Goal: Task Accomplishment & Management: Manage account settings

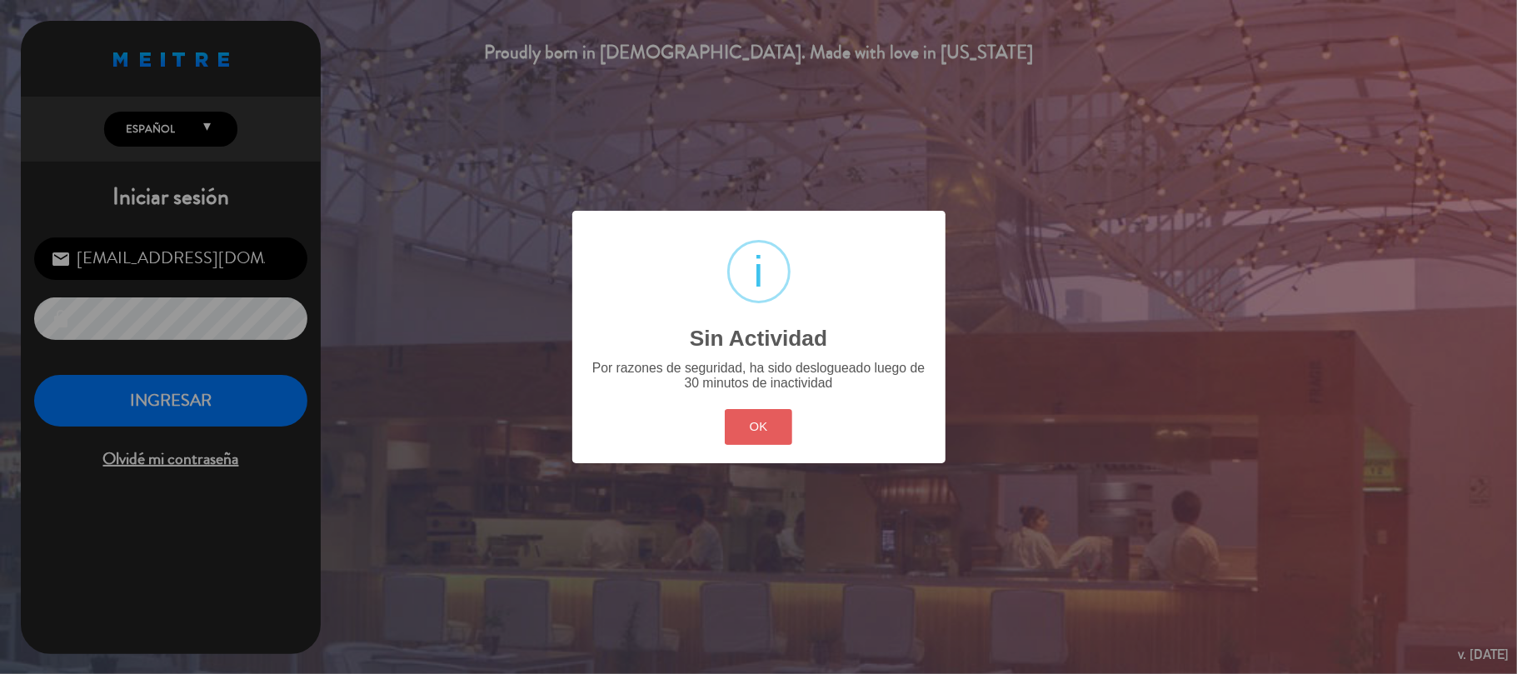
click at [777, 436] on button "OK" at bounding box center [758, 427] width 67 height 36
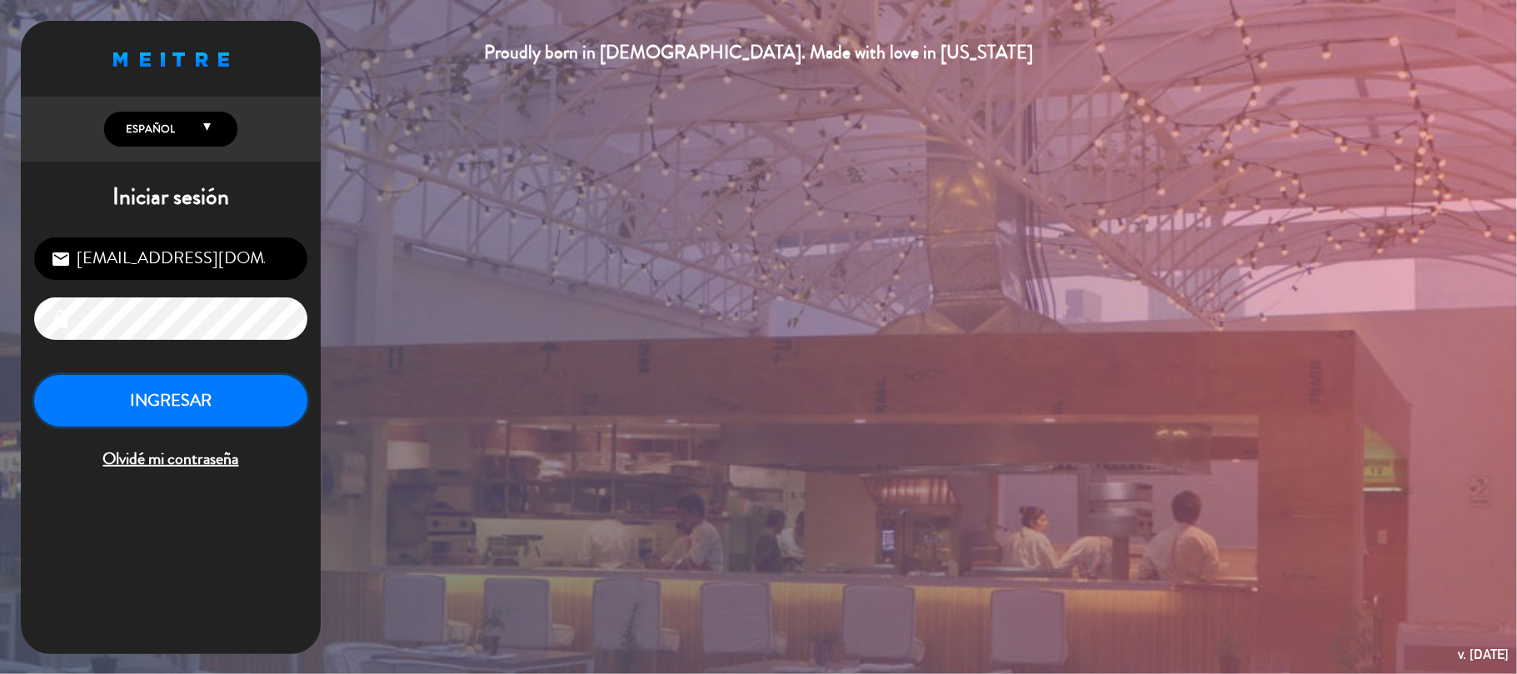
click at [225, 395] on button "INGRESAR" at bounding box center [170, 401] width 273 height 52
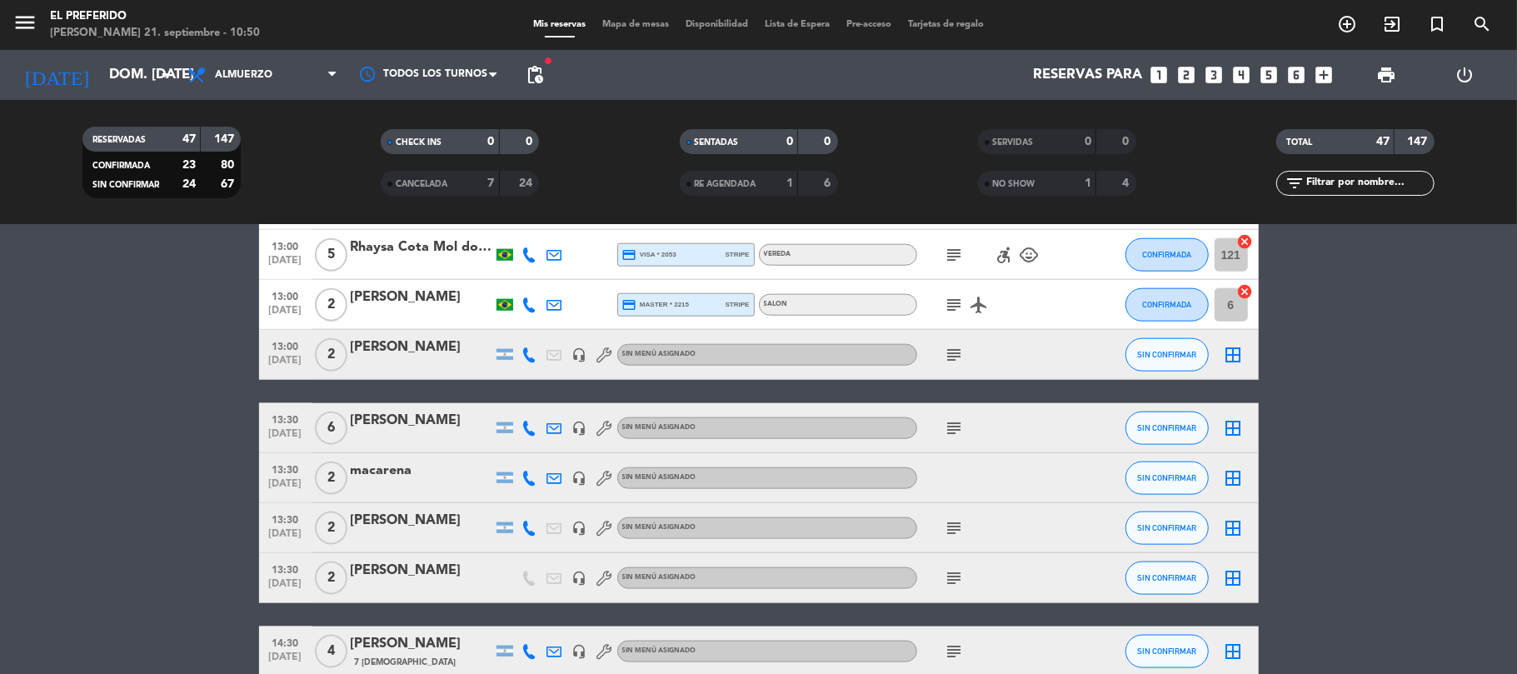
scroll to position [1554, 0]
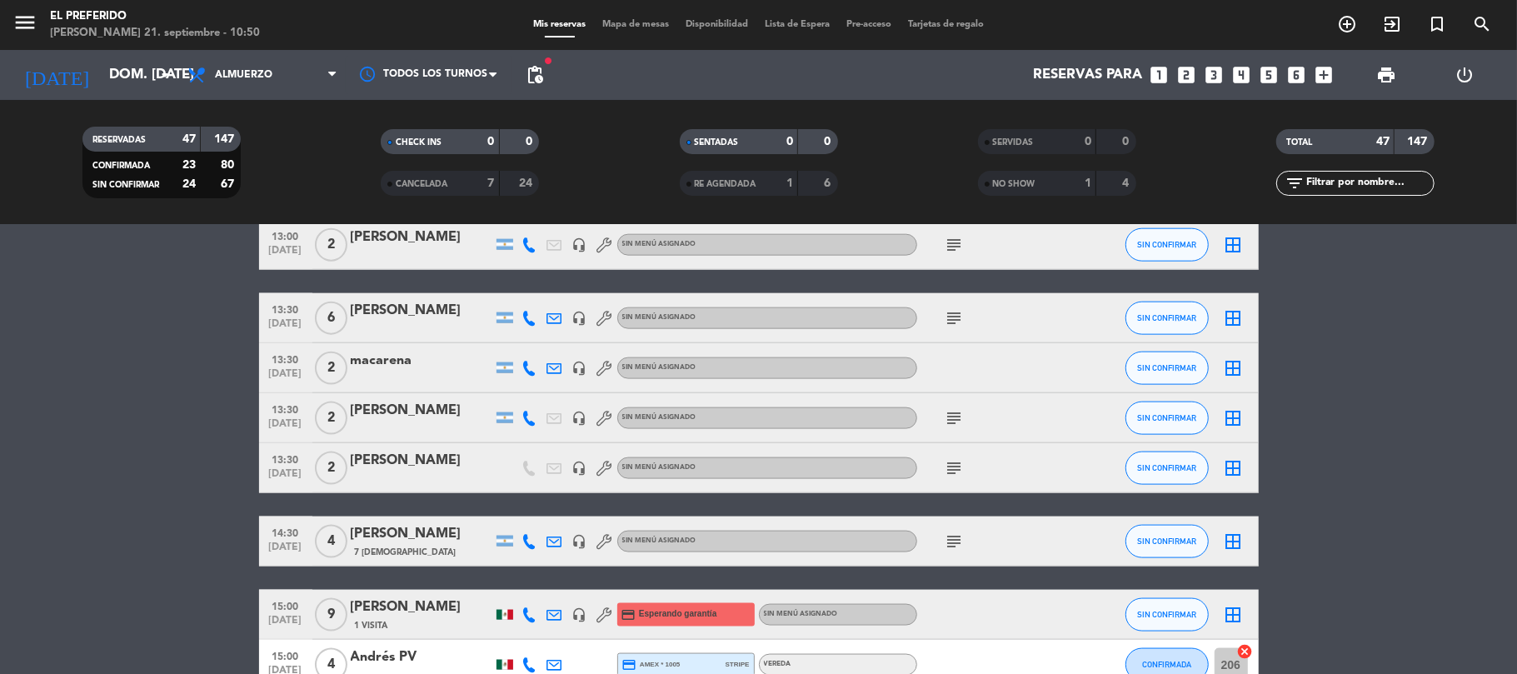
click at [963, 316] on icon "subject" at bounding box center [954, 318] width 20 height 20
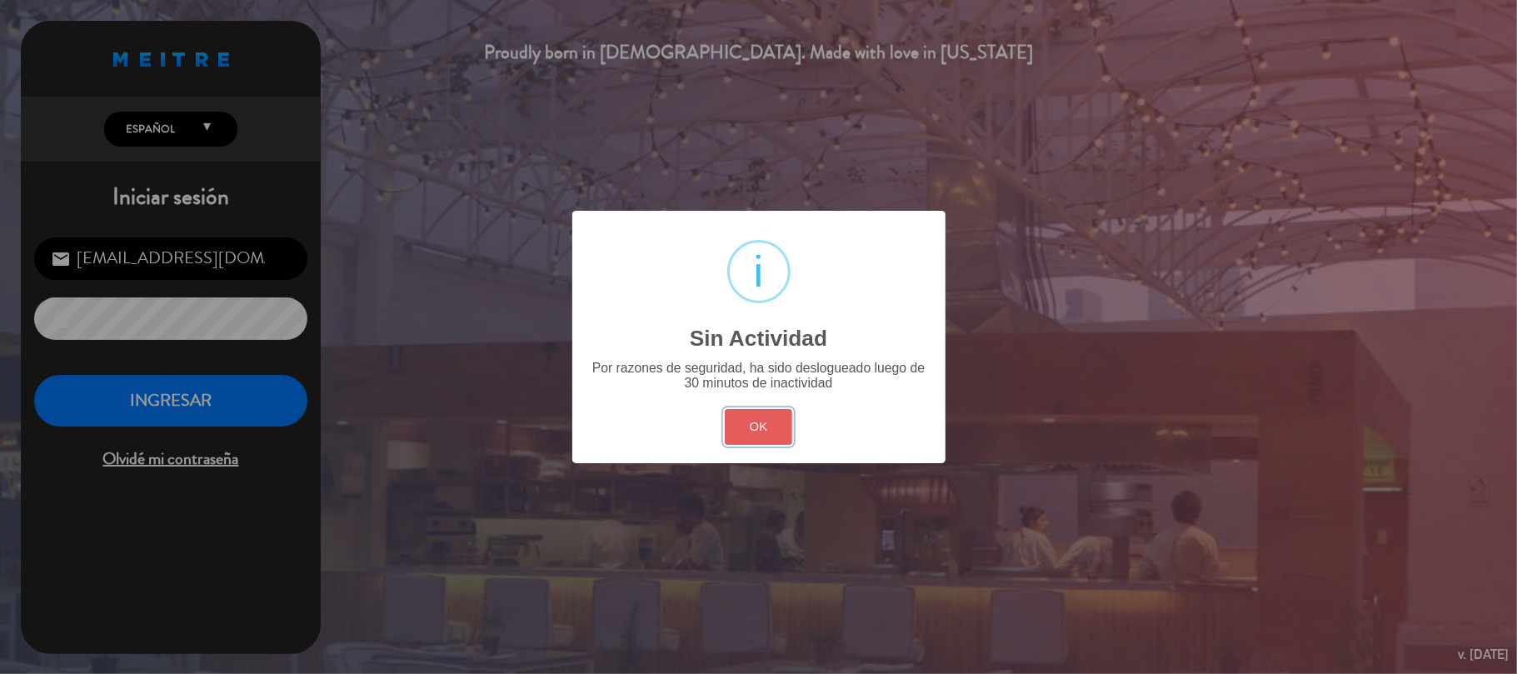
click at [776, 433] on button "OK" at bounding box center [758, 427] width 67 height 36
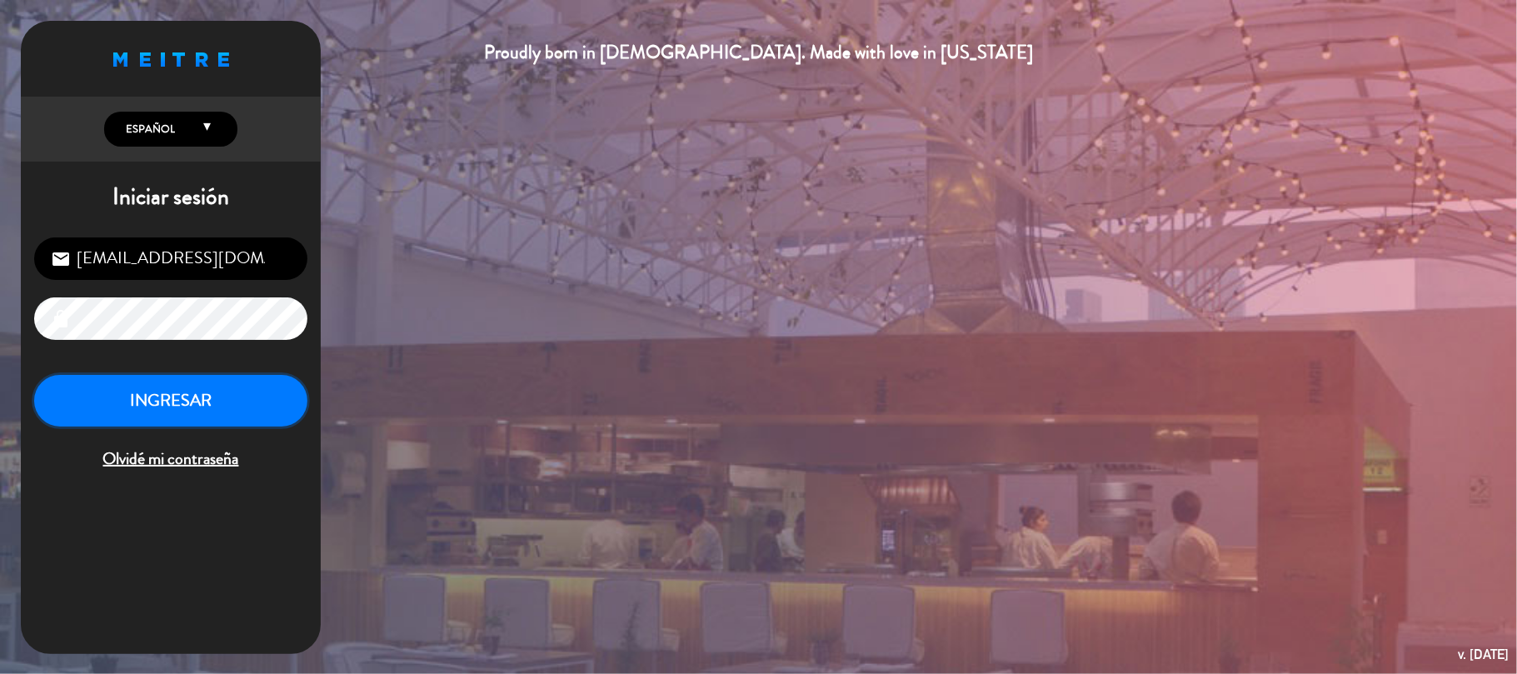
click at [82, 400] on button "INGRESAR" at bounding box center [170, 401] width 273 height 52
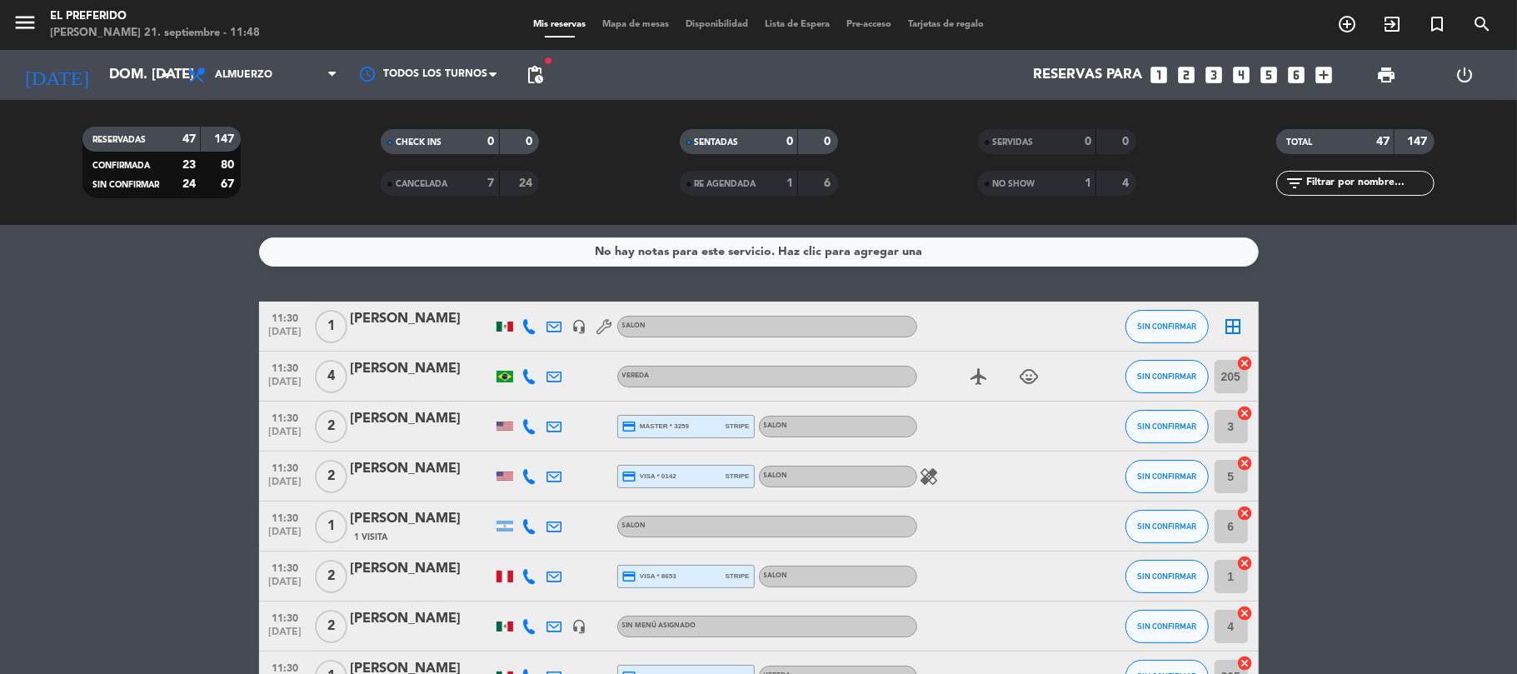
click at [1009, 381] on div "airplanemode_active child_care" at bounding box center [992, 375] width 150 height 49
click at [1026, 377] on icon "child_care" at bounding box center [1029, 376] width 20 height 20
click at [979, 385] on icon "airplanemode_active" at bounding box center [979, 376] width 20 height 20
click at [973, 435] on div at bounding box center [992, 425] width 150 height 49
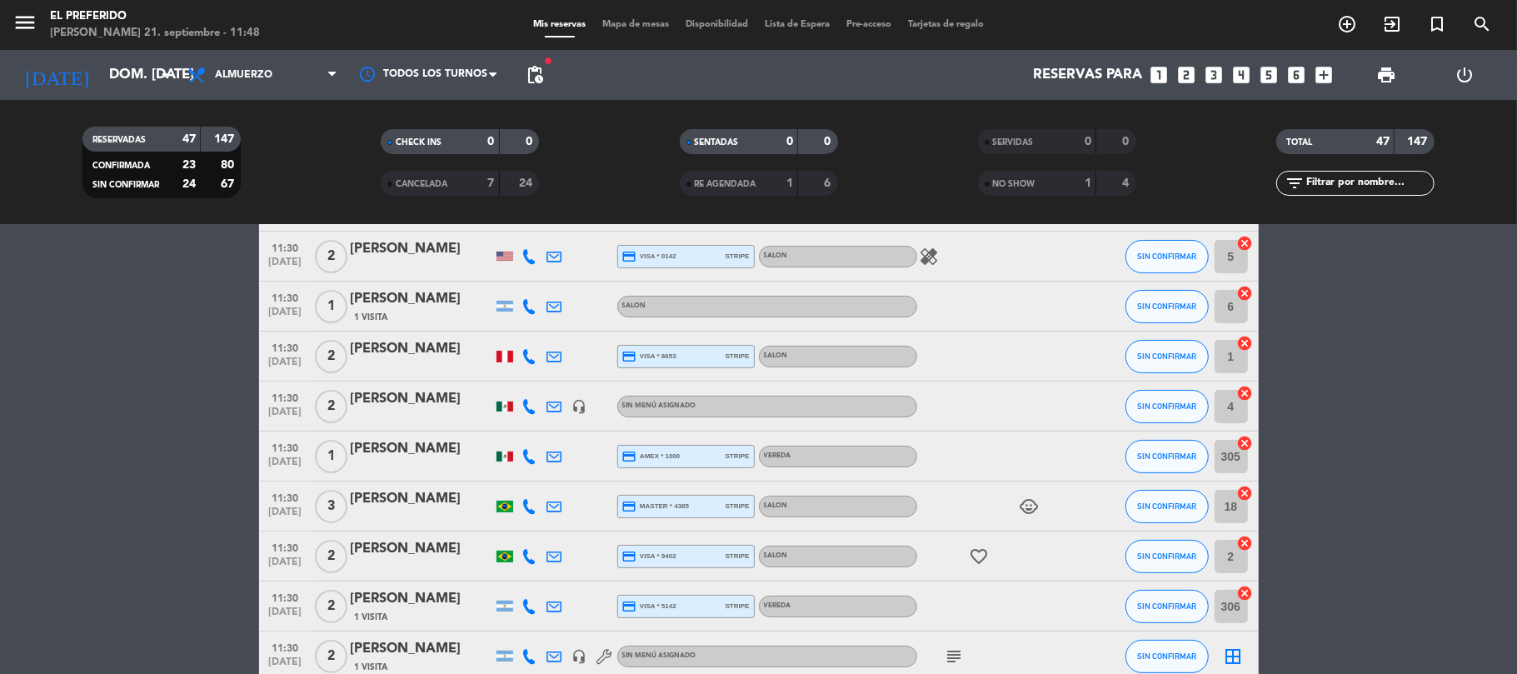
scroll to position [222, 0]
click at [1034, 506] on icon "child_care" at bounding box center [1029, 505] width 20 height 20
click at [986, 553] on icon "favorite_border" at bounding box center [979, 555] width 20 height 20
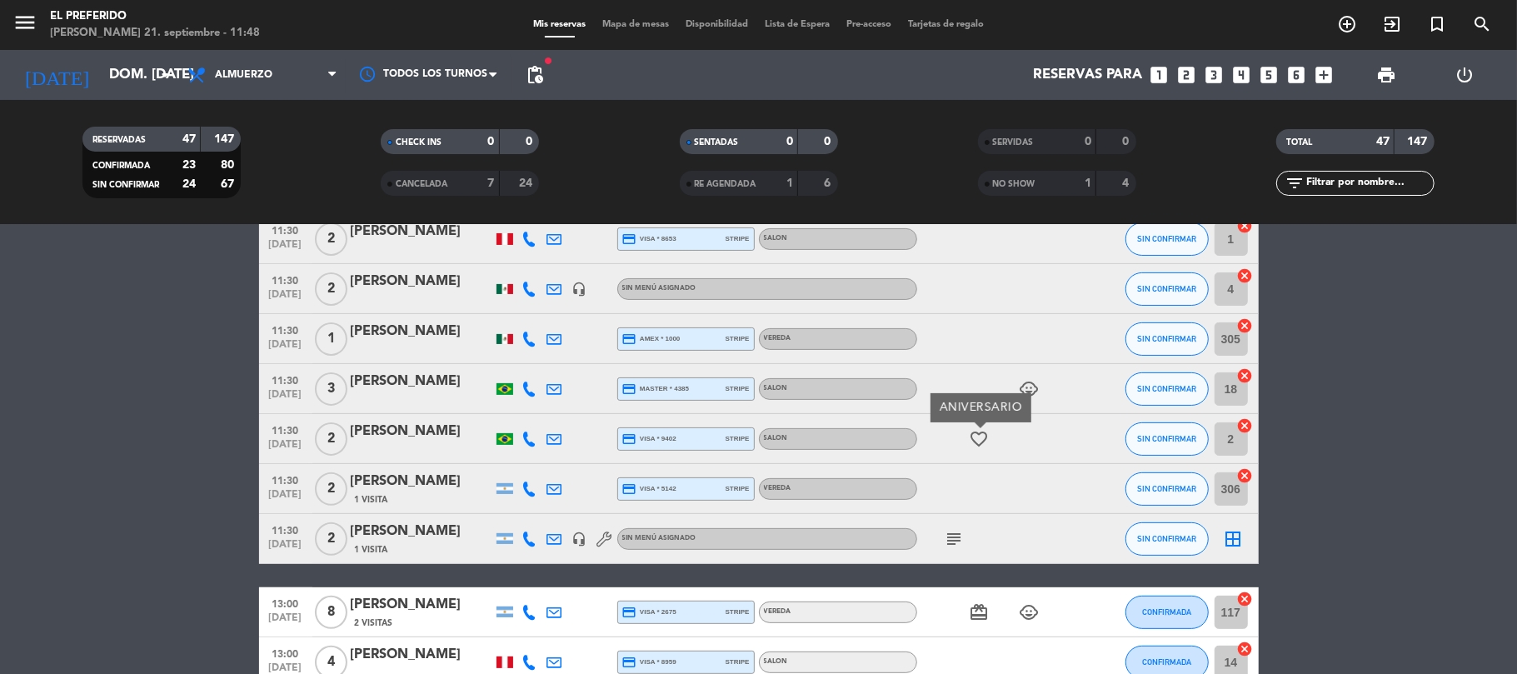
scroll to position [444, 0]
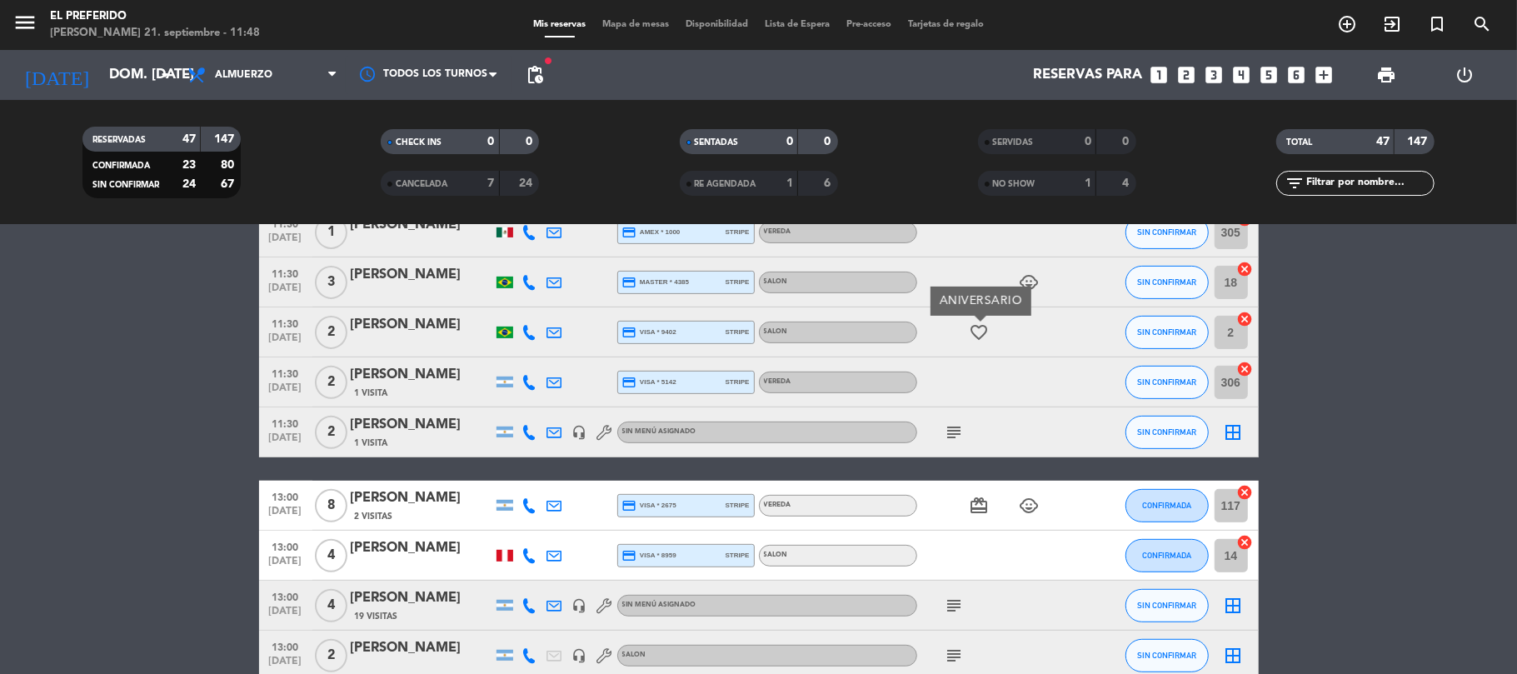
click at [950, 444] on div "subject" at bounding box center [992, 431] width 150 height 49
click at [953, 434] on icon "subject" at bounding box center [954, 432] width 20 height 20
click at [1029, 515] on div "card_giftcard child_care" at bounding box center [992, 505] width 150 height 49
click at [1027, 496] on icon "child_care" at bounding box center [1029, 506] width 20 height 20
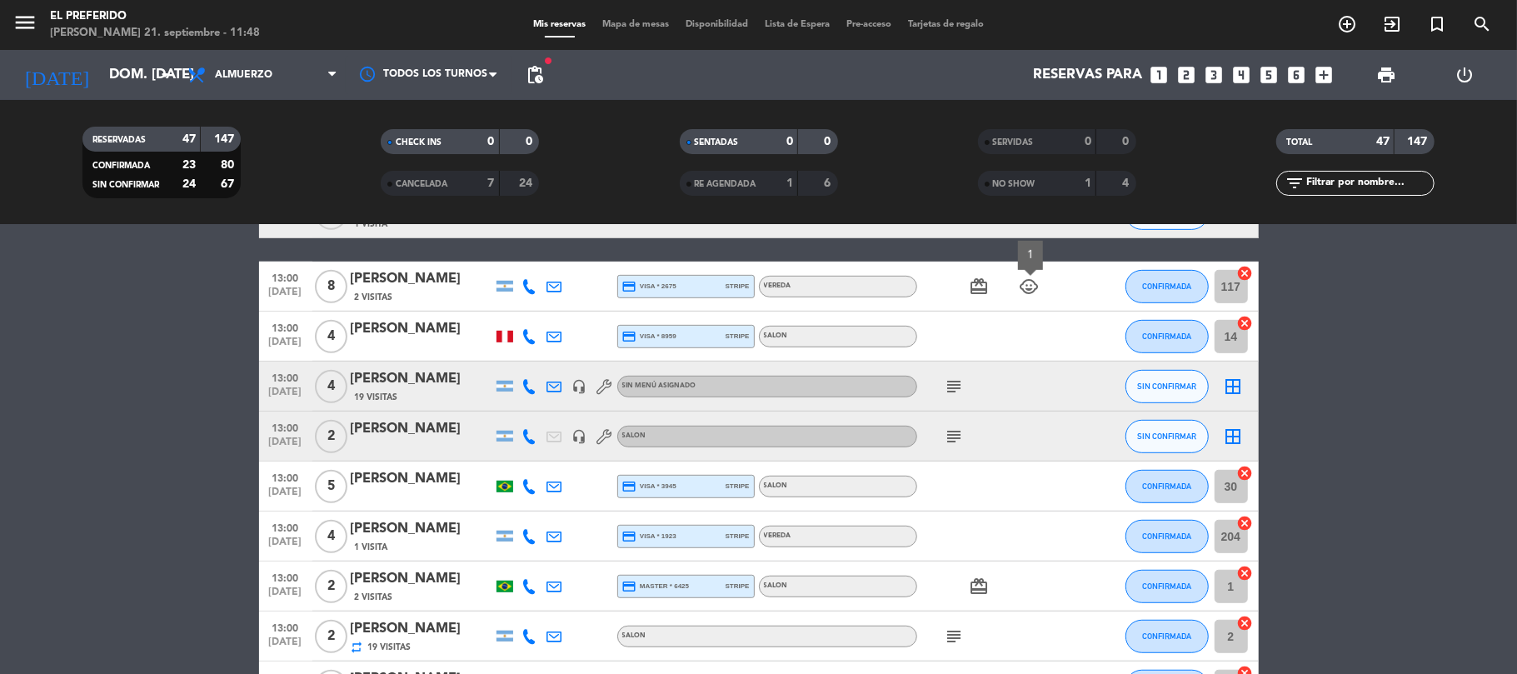
scroll to position [666, 0]
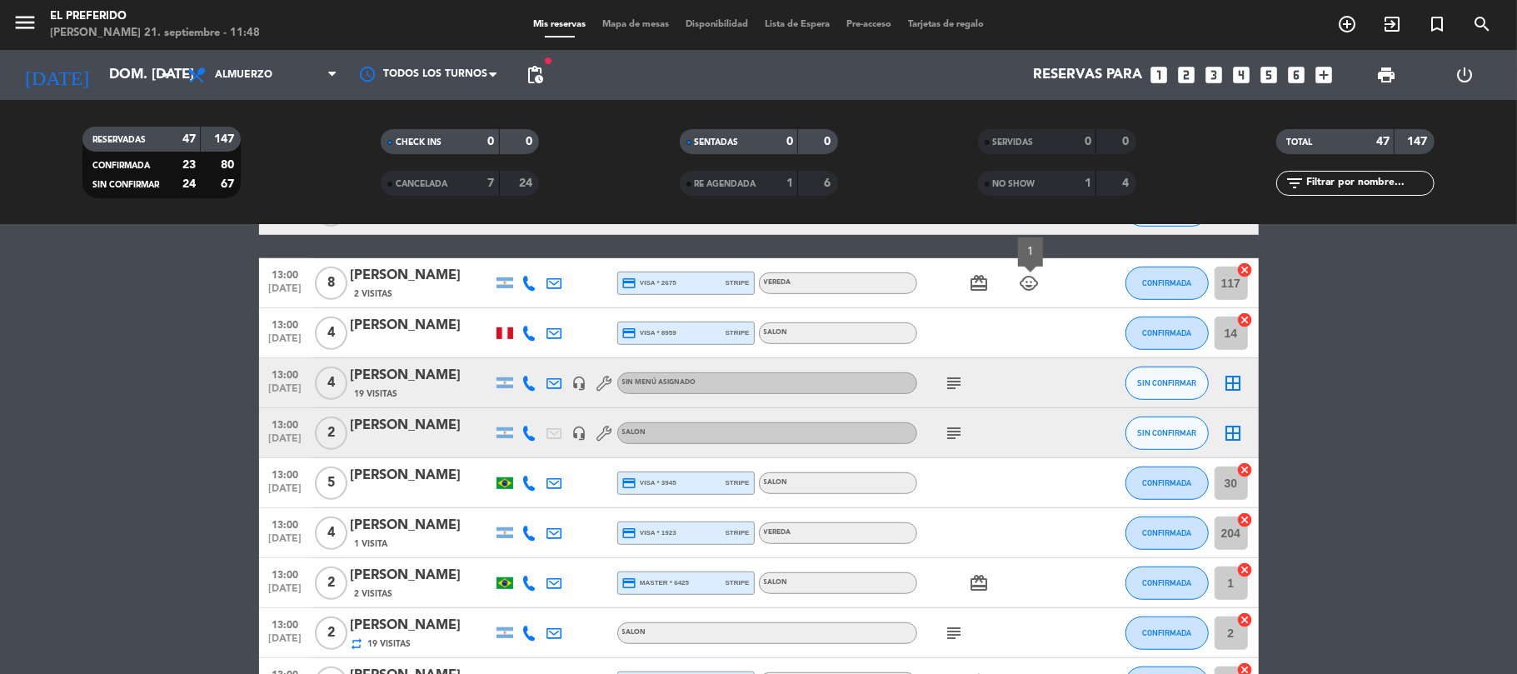
click at [954, 390] on icon "subject" at bounding box center [954, 383] width 20 height 20
click at [954, 433] on icon "subject" at bounding box center [954, 433] width 20 height 20
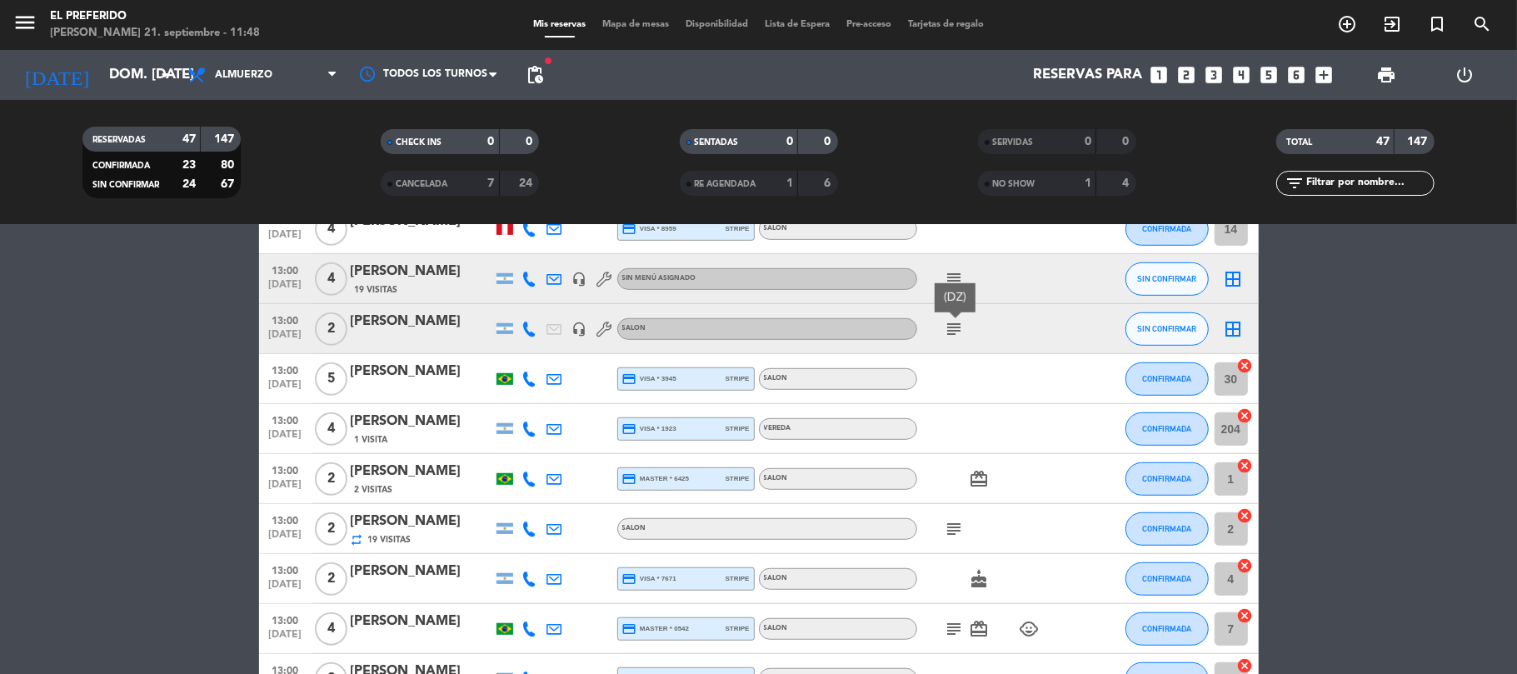
scroll to position [888, 0]
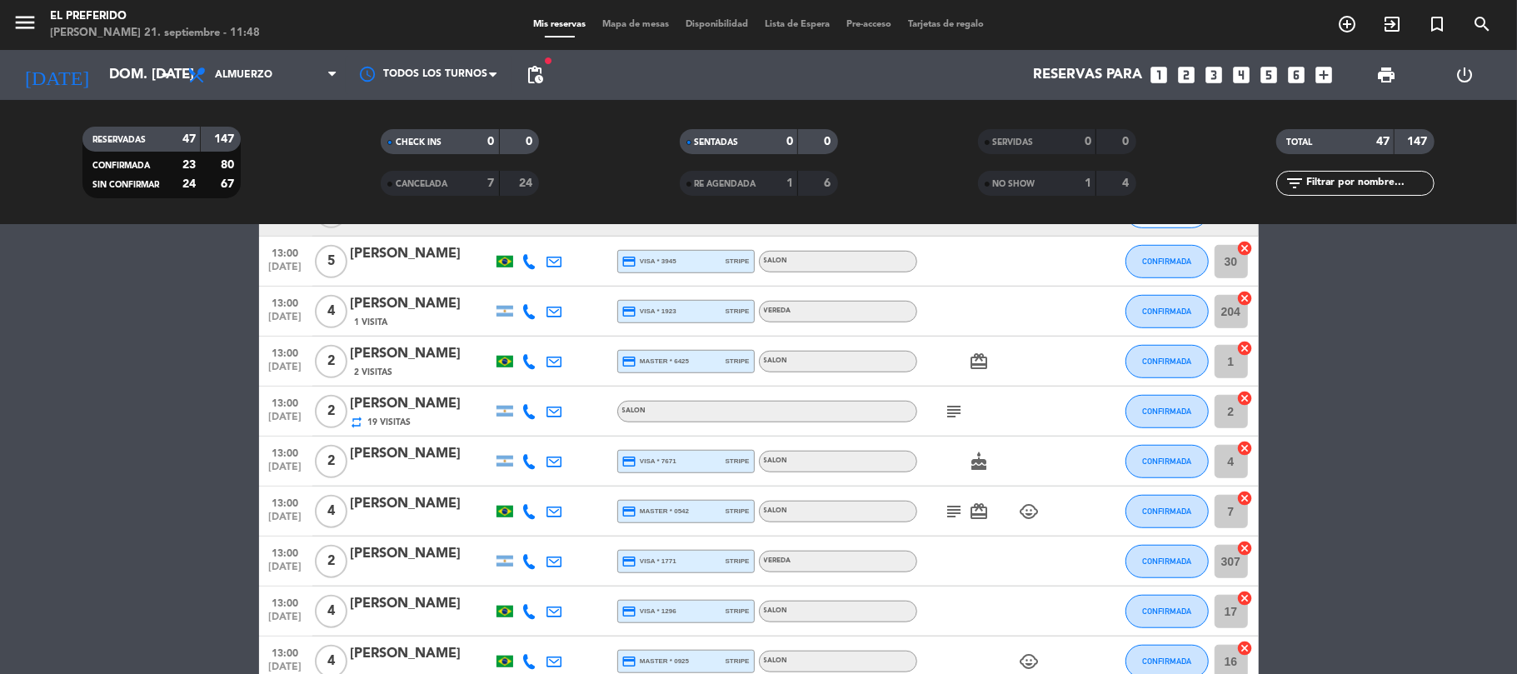
click at [956, 425] on div "subject" at bounding box center [992, 410] width 150 height 49
click at [957, 411] on icon "subject" at bounding box center [954, 411] width 20 height 20
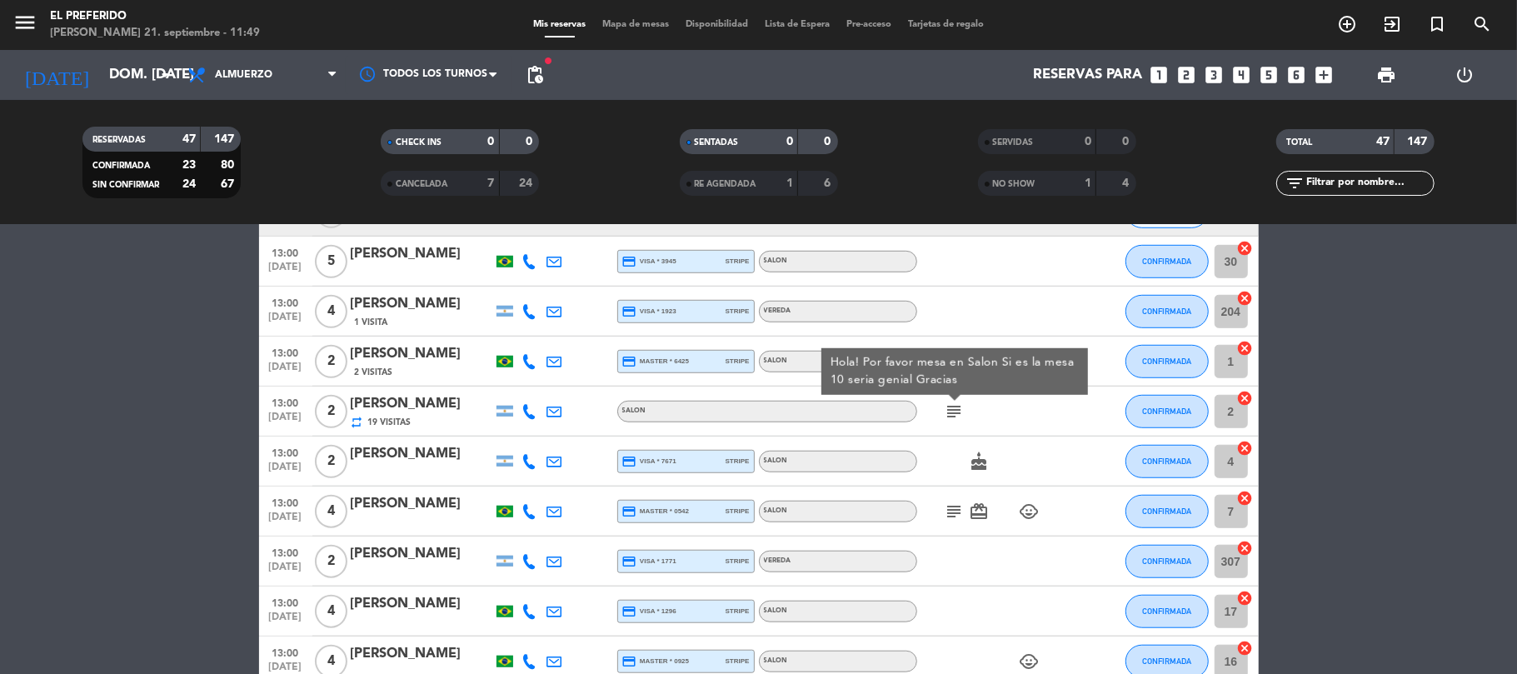
click at [954, 507] on icon "subject" at bounding box center [954, 511] width 20 height 20
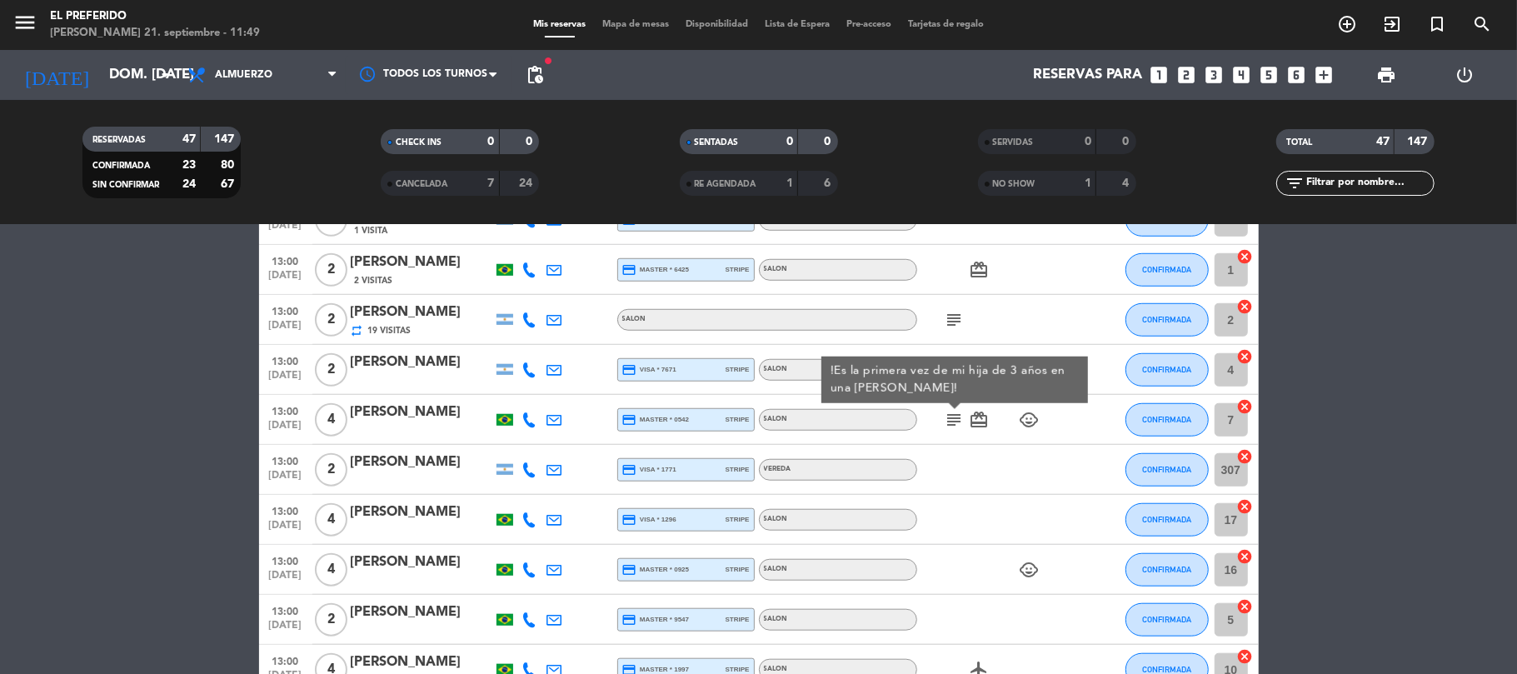
scroll to position [999, 0]
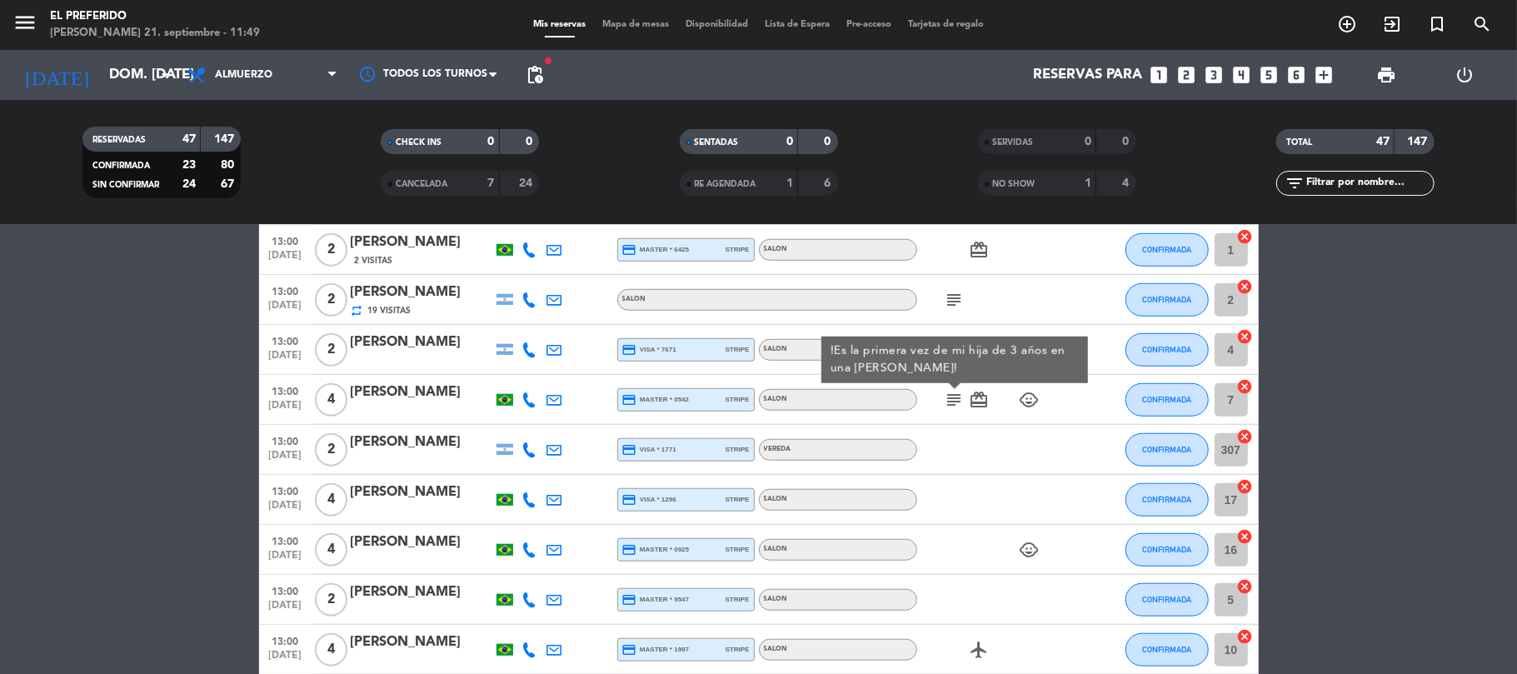
click at [1029, 395] on icon "child_care" at bounding box center [1029, 400] width 20 height 20
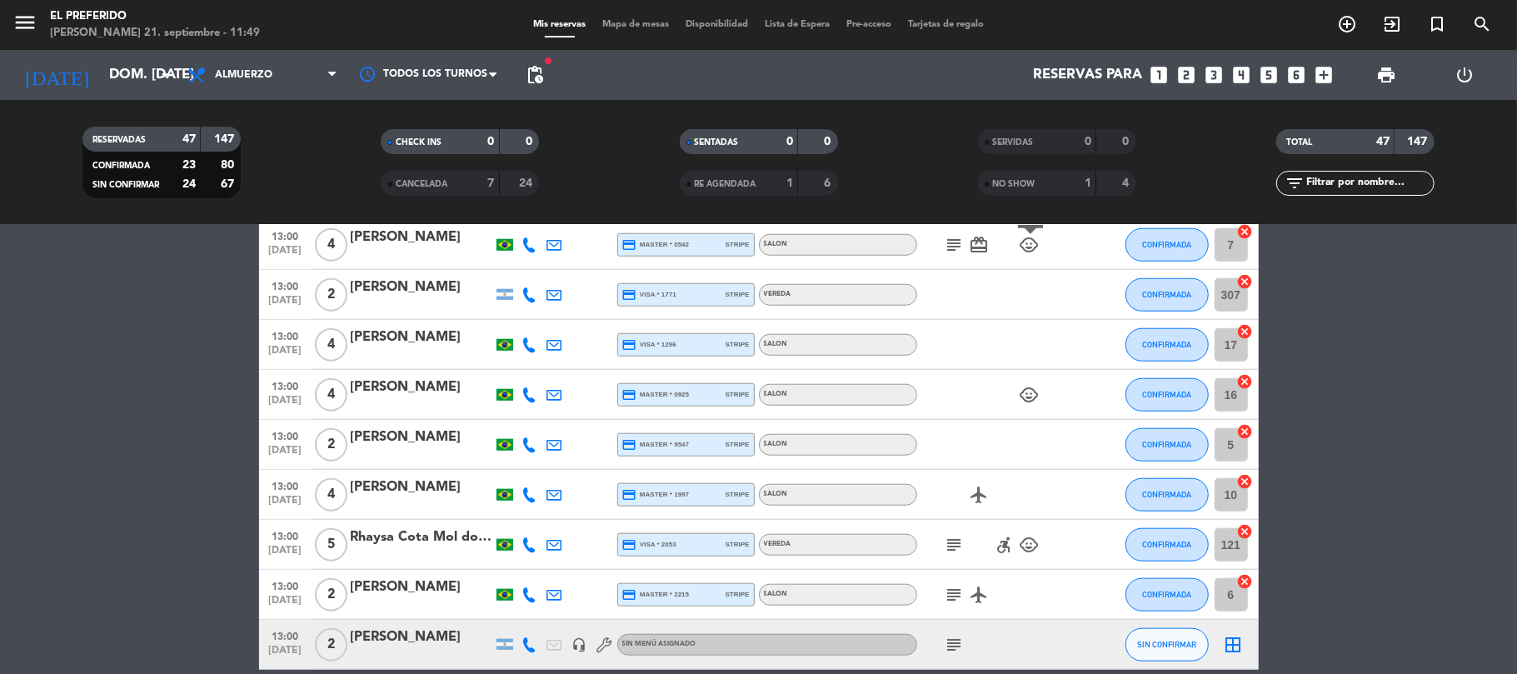
scroll to position [1221, 0]
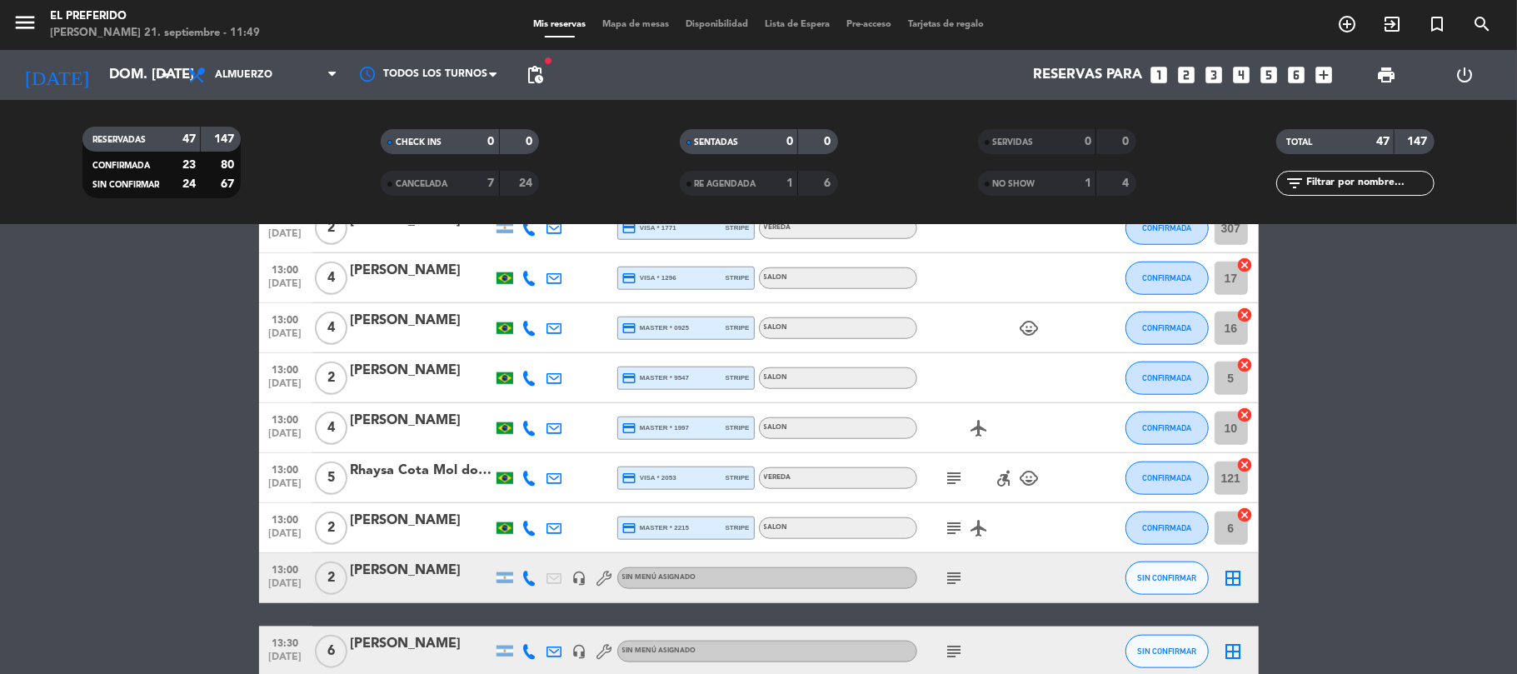
click at [957, 478] on icon "subject" at bounding box center [954, 478] width 20 height 20
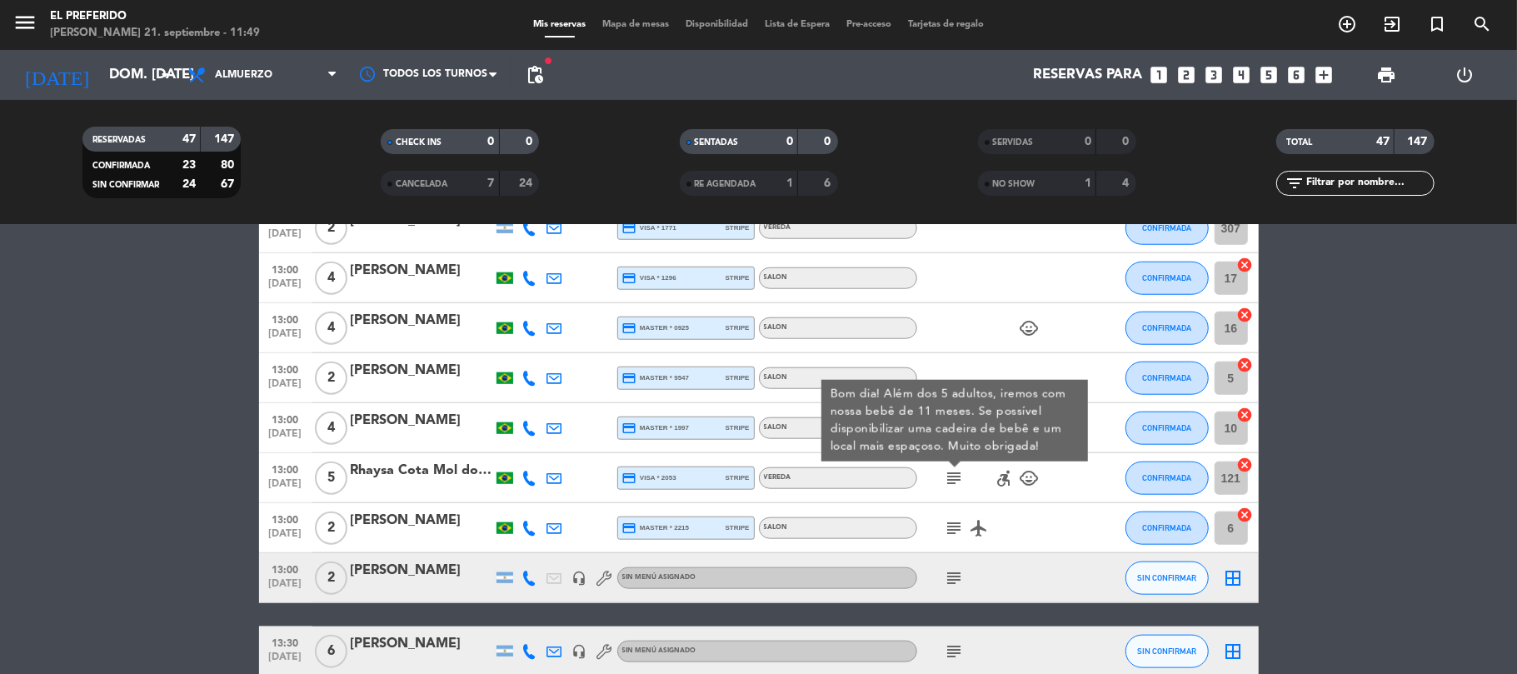
scroll to position [1333, 0]
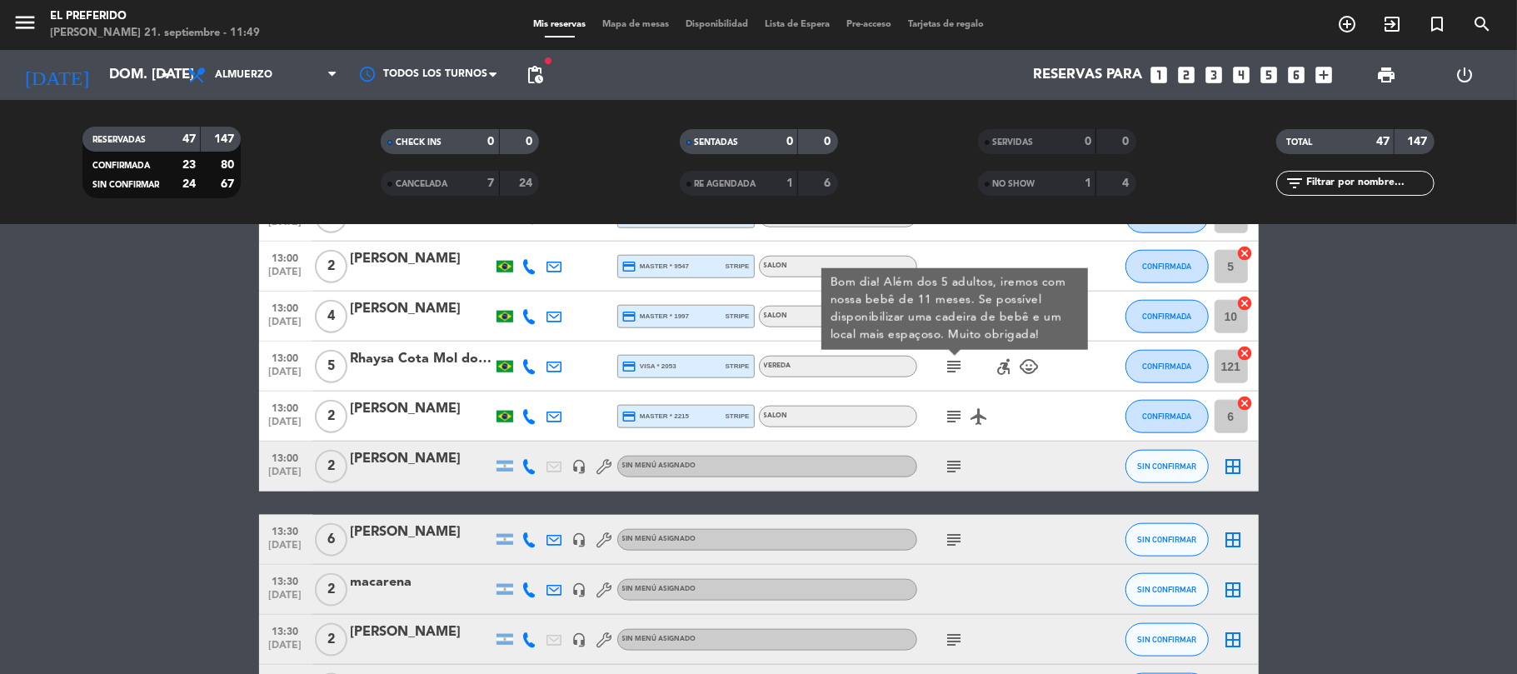
click at [953, 426] on div "subject airplanemode_active" at bounding box center [992, 415] width 150 height 49
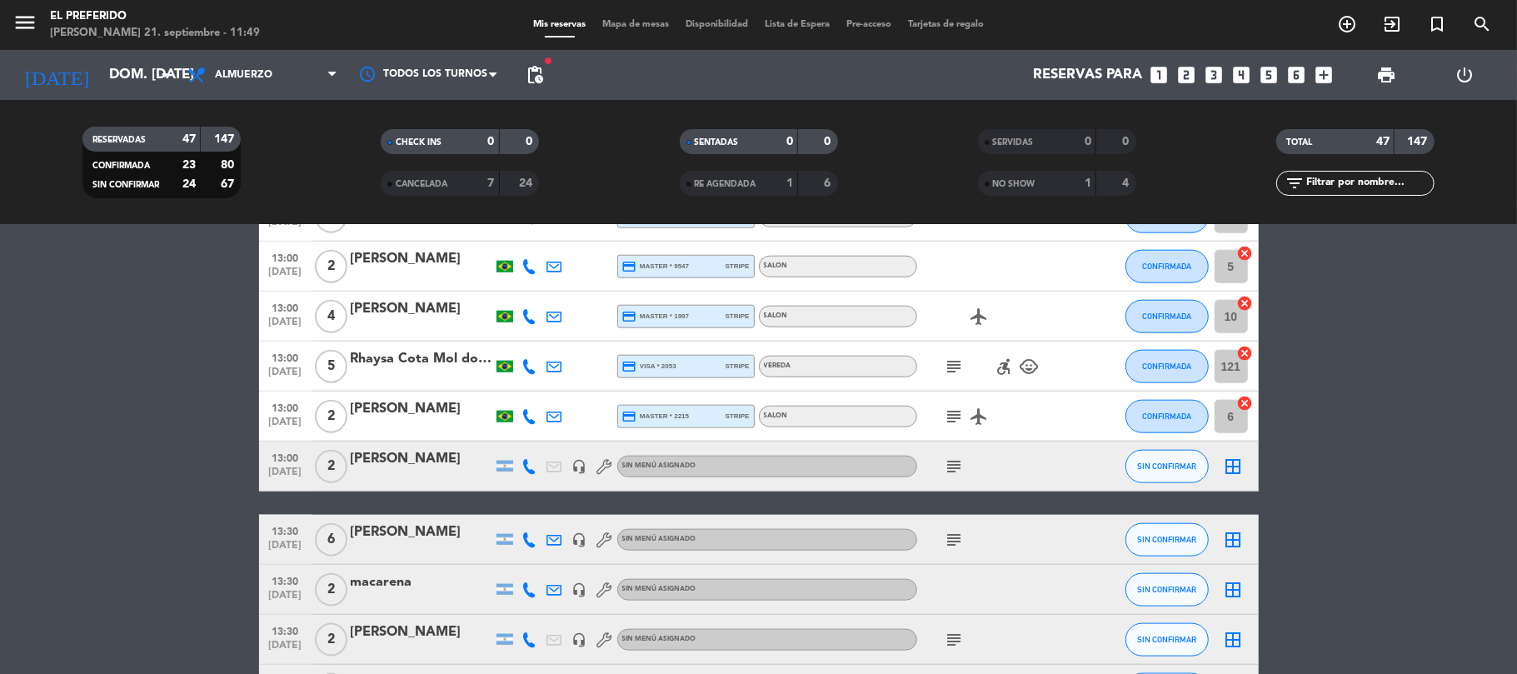
click at [954, 416] on icon "subject" at bounding box center [954, 416] width 20 height 20
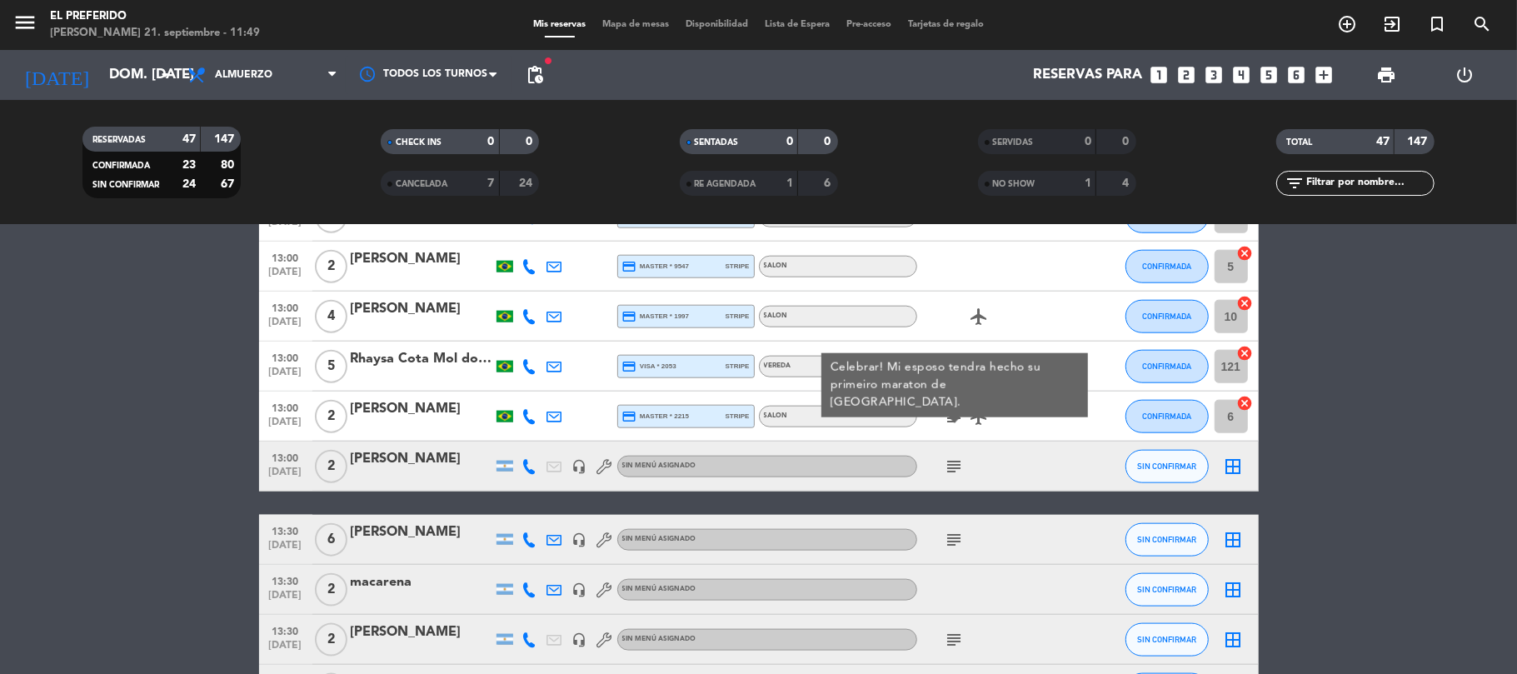
click at [959, 467] on icon "subject" at bounding box center [954, 466] width 20 height 20
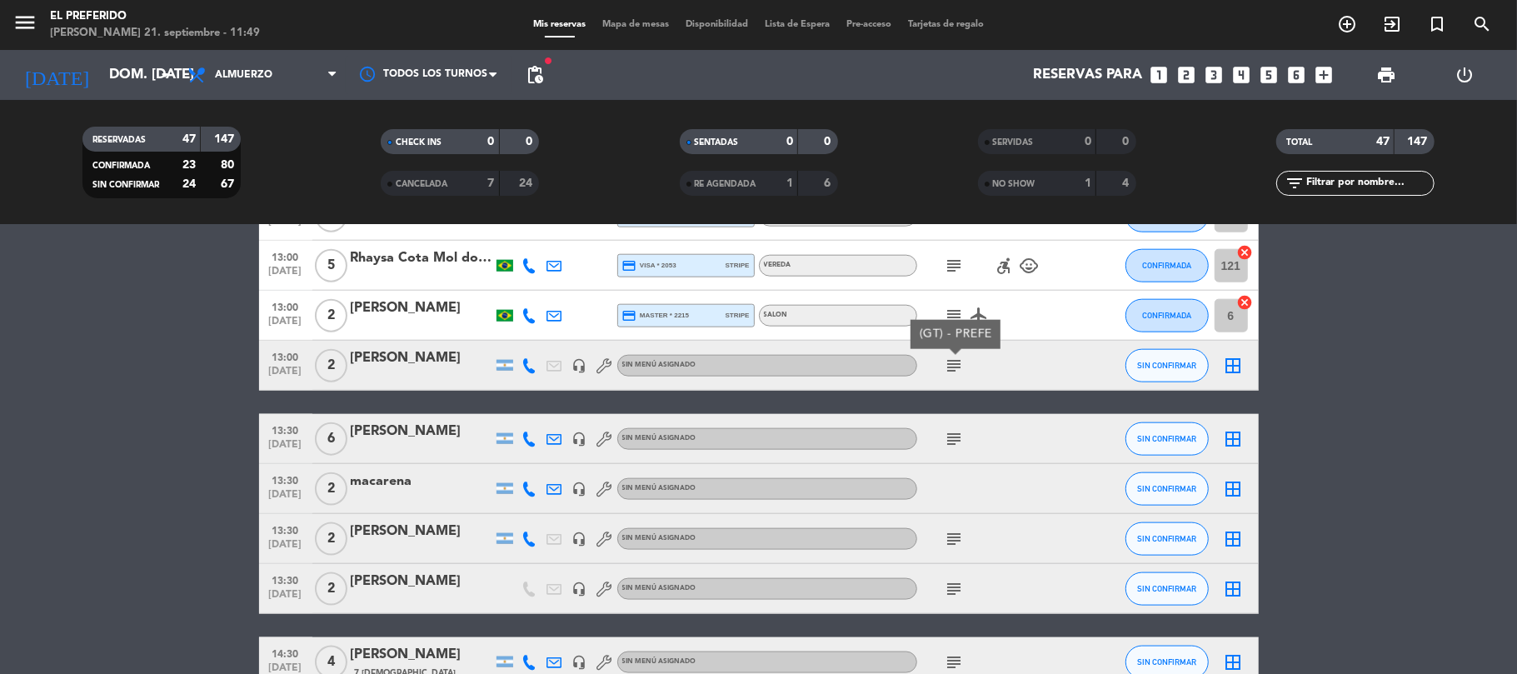
scroll to position [1443, 0]
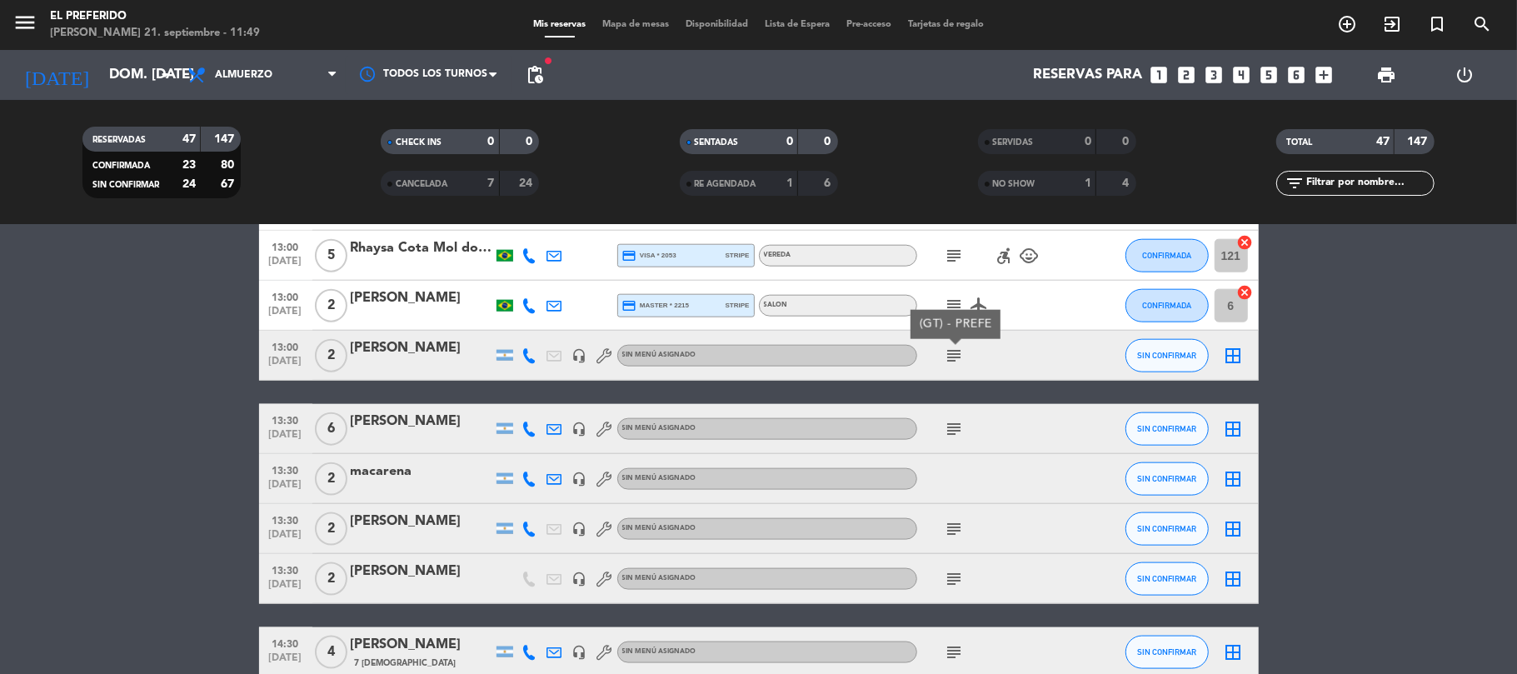
click at [964, 433] on span "subject" at bounding box center [954, 429] width 25 height 20
click at [958, 427] on icon "subject" at bounding box center [954, 429] width 20 height 20
click at [953, 534] on icon "subject" at bounding box center [954, 529] width 20 height 20
click at [957, 580] on icon "subject" at bounding box center [954, 579] width 20 height 20
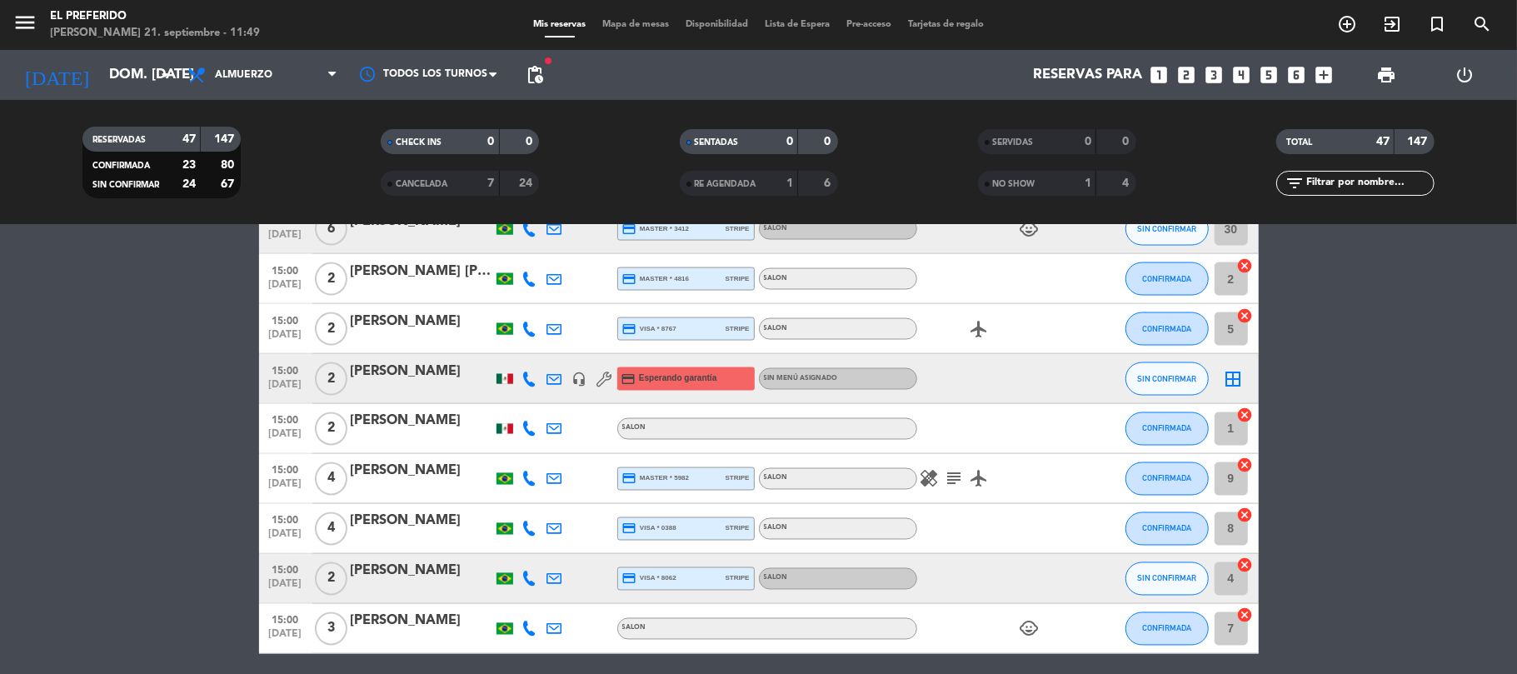
scroll to position [2127, 0]
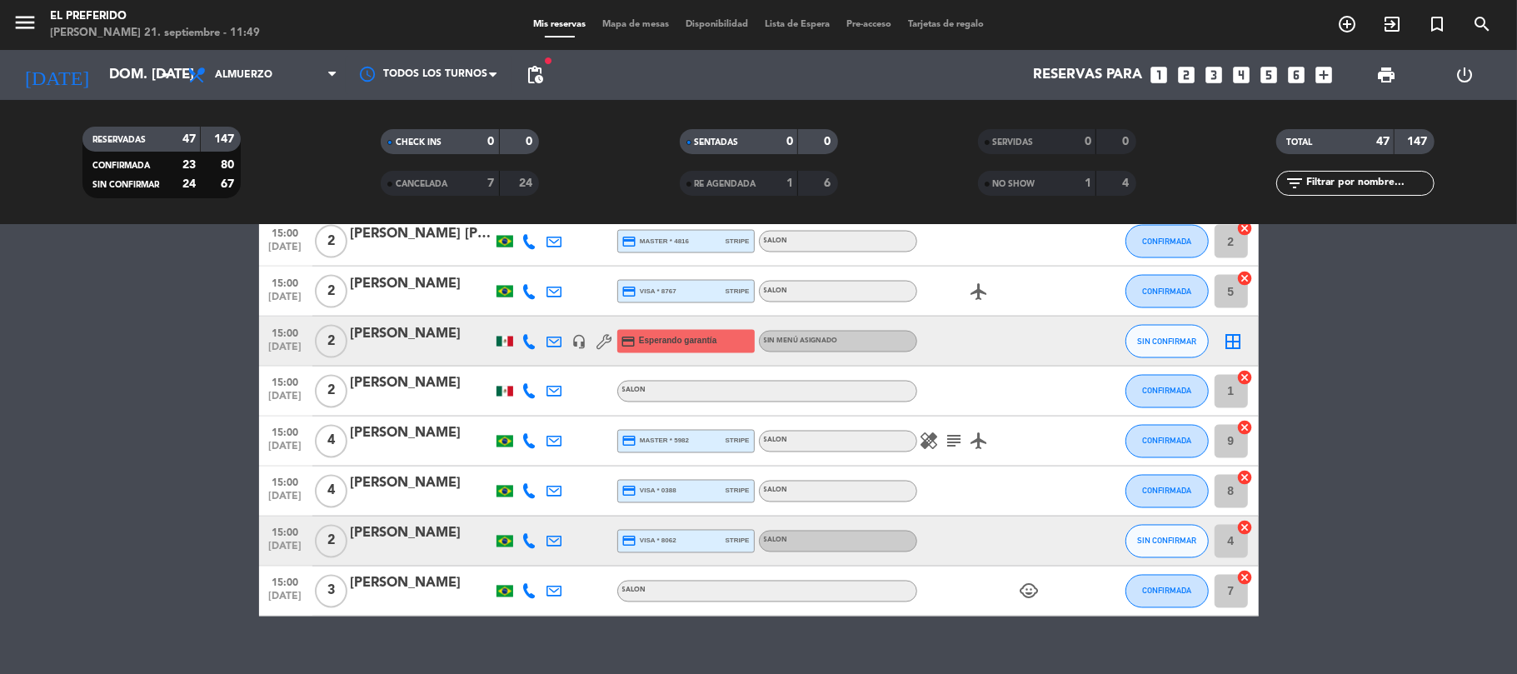
click at [949, 443] on icon "subject" at bounding box center [954, 441] width 20 height 20
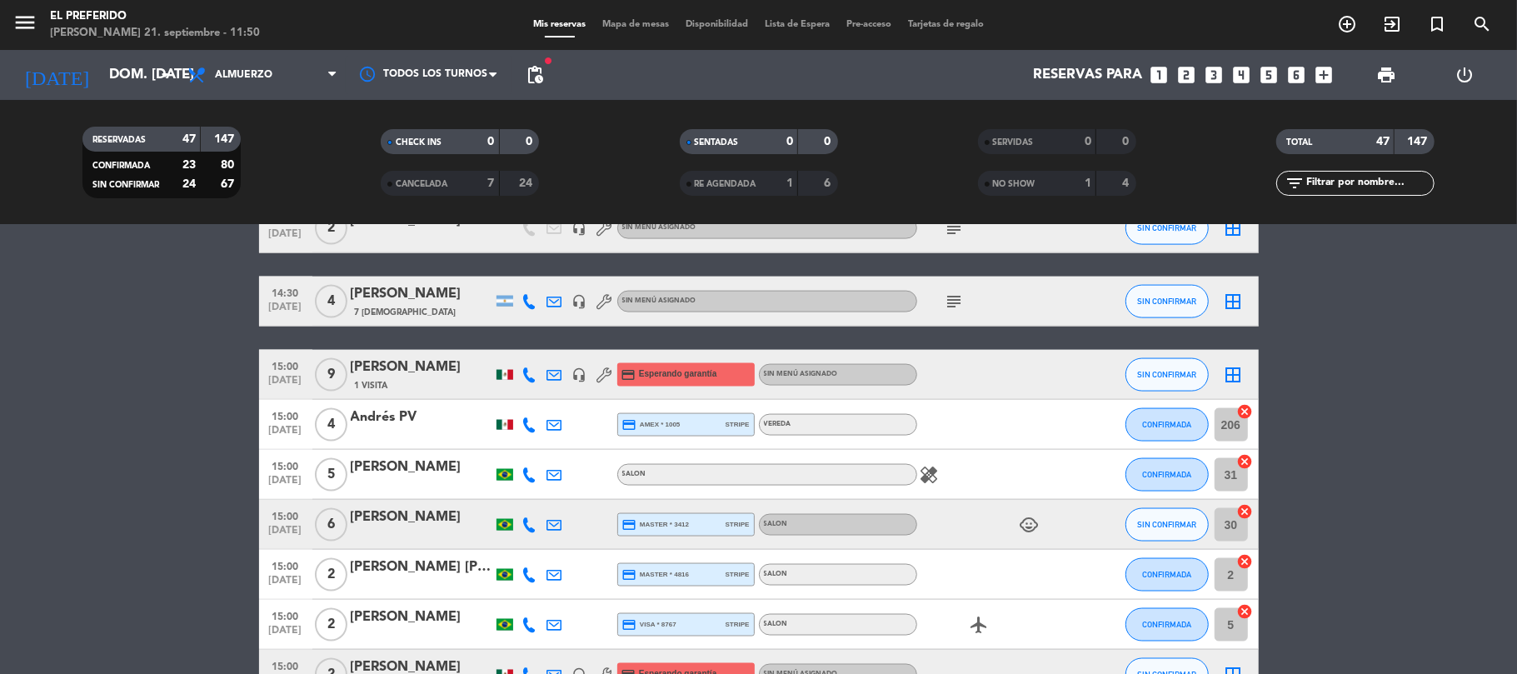
scroll to position [1683, 0]
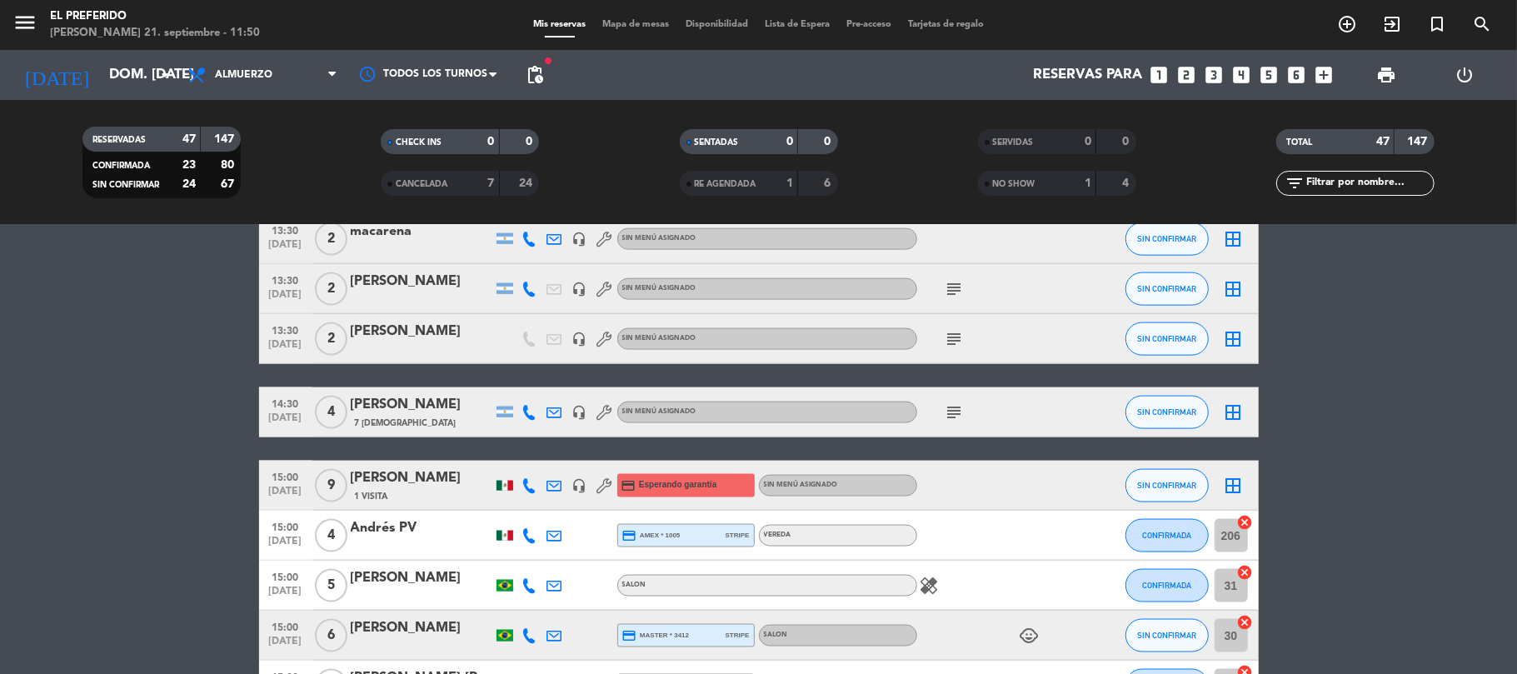
drag, startPoint x: 968, startPoint y: 411, endPoint x: 958, endPoint y: 413, distance: 10.1
click at [959, 413] on div "subject" at bounding box center [992, 411] width 150 height 49
click at [958, 411] on icon "subject" at bounding box center [954, 412] width 20 height 20
click at [946, 350] on div "subject" at bounding box center [992, 338] width 150 height 49
click at [953, 341] on icon "subject" at bounding box center [954, 339] width 20 height 20
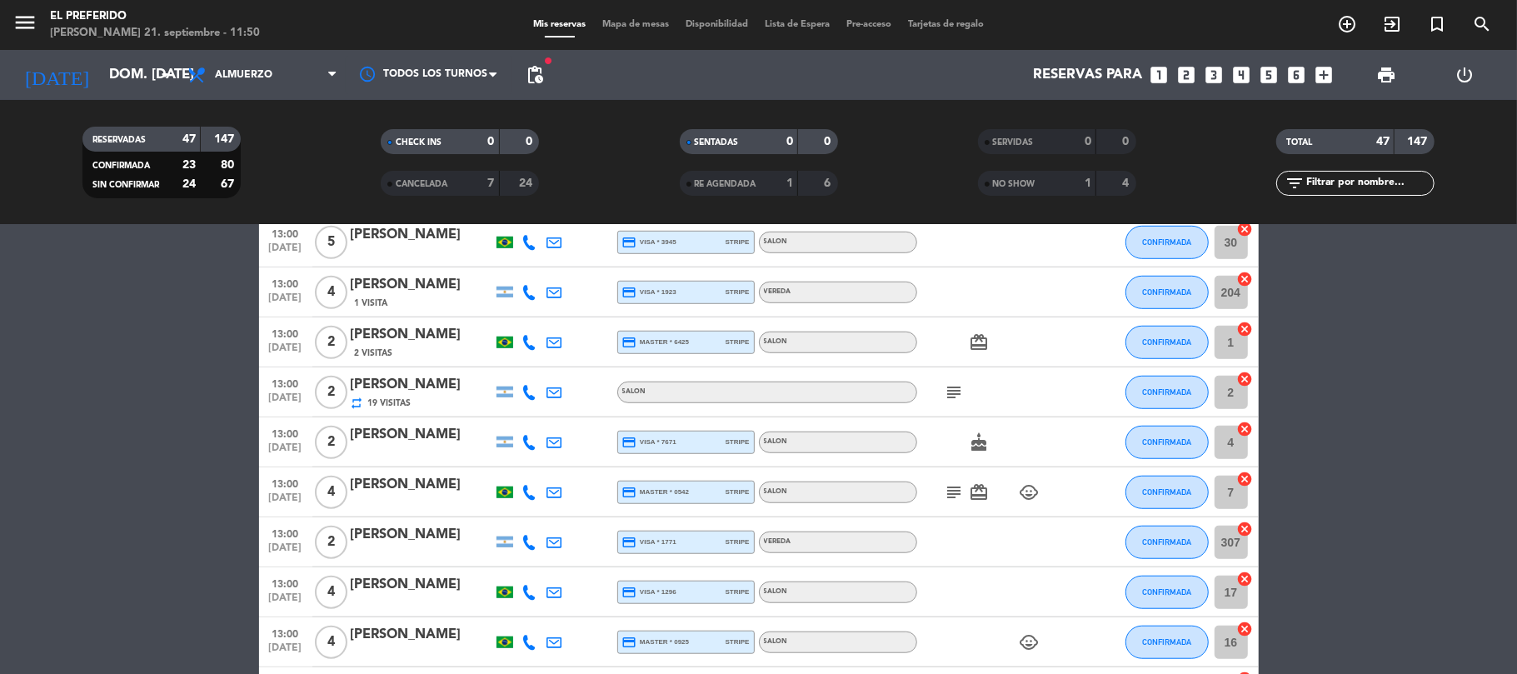
scroll to position [906, 0]
click at [954, 505] on div "subject card_giftcard child_care" at bounding box center [992, 492] width 150 height 49
click at [954, 498] on icon "subject" at bounding box center [954, 493] width 20 height 20
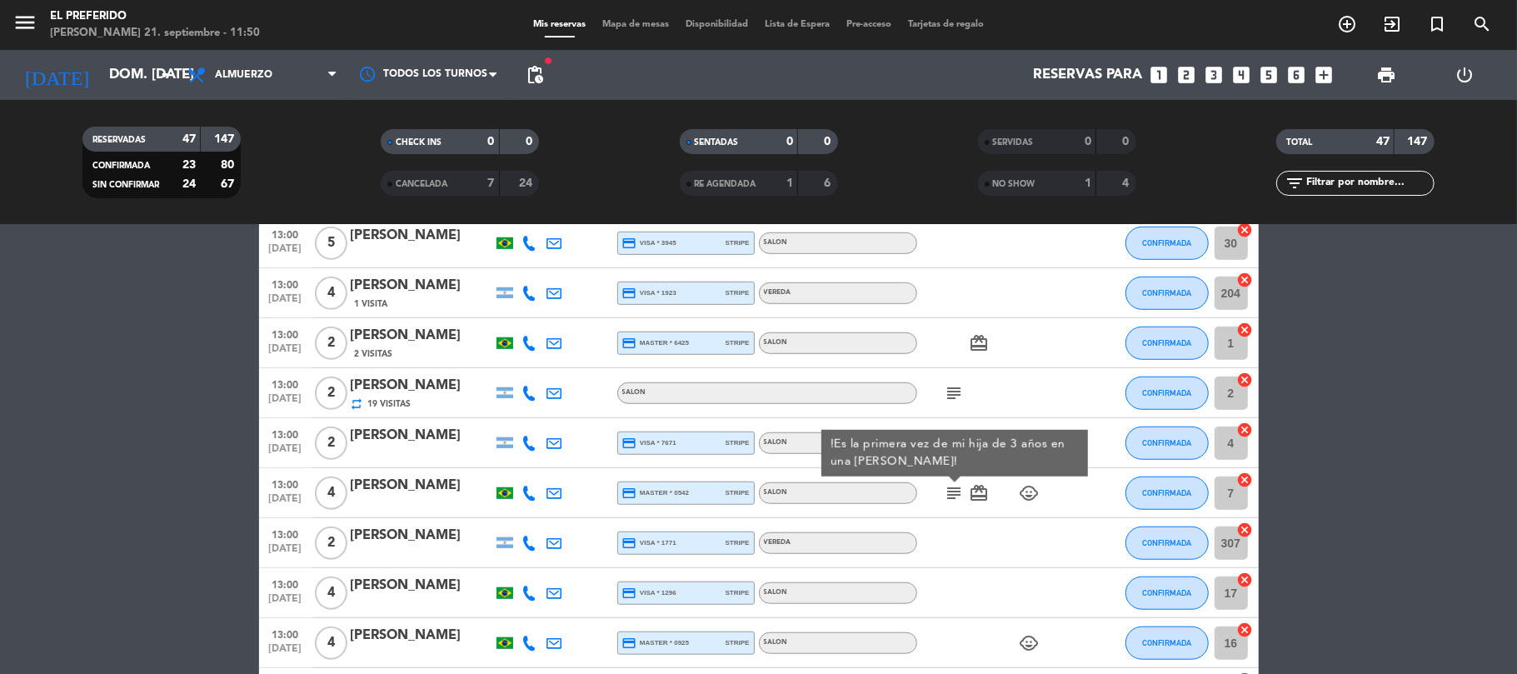
click at [946, 391] on icon "subject" at bounding box center [954, 393] width 20 height 20
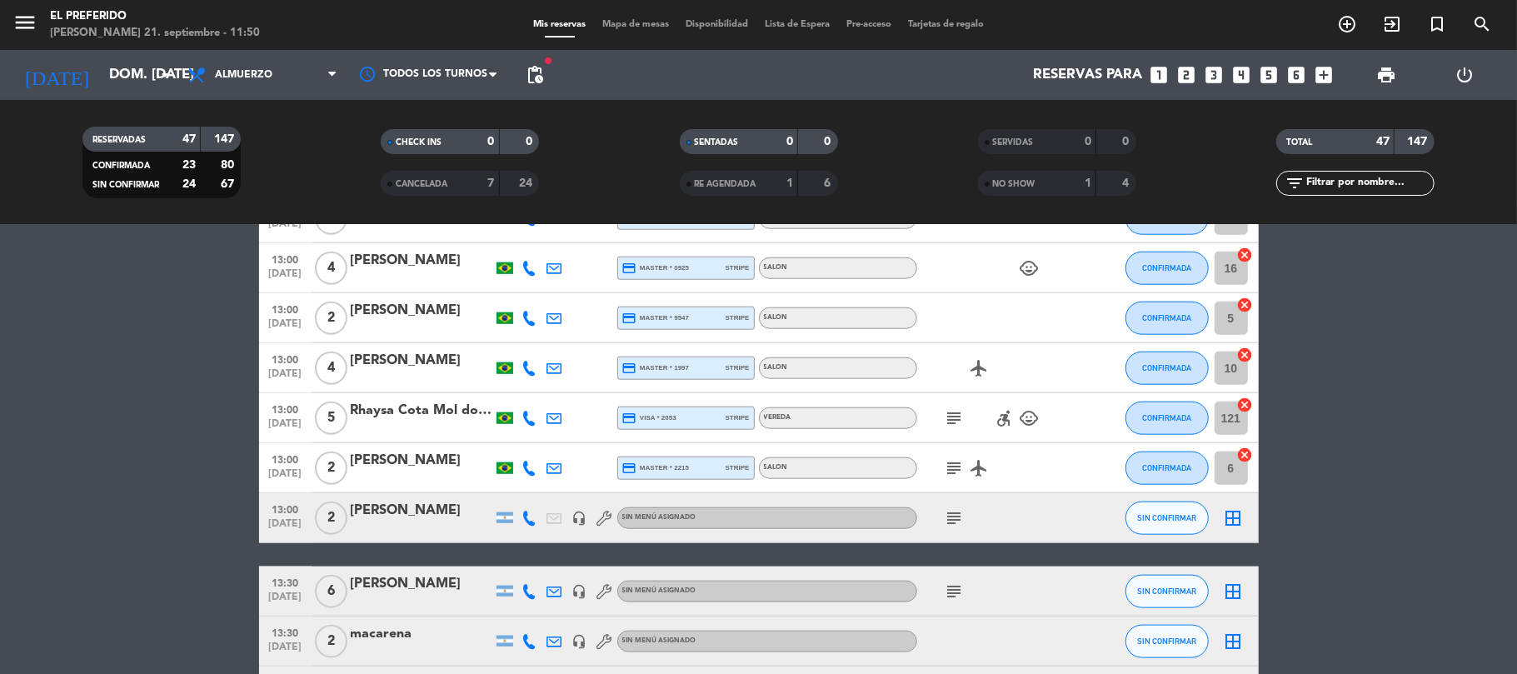
scroll to position [1350, 0]
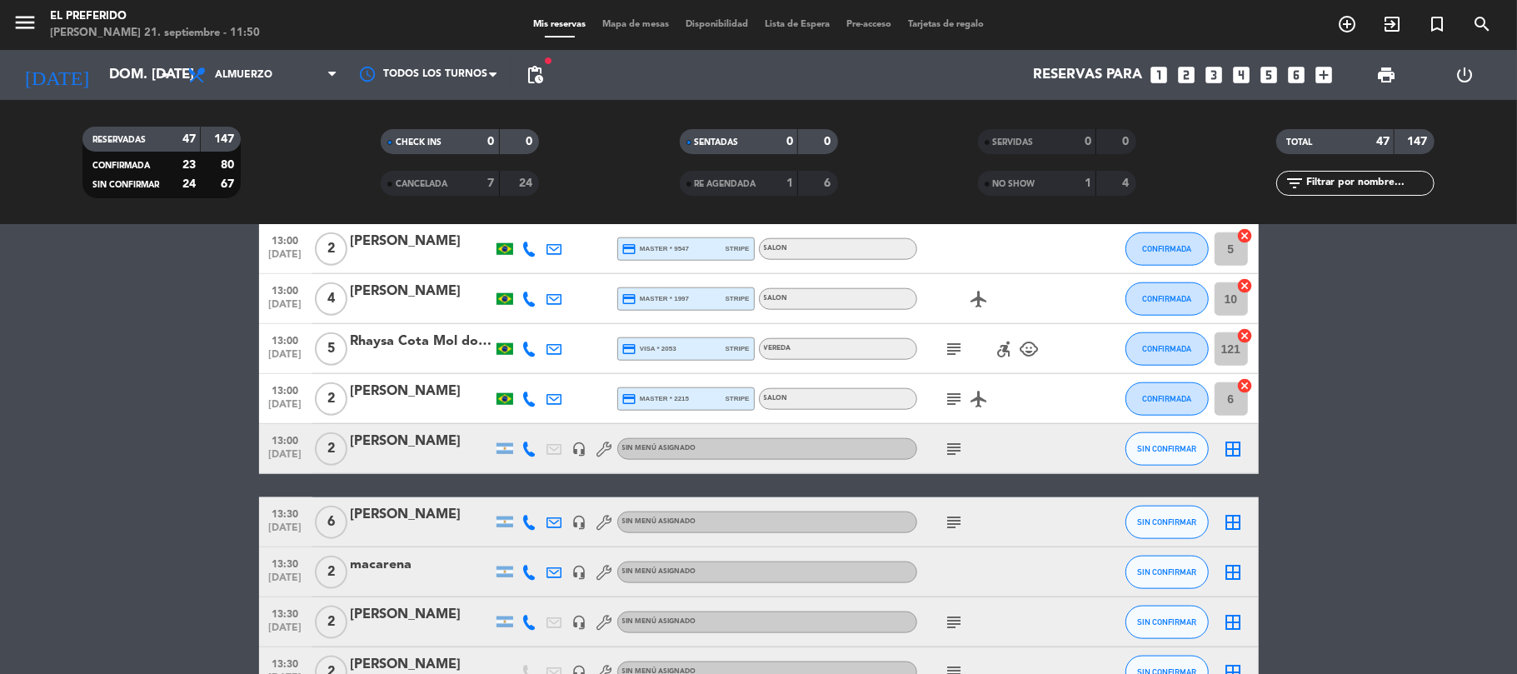
click at [954, 355] on icon "subject" at bounding box center [954, 349] width 20 height 20
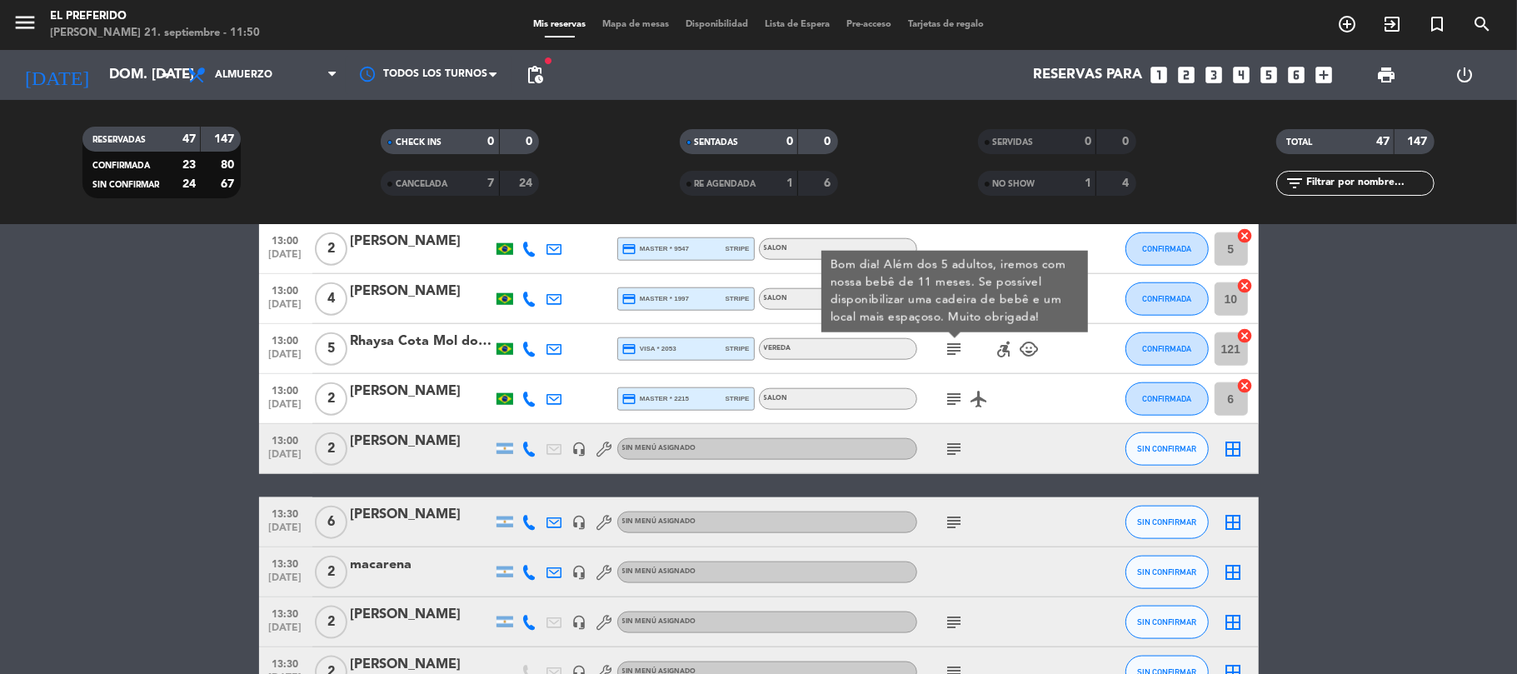
click at [953, 396] on icon "subject" at bounding box center [954, 399] width 20 height 20
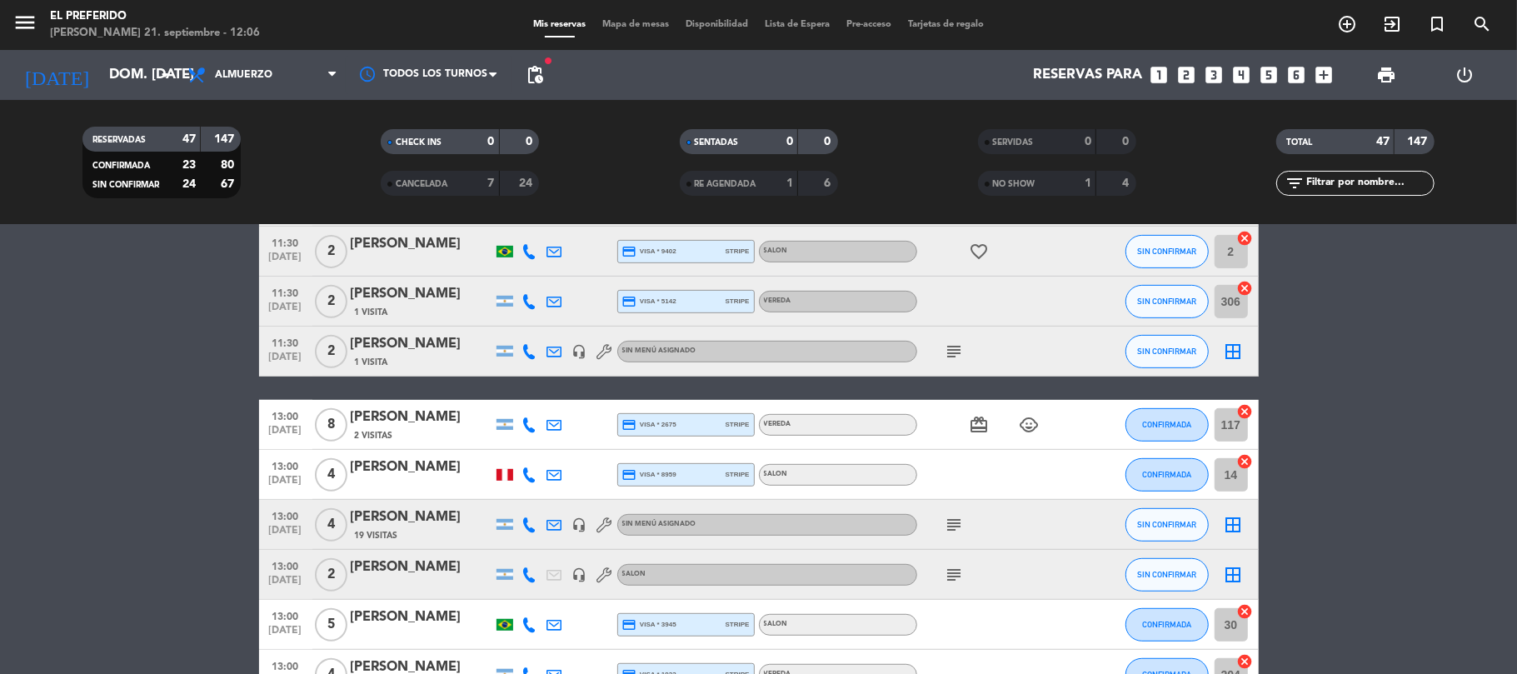
scroll to position [555, 0]
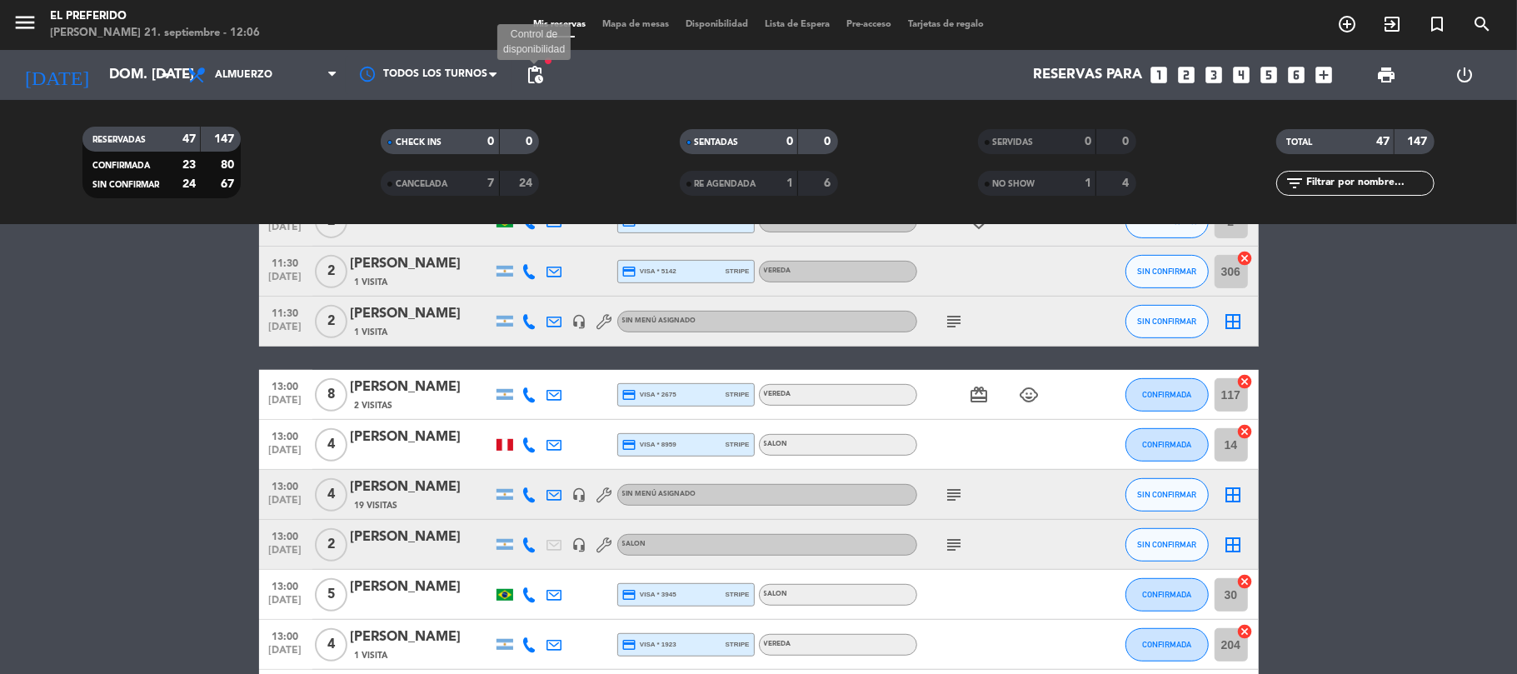
click at [538, 78] on span "pending_actions" at bounding box center [535, 75] width 20 height 20
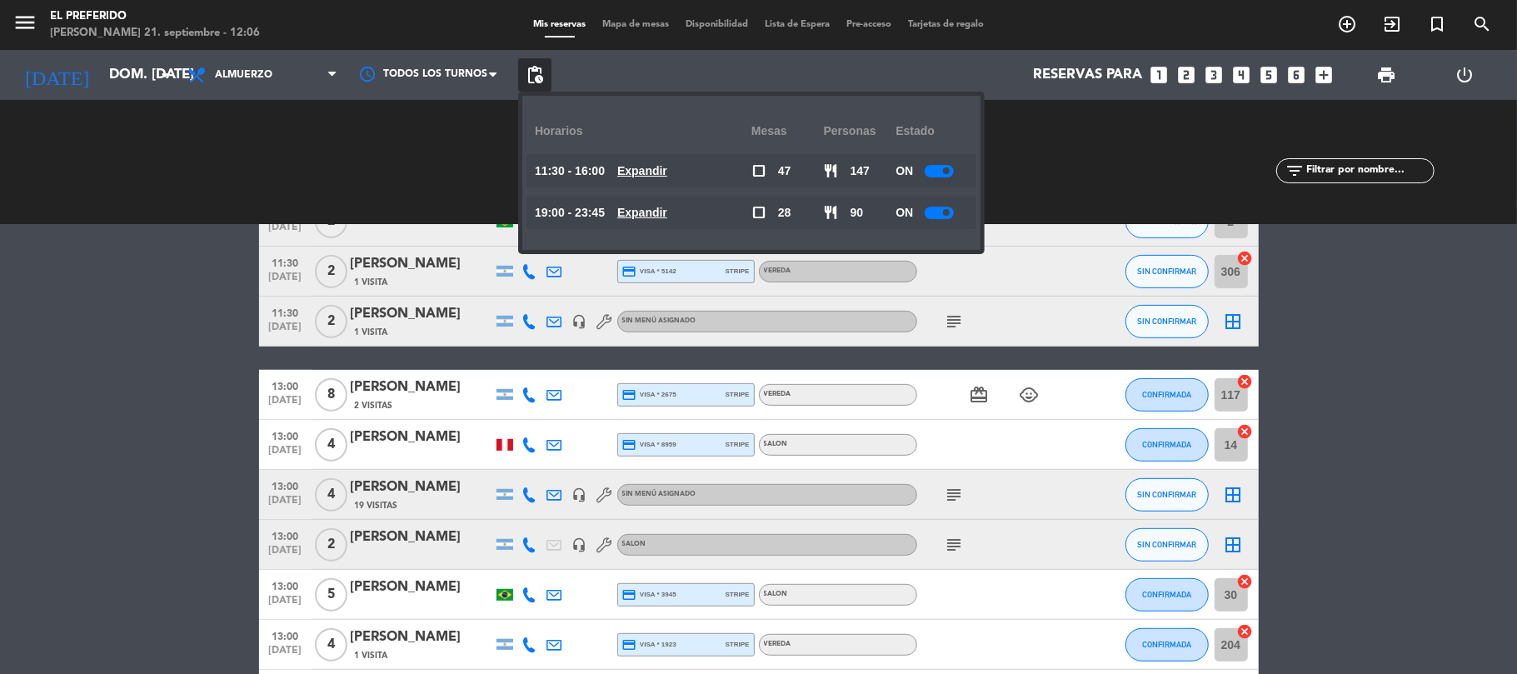
click at [664, 171] on u "Expandir" at bounding box center [642, 170] width 50 height 13
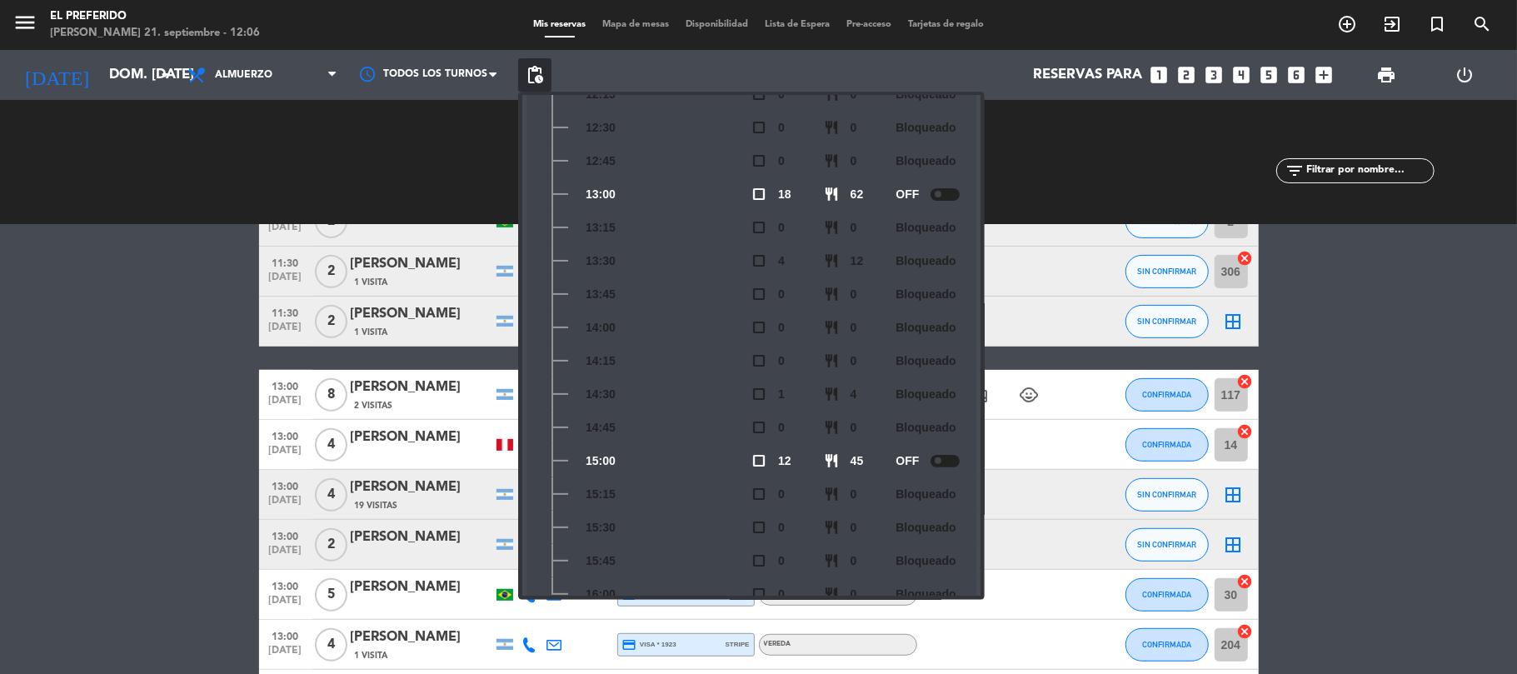
scroll to position [222, 0]
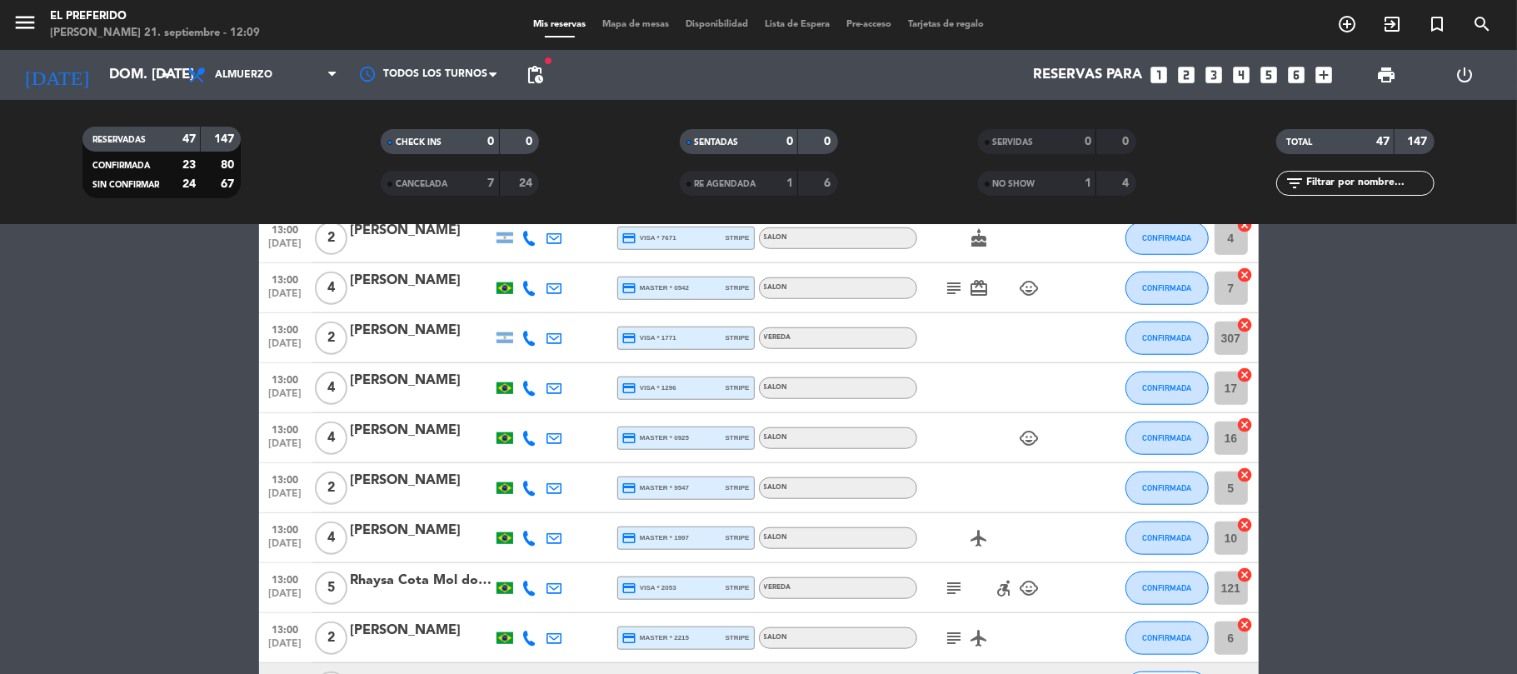
scroll to position [1110, 0]
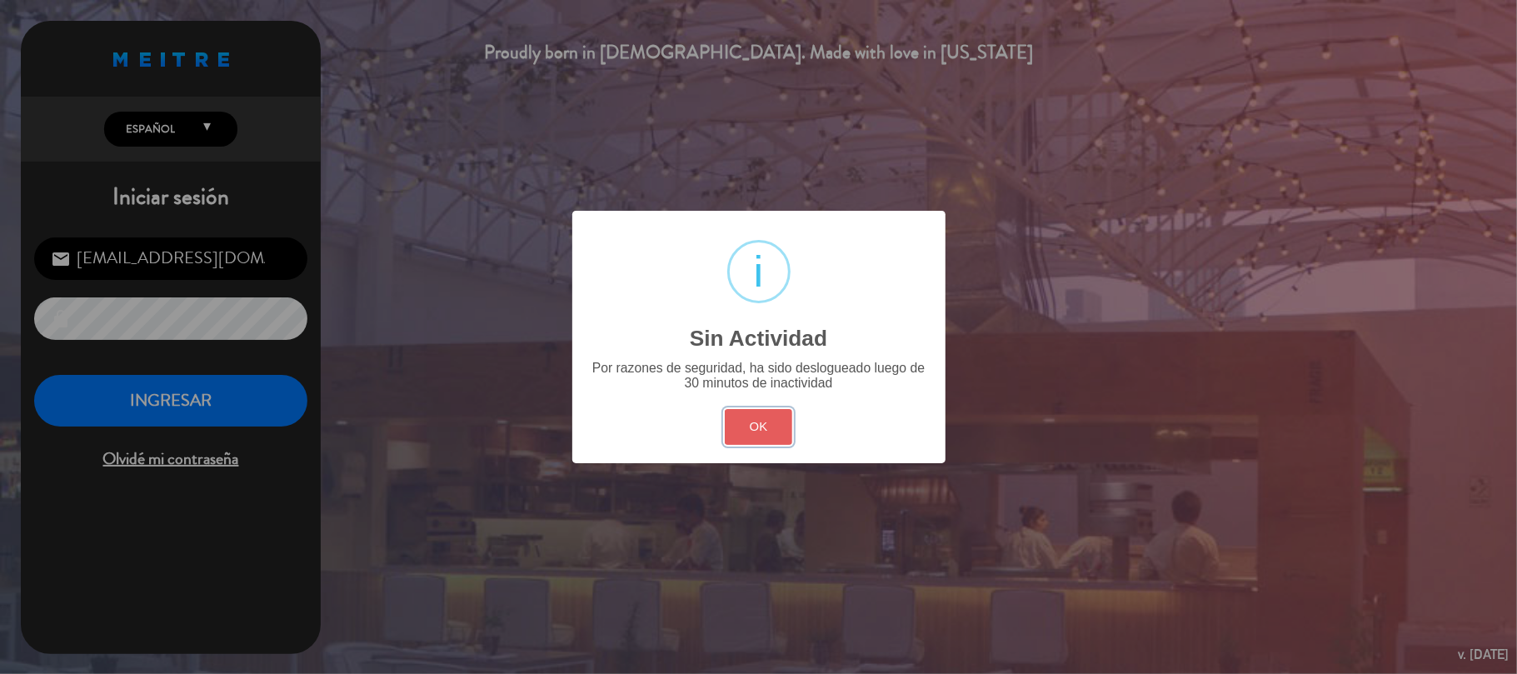
click at [778, 428] on button "OK" at bounding box center [758, 427] width 67 height 36
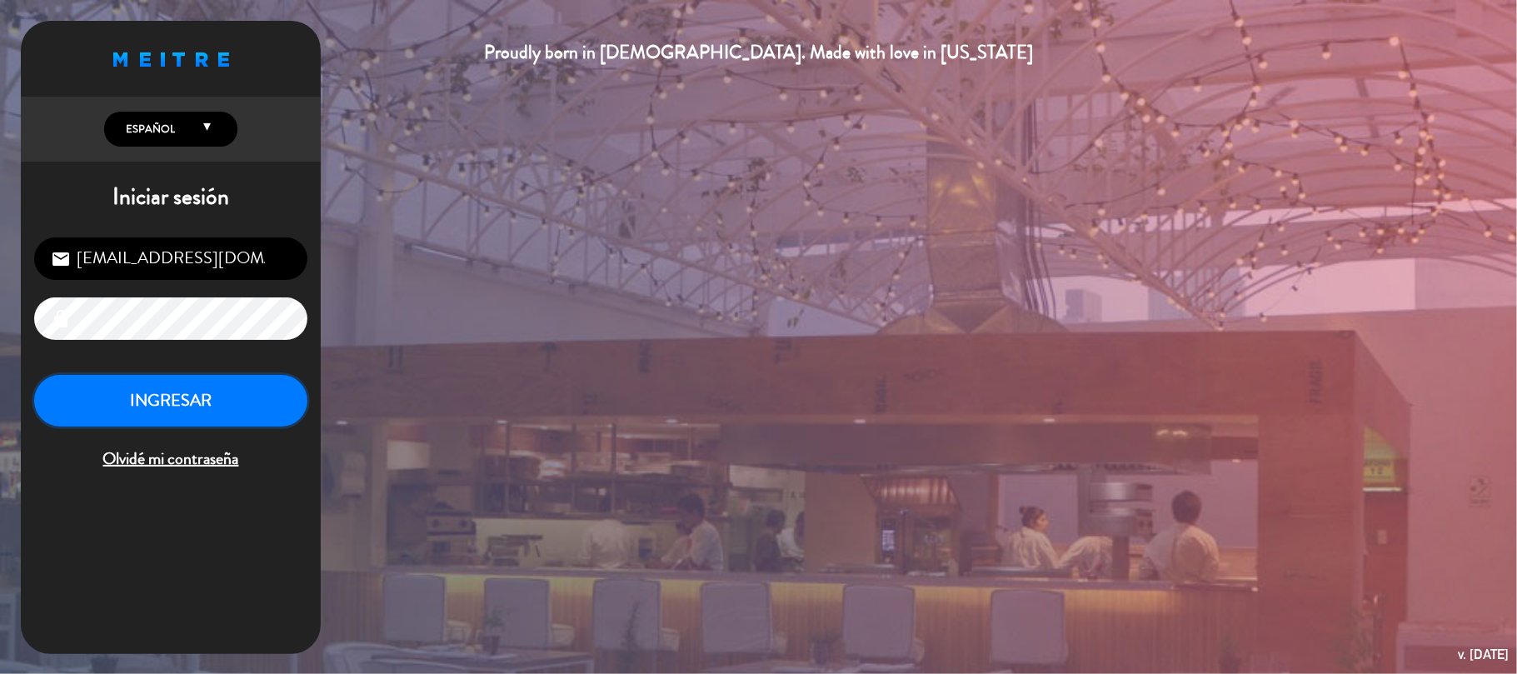
click at [291, 400] on button "INGRESAR" at bounding box center [170, 401] width 273 height 52
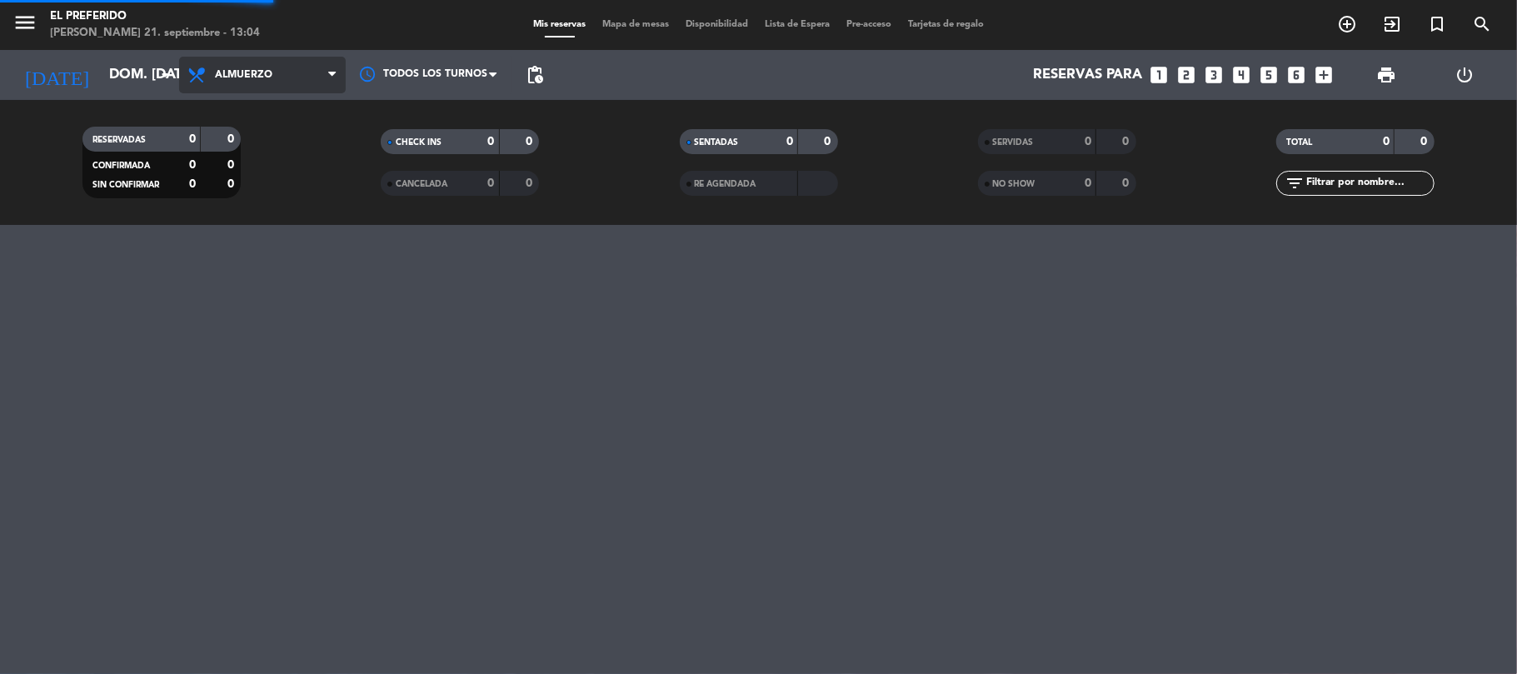
click at [244, 72] on span "Almuerzo" at bounding box center [243, 75] width 57 height 12
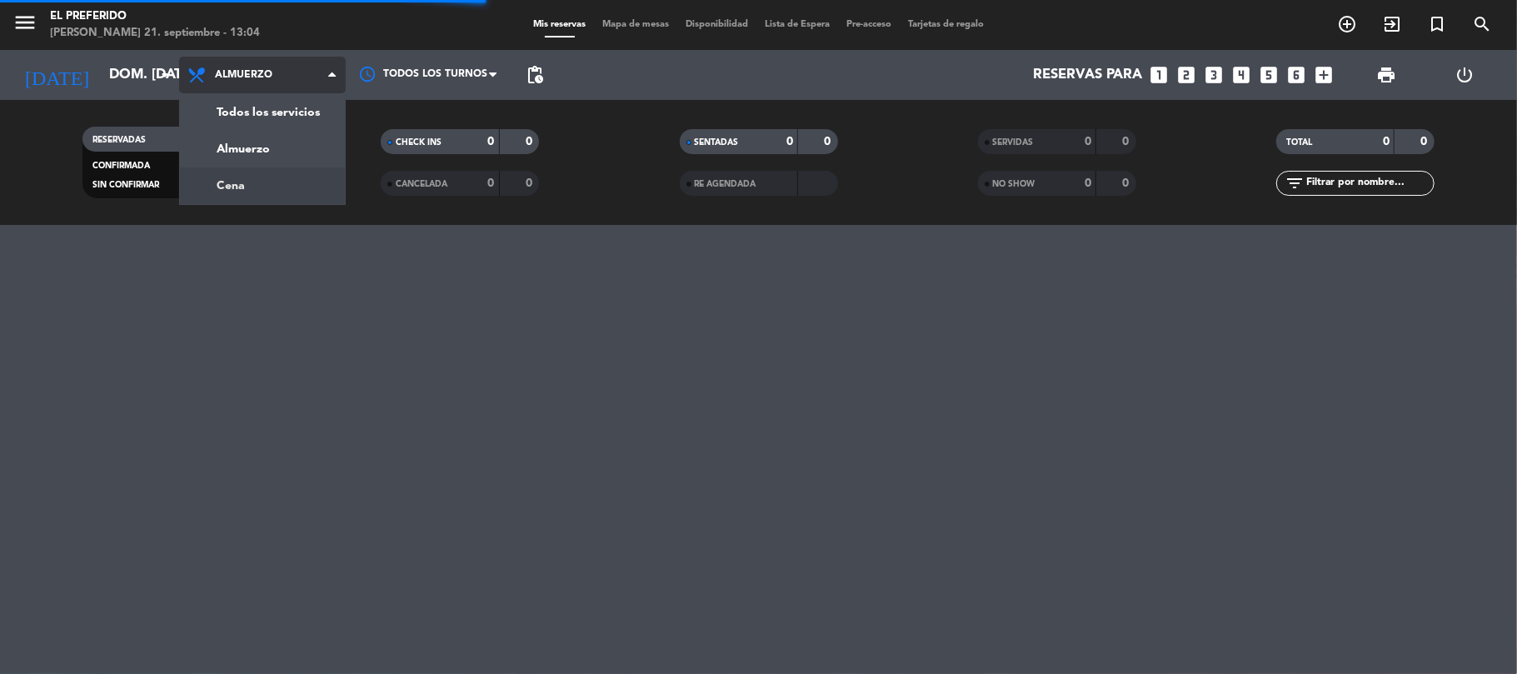
click at [280, 187] on div "menu El Preferido [PERSON_NAME] 21. septiembre - 13:04 Mis reservas Mapa de mes…" at bounding box center [758, 112] width 1517 height 225
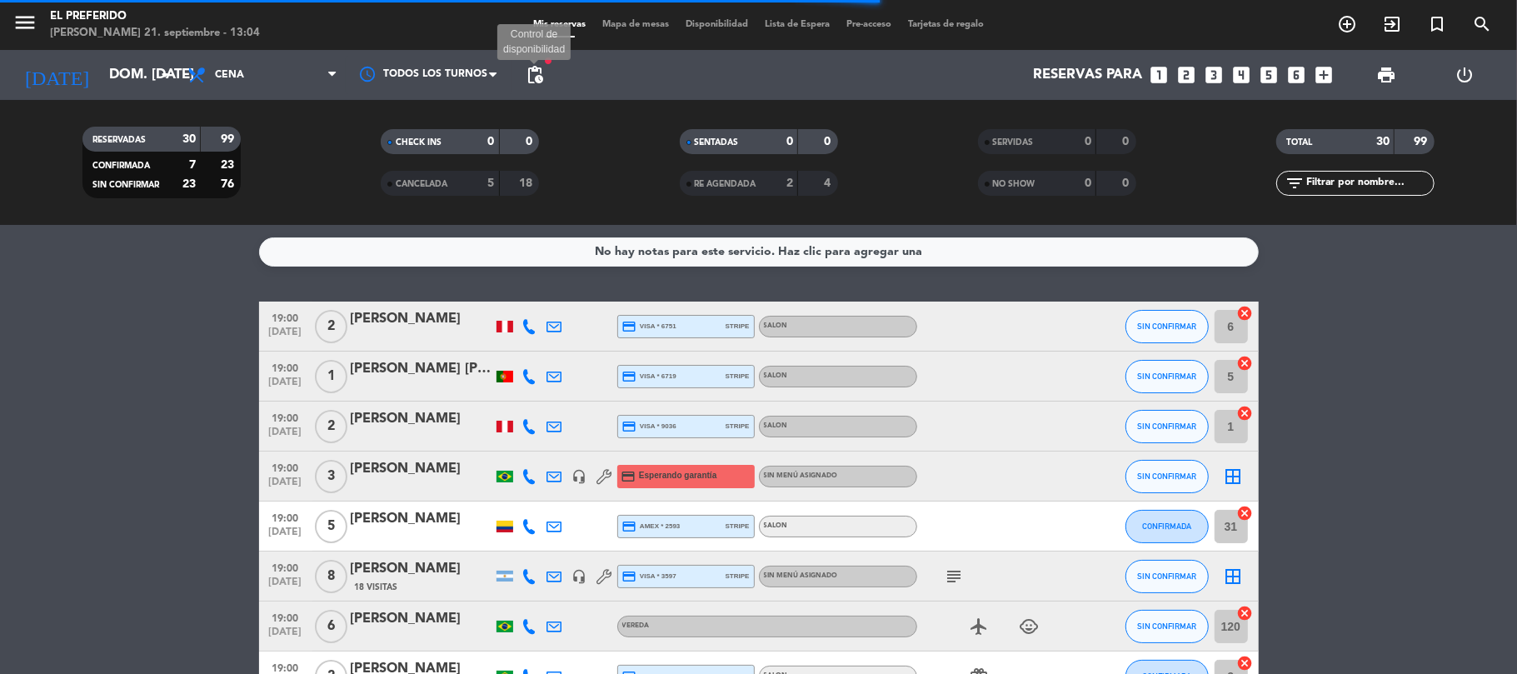
click at [531, 65] on span "pending_actions" at bounding box center [535, 75] width 20 height 20
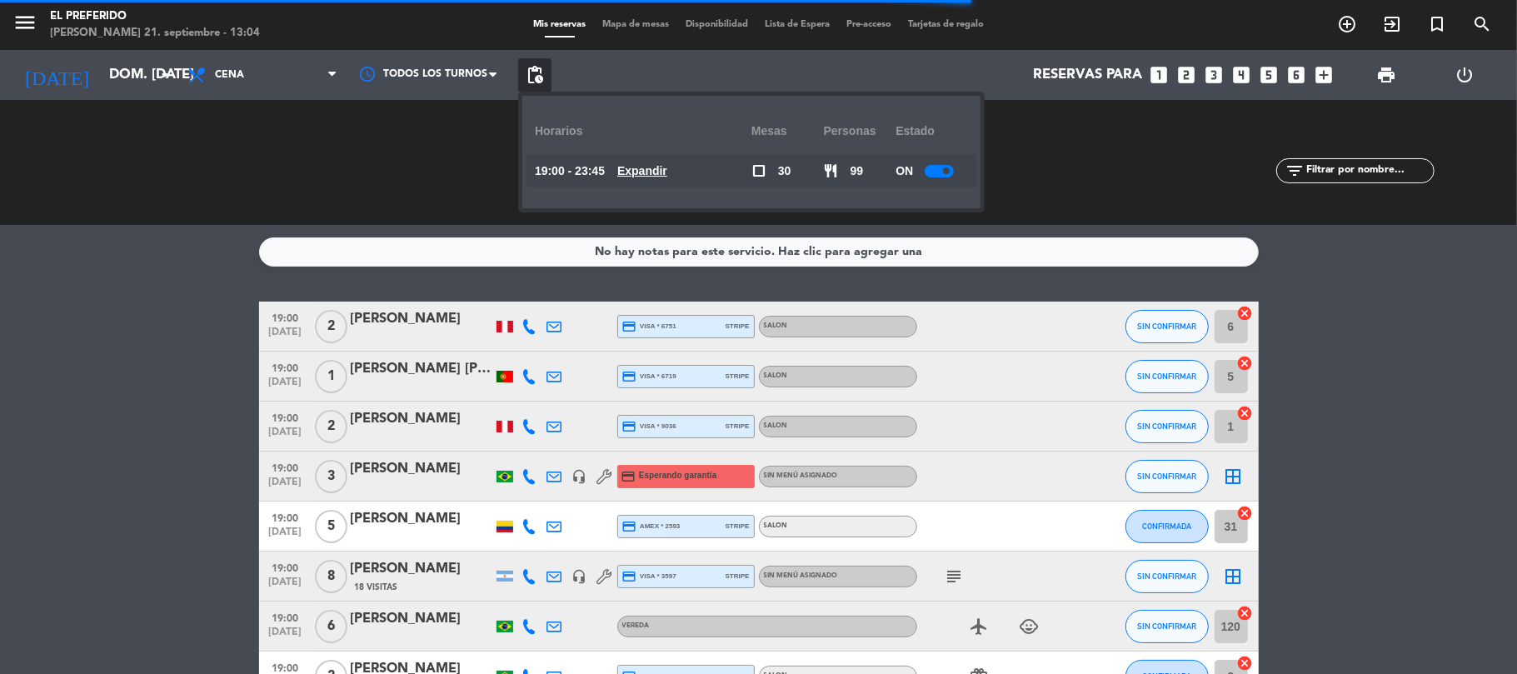
click at [665, 175] on u "Expandir" at bounding box center [642, 170] width 50 height 13
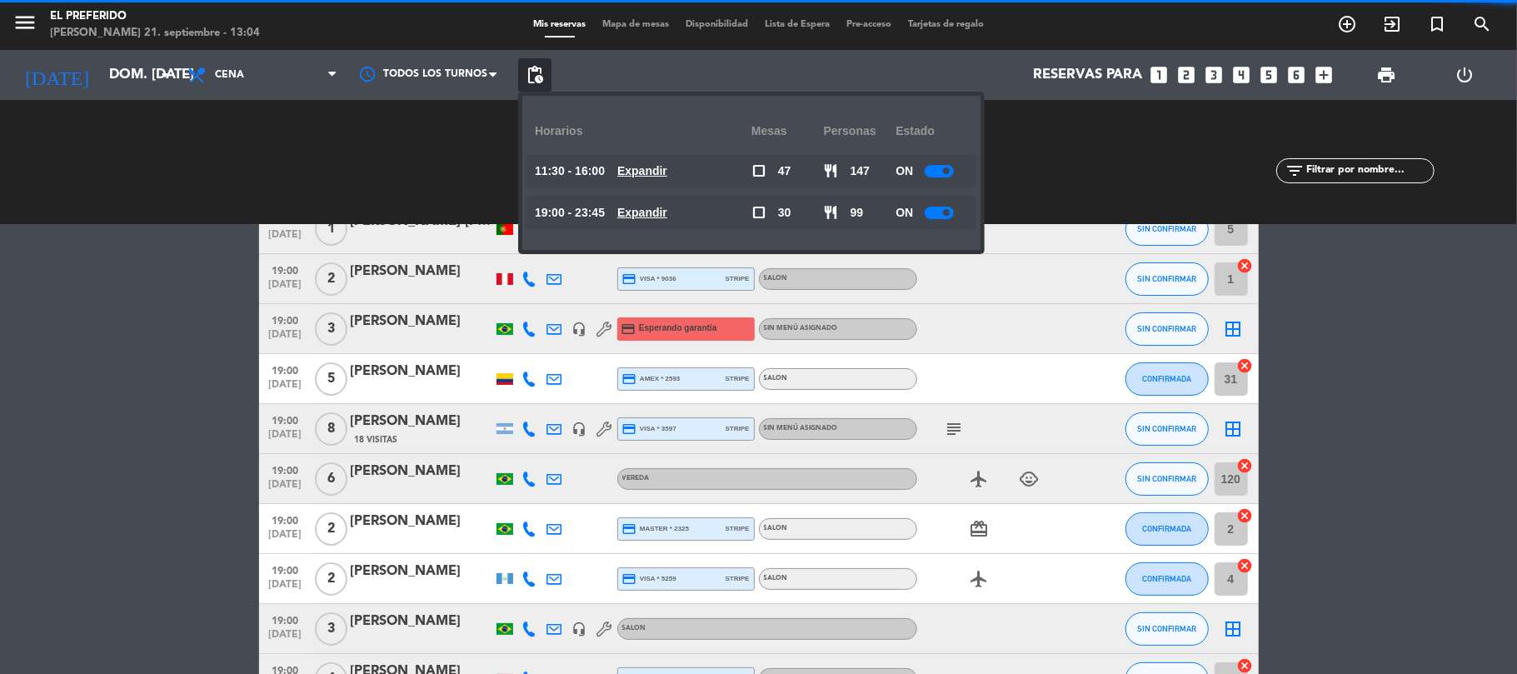
scroll to position [222, 0]
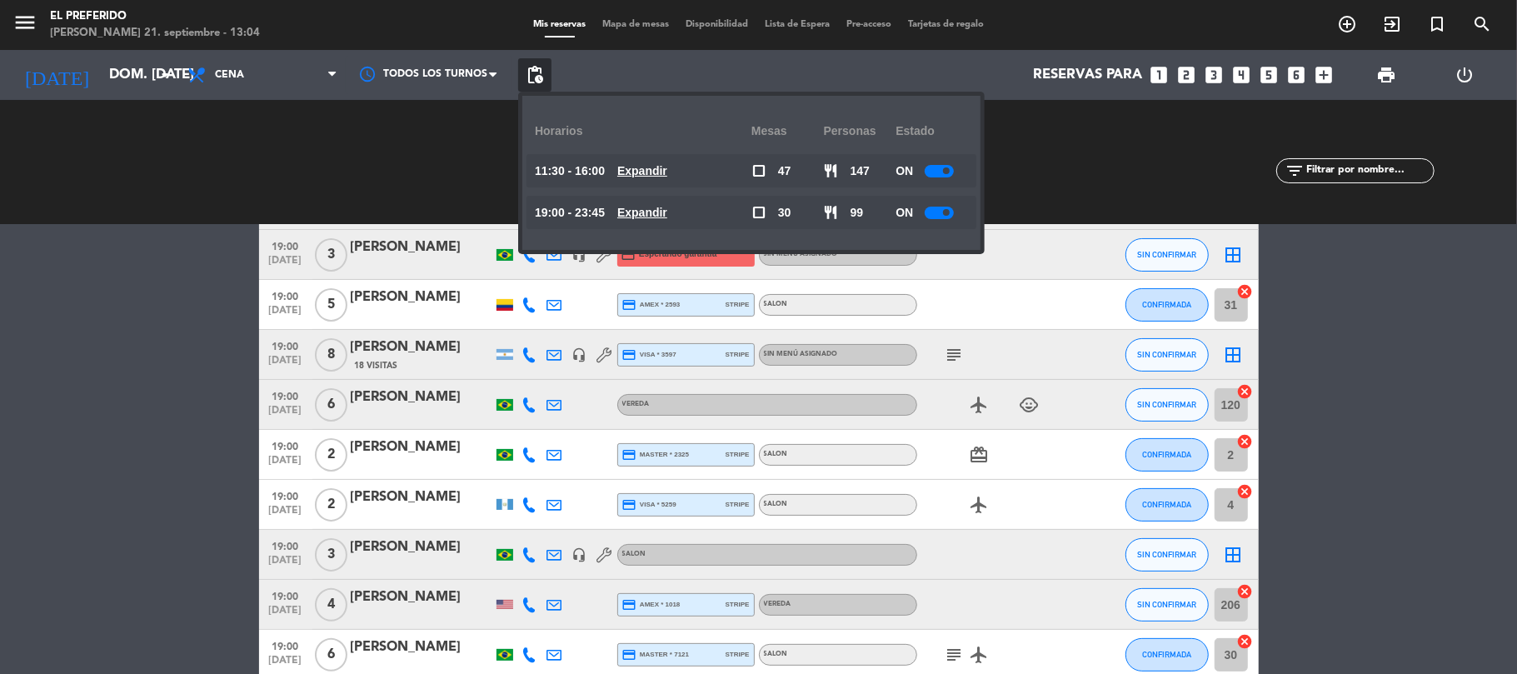
click at [667, 210] on u "Expandir" at bounding box center [642, 212] width 50 height 13
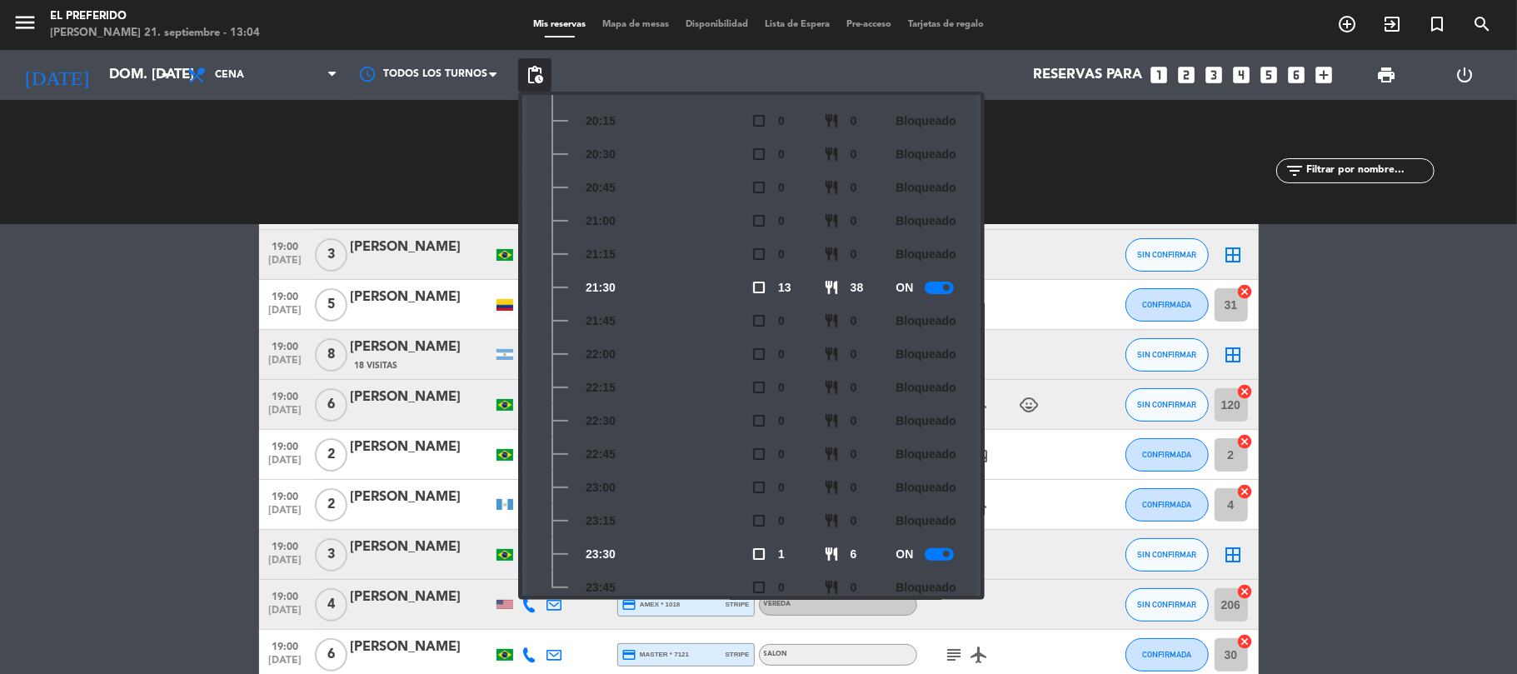
scroll to position [321, 0]
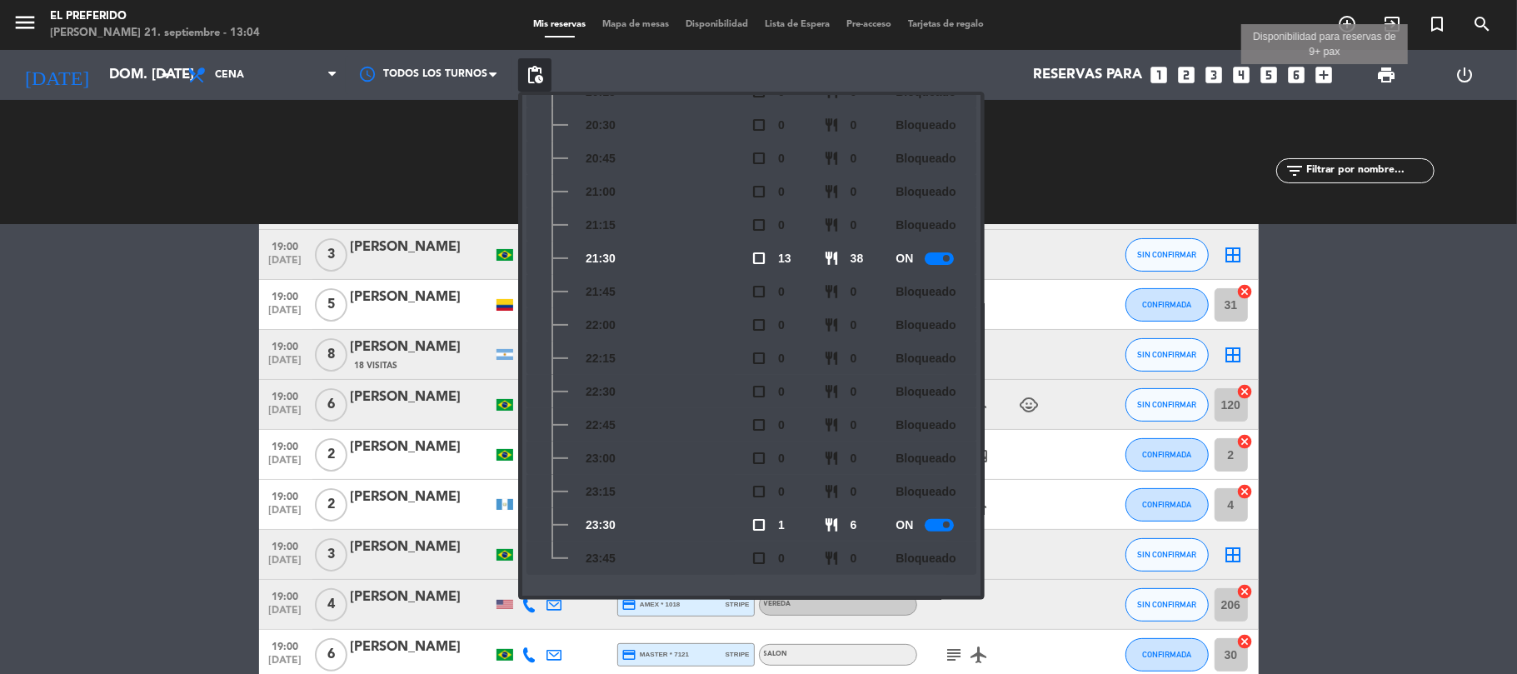
click at [1329, 71] on icon "add_box" at bounding box center [1324, 75] width 22 height 22
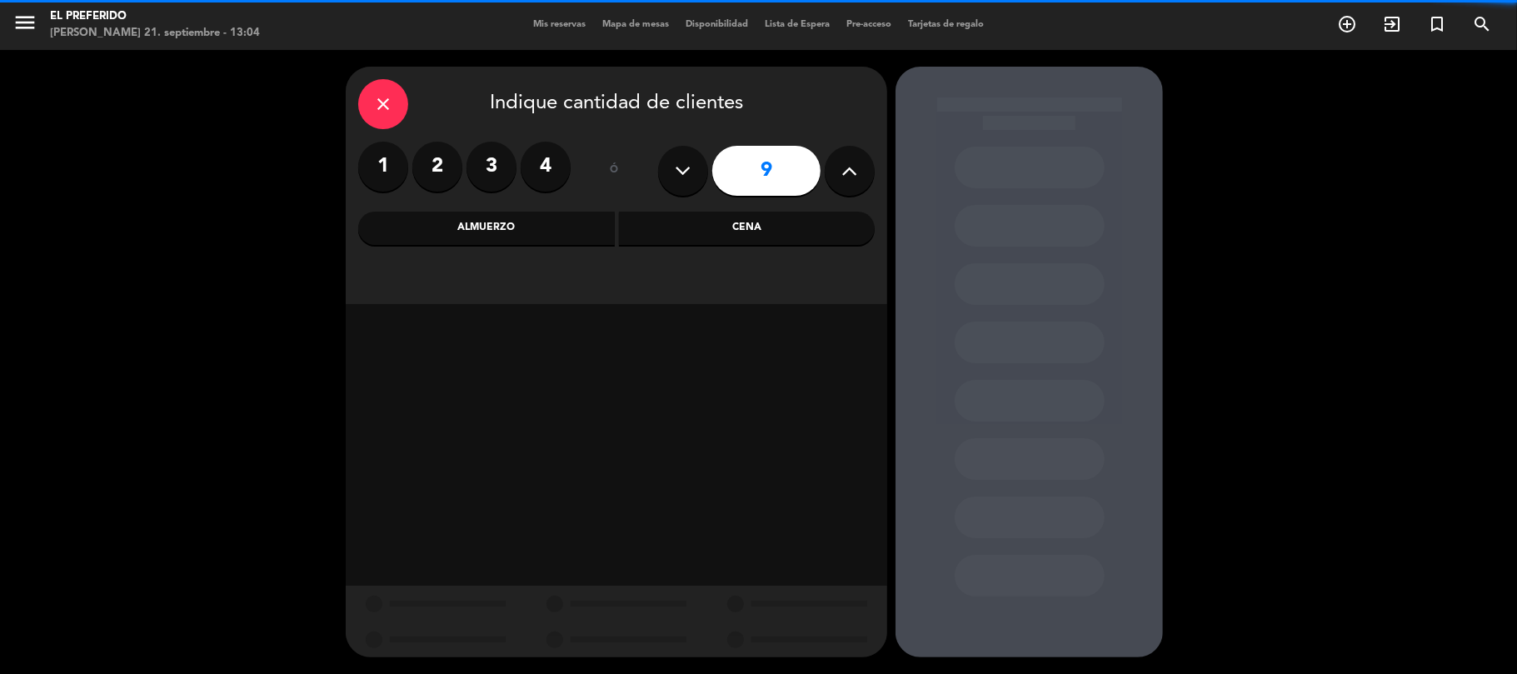
click at [481, 170] on label "3" at bounding box center [491, 167] width 50 height 50
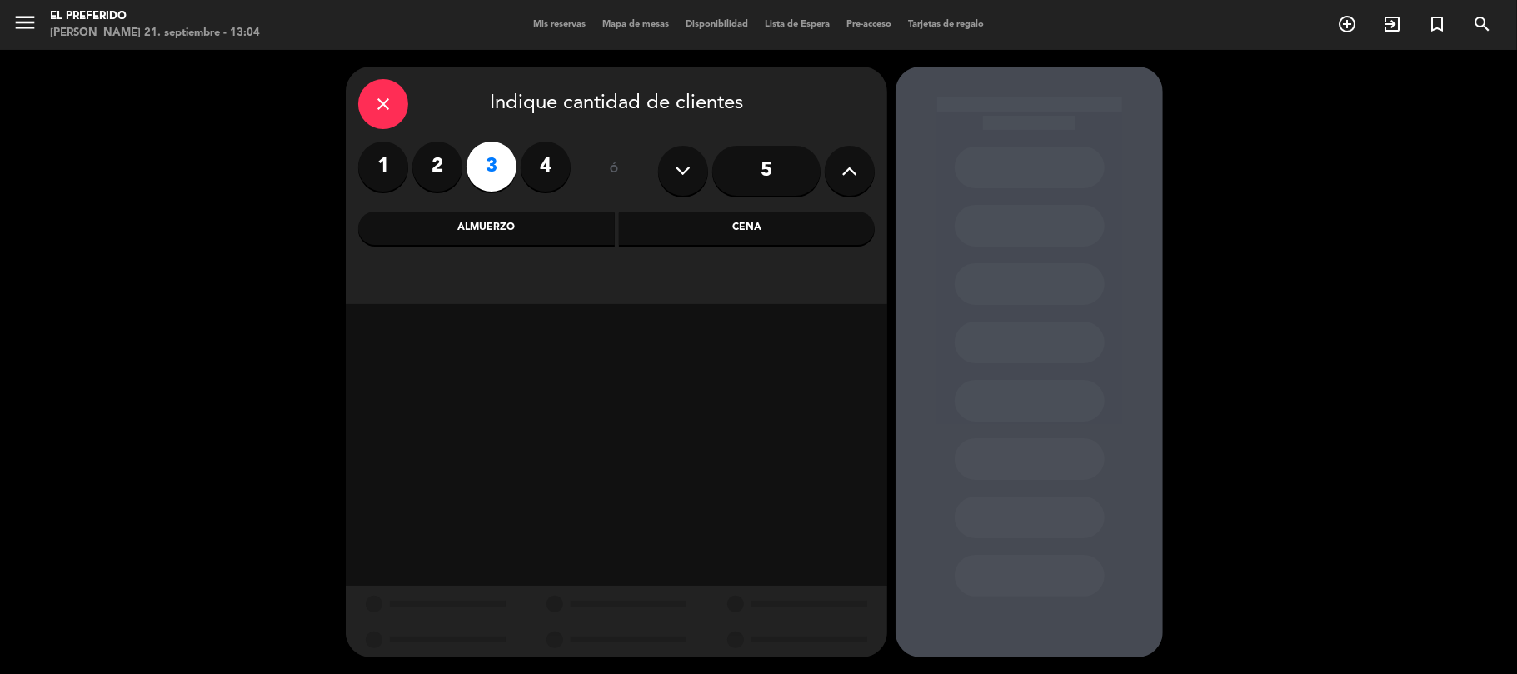
drag, startPoint x: 621, startPoint y: 207, endPoint x: 637, endPoint y: 217, distance: 18.7
click at [625, 211] on div "close Indique cantidad de clientes 1 2 3 4 ó 5 Almuerzo Cena" at bounding box center [616, 185] width 541 height 237
click at [638, 217] on div "Cena" at bounding box center [747, 228] width 257 height 33
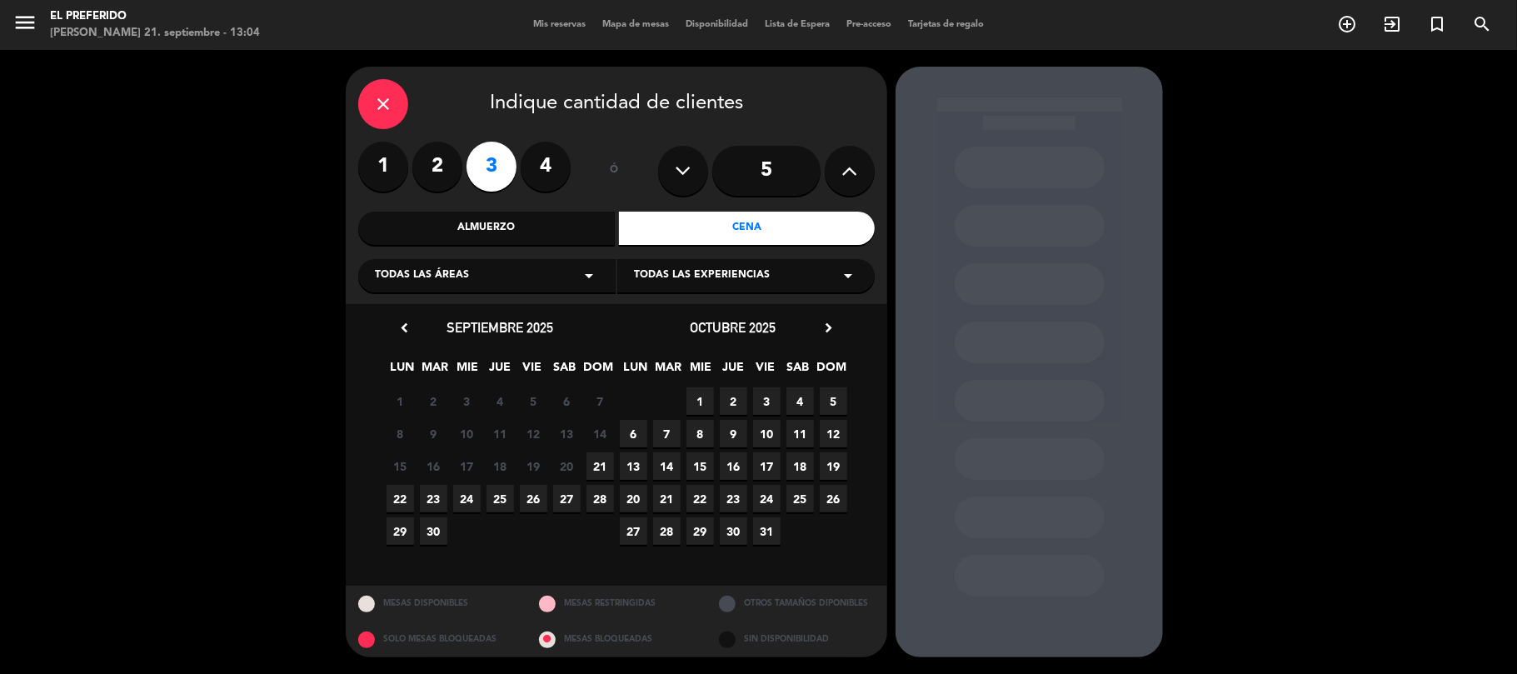
click at [604, 461] on span "21" at bounding box center [599, 465] width 27 height 27
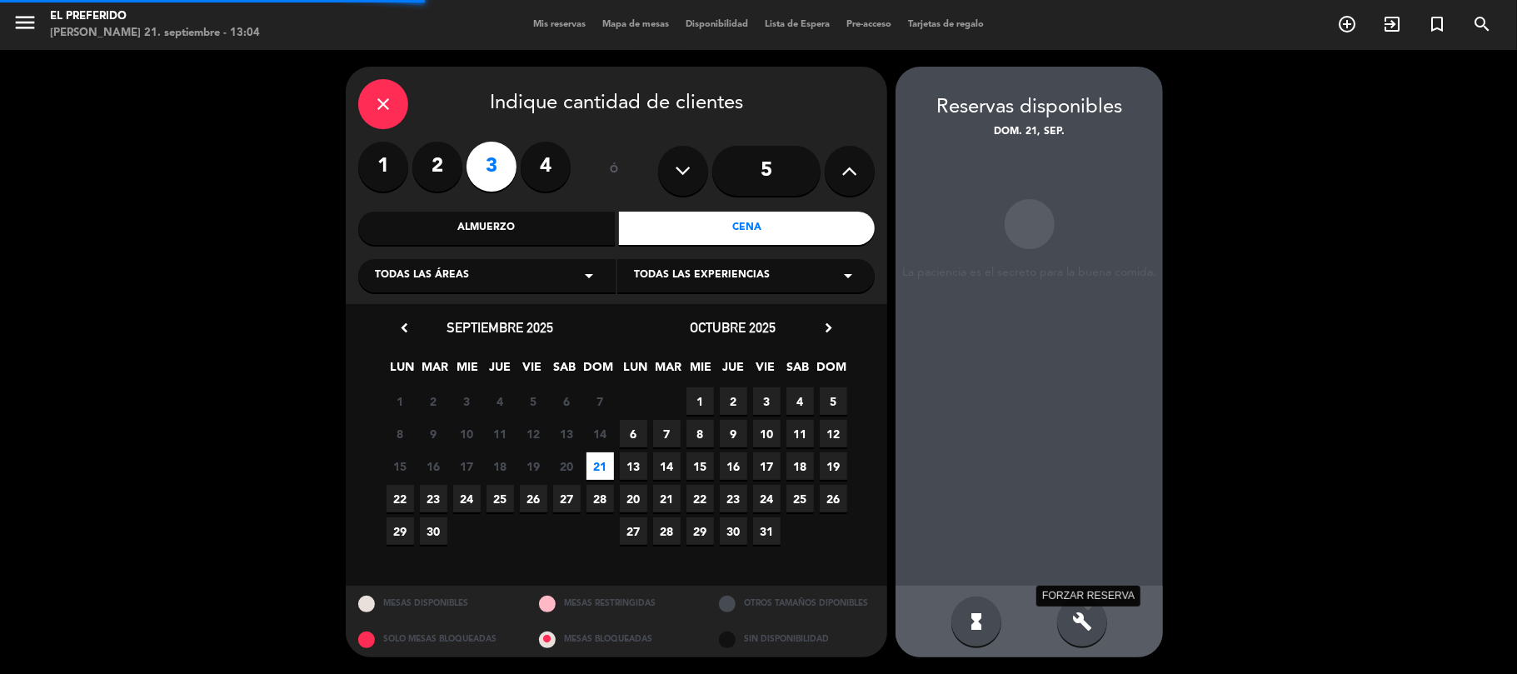
click at [1080, 621] on icon "build" at bounding box center [1082, 621] width 20 height 20
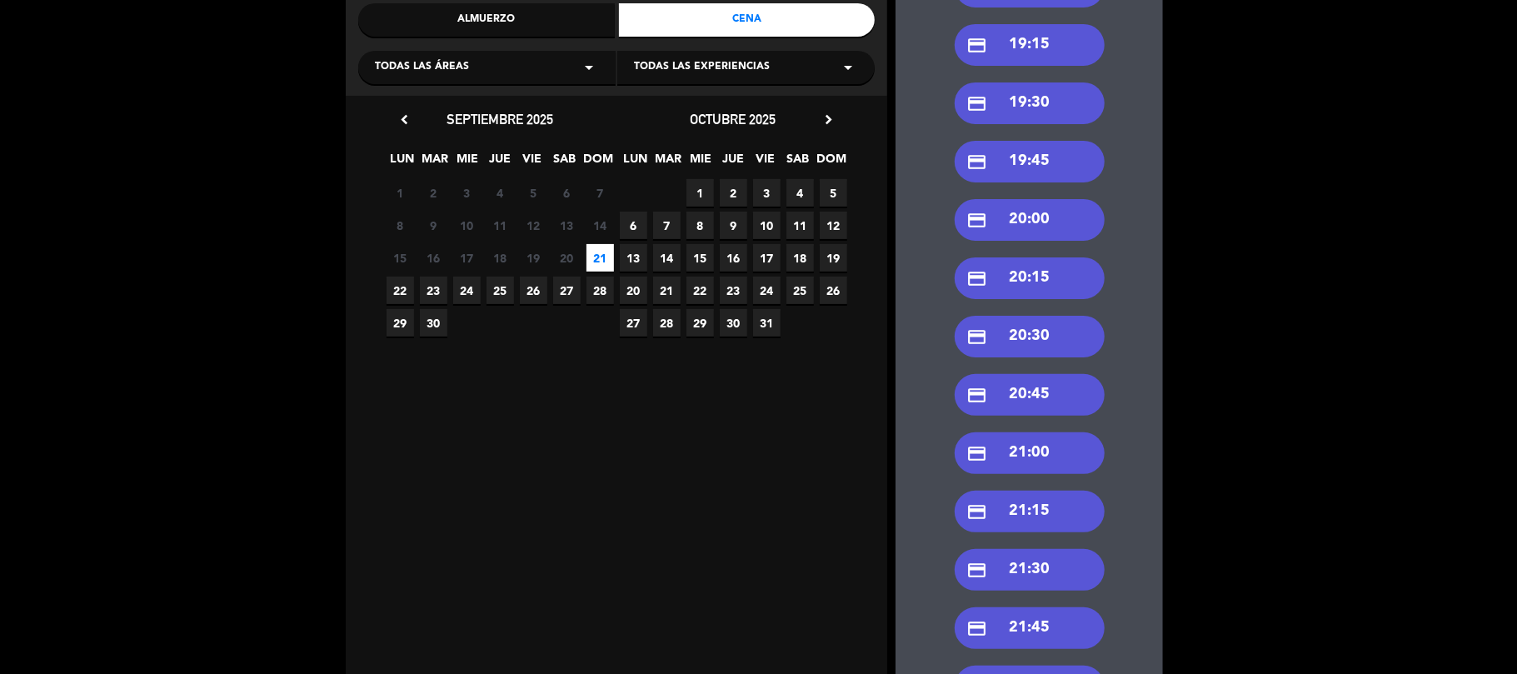
scroll to position [222, 0]
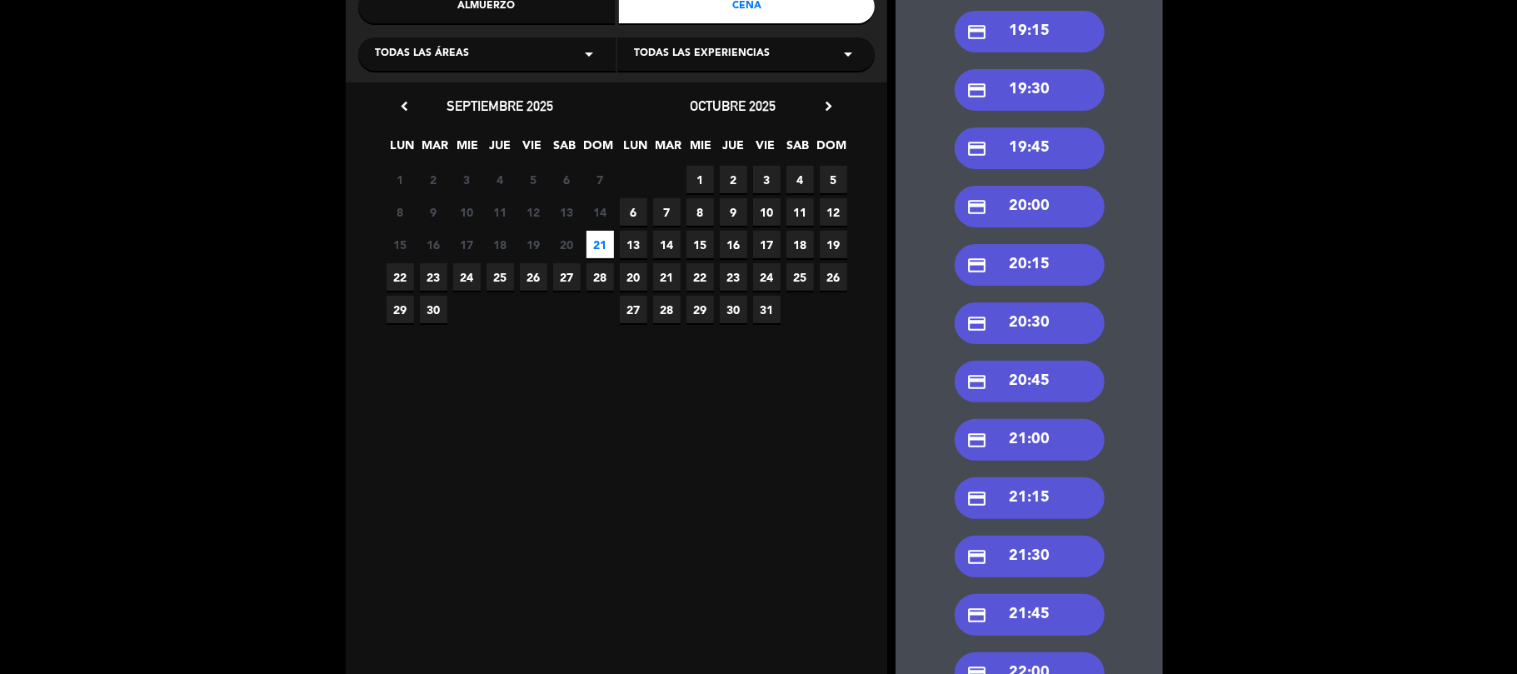
click at [1043, 557] on div "credit_card 21:30" at bounding box center [1029, 557] width 150 height 42
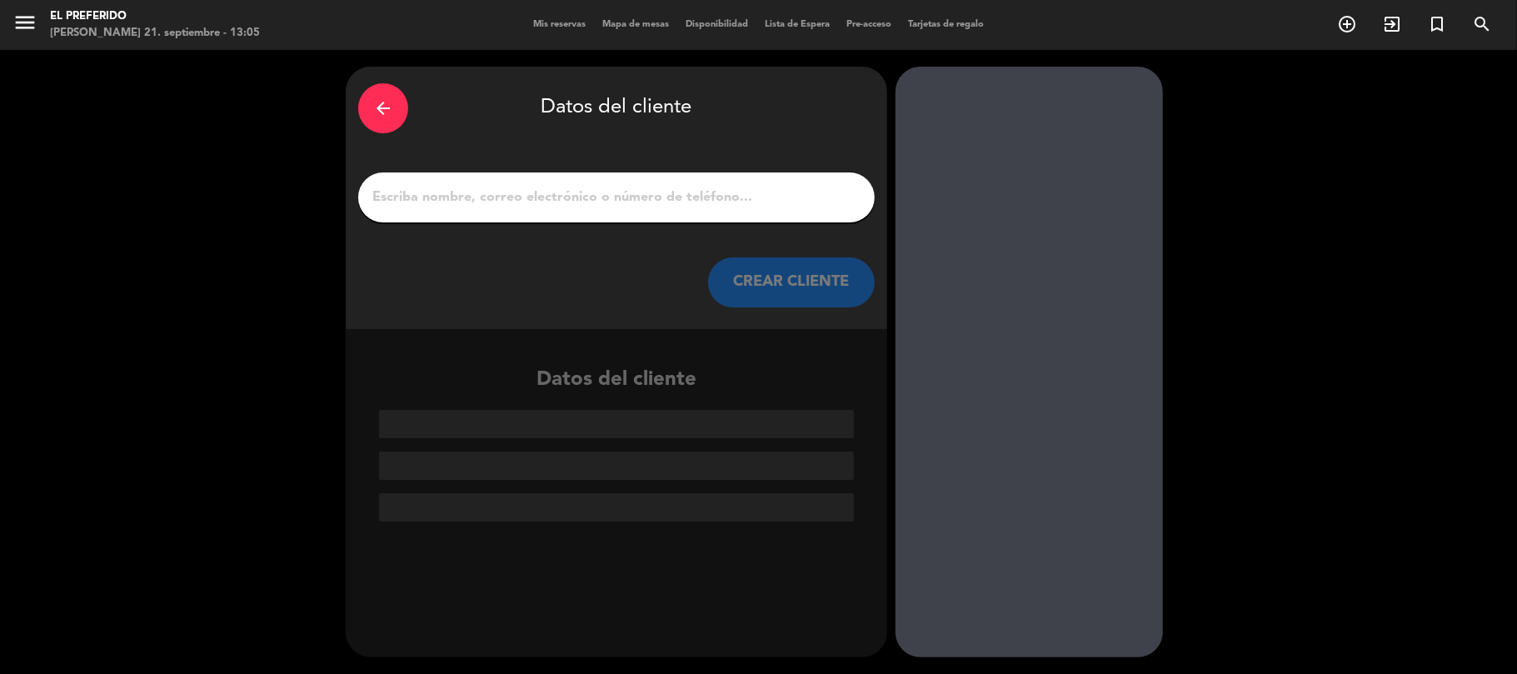
click at [594, 201] on input "1" at bounding box center [616, 197] width 491 height 23
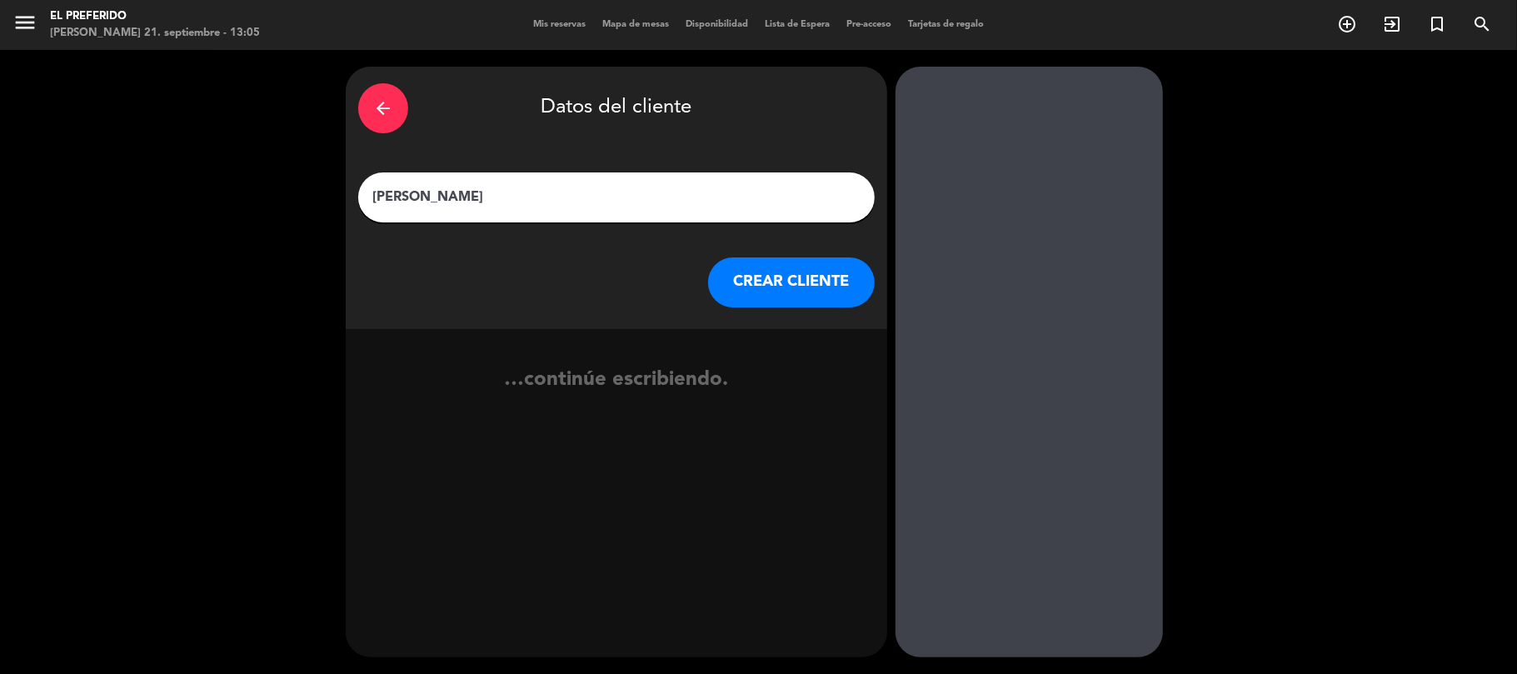
type input "[PERSON_NAME]"
click at [783, 284] on button "CREAR CLIENTE" at bounding box center [791, 282] width 167 height 50
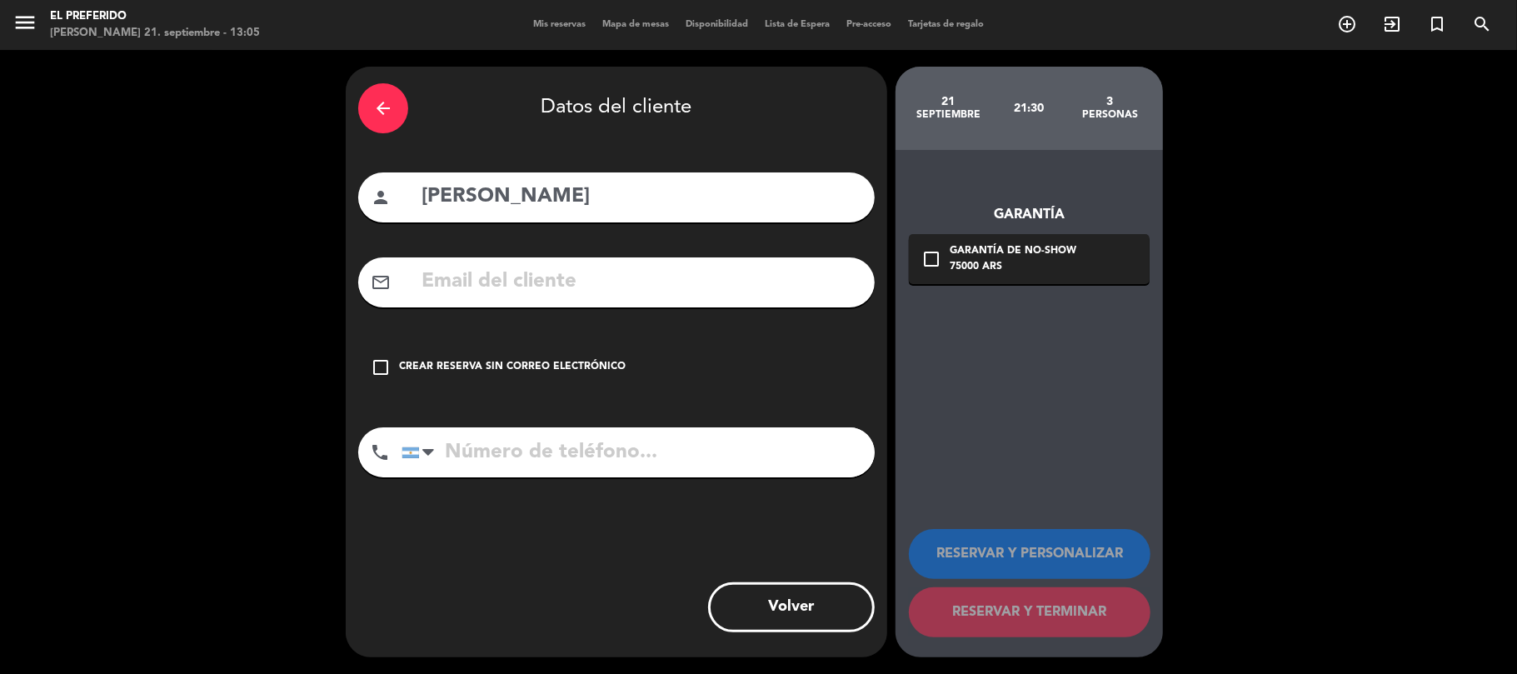
click at [571, 274] on input "text" at bounding box center [641, 282] width 442 height 34
click at [540, 444] on input "tel" at bounding box center [637, 452] width 473 height 50
type input "3487233668"
click at [380, 361] on icon "check_box_outline_blank" at bounding box center [381, 367] width 20 height 20
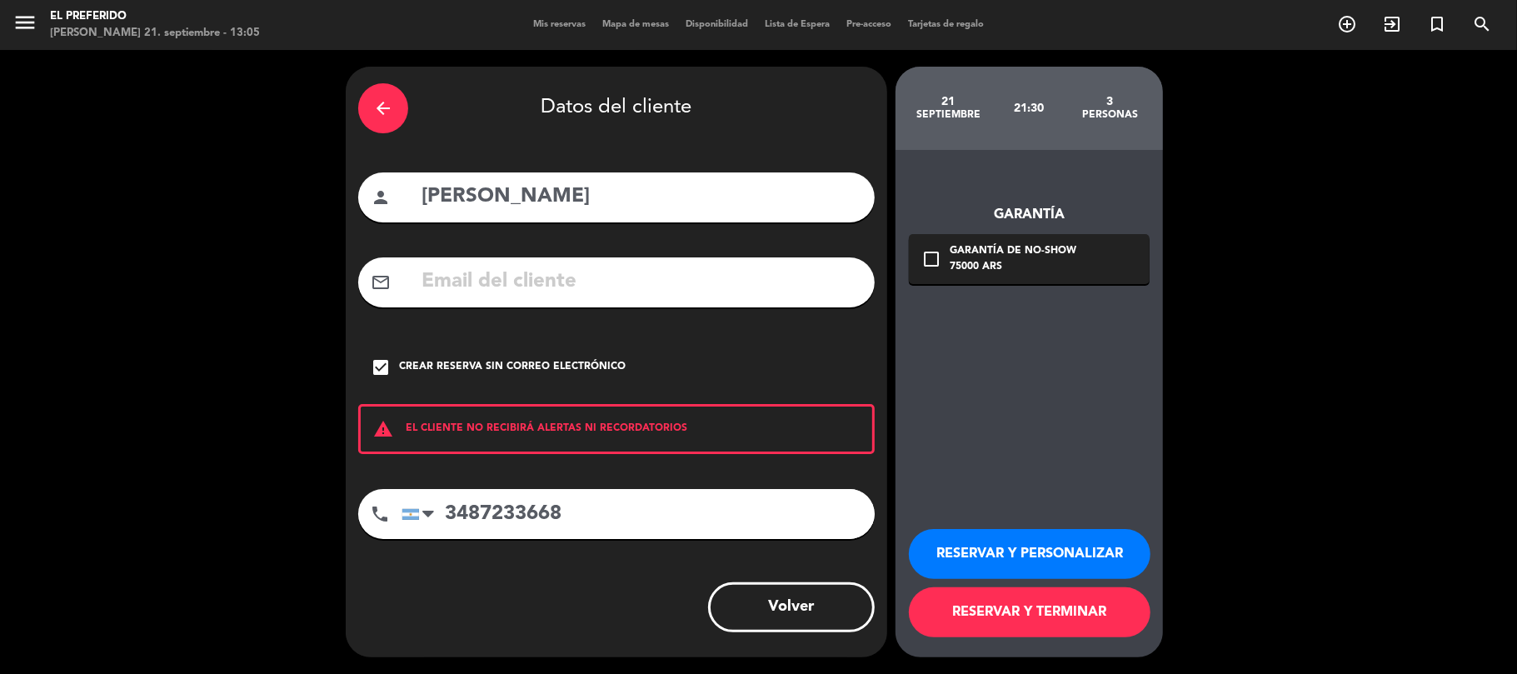
click at [994, 546] on button "RESERVAR Y PERSONALIZAR" at bounding box center [1030, 554] width 242 height 50
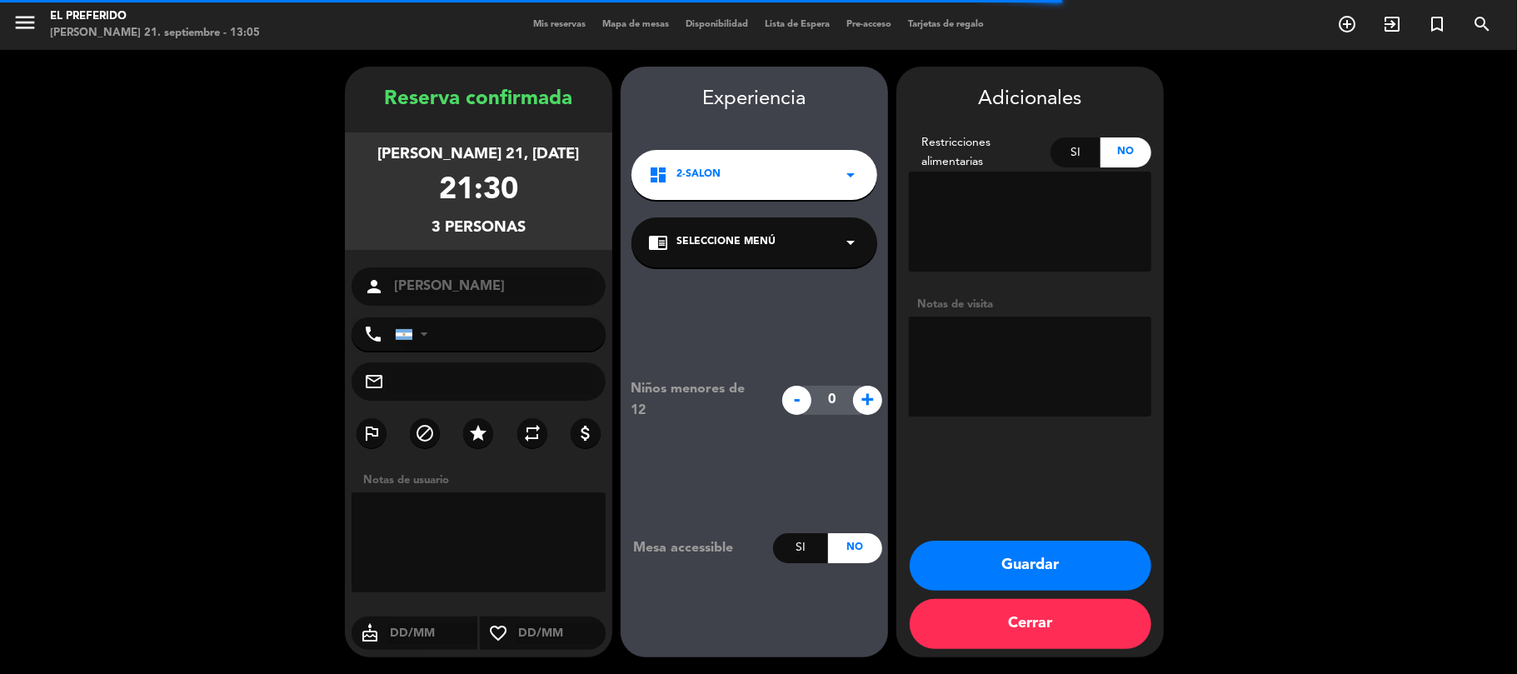
type input "[PHONE_NUMBER]"
click at [994, 405] on textarea at bounding box center [1030, 366] width 242 height 100
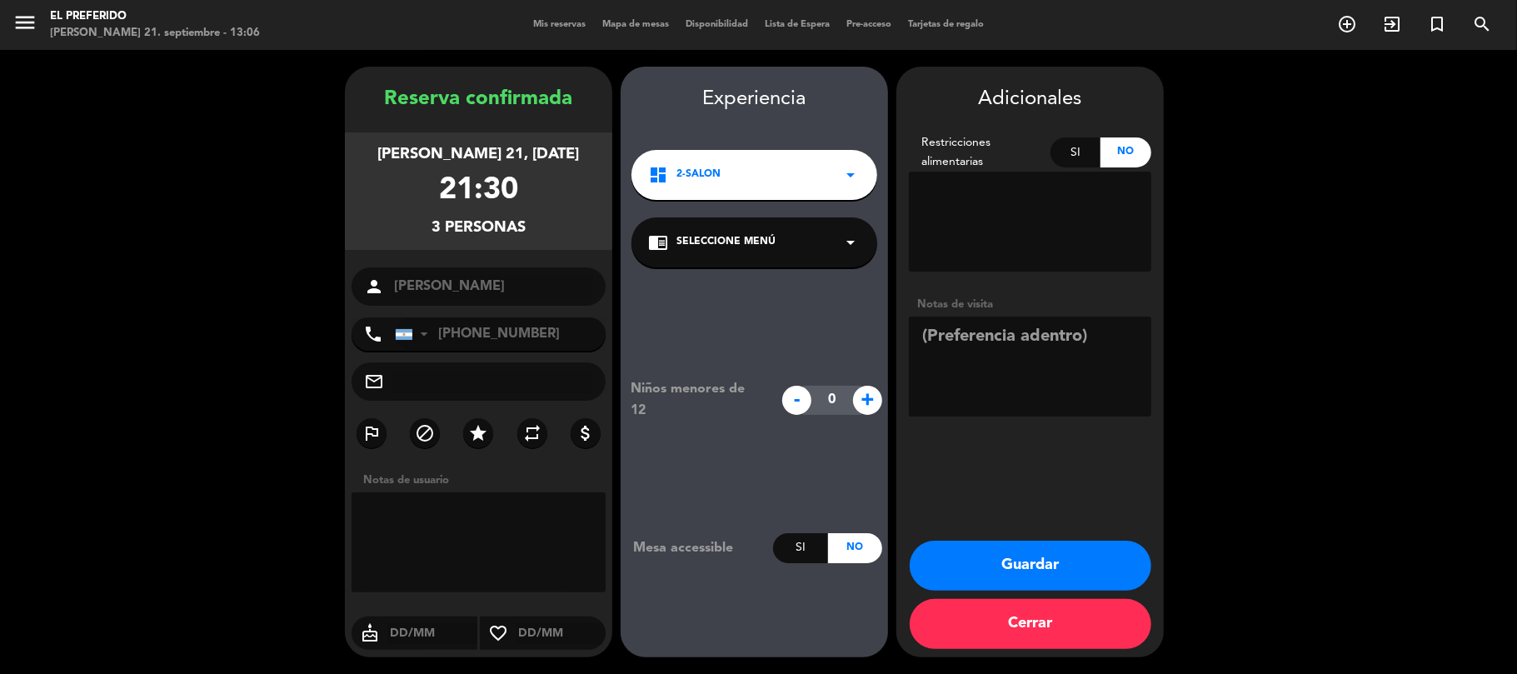
type textarea "(Preferencia adentro)"
click at [968, 554] on button "Guardar" at bounding box center [1030, 565] width 242 height 50
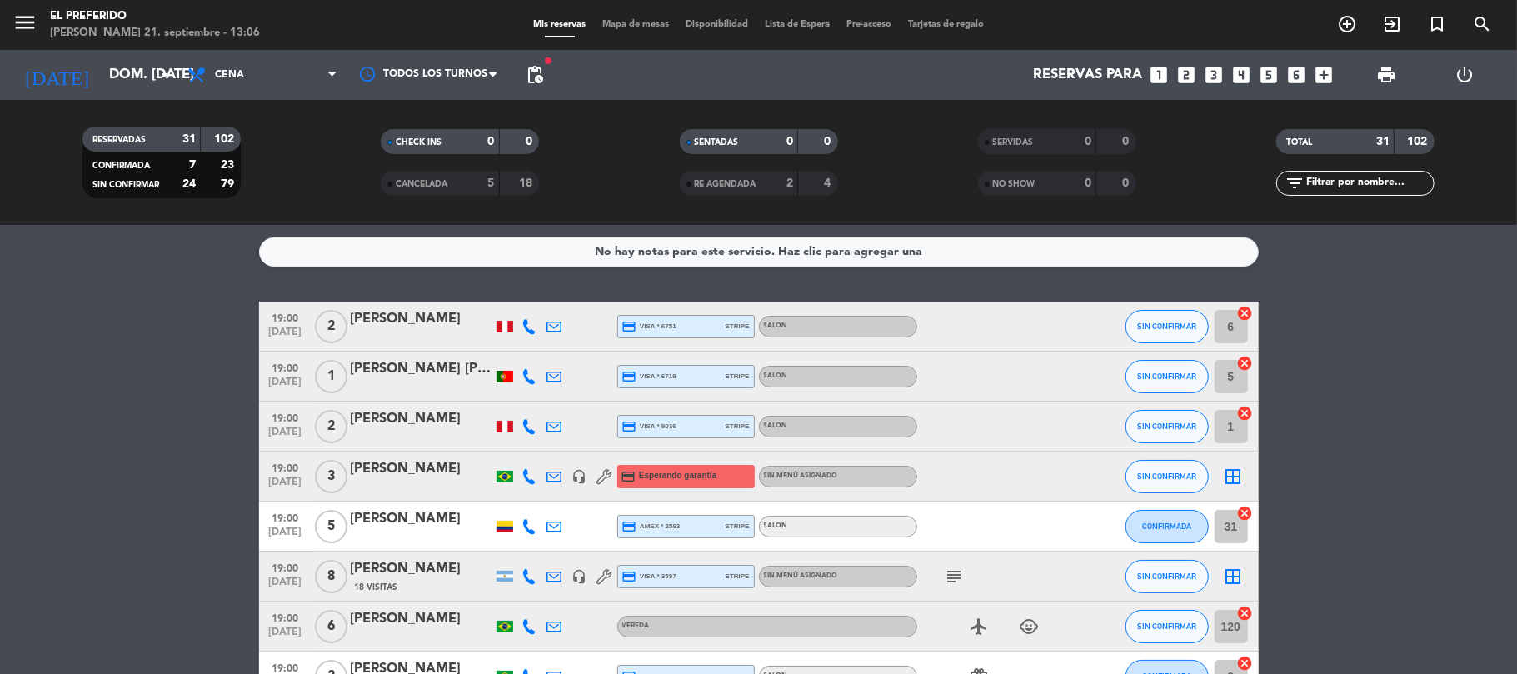
click at [548, 84] on span "pending_actions" at bounding box center [534, 74] width 33 height 33
click at [544, 75] on span "pending_actions" at bounding box center [535, 75] width 20 height 20
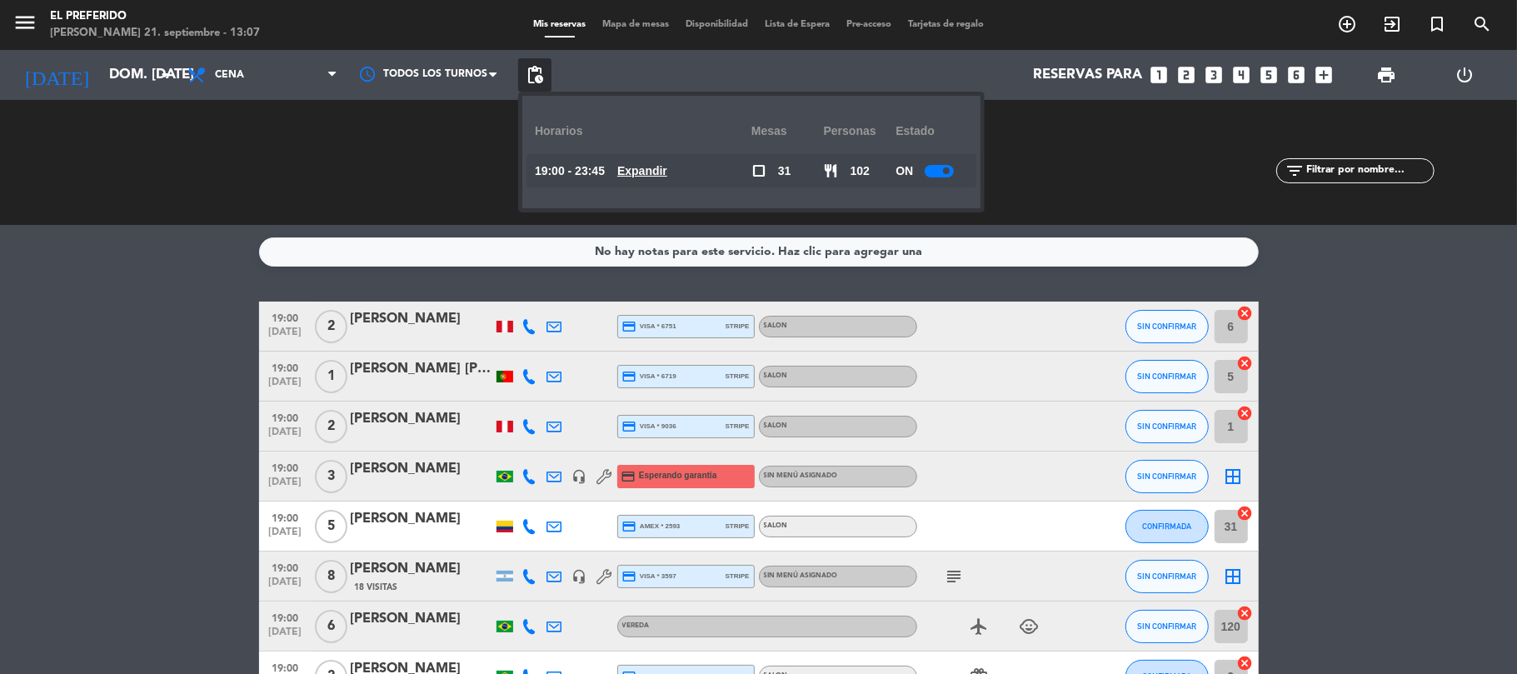
click at [648, 168] on u "Expandir" at bounding box center [642, 170] width 50 height 13
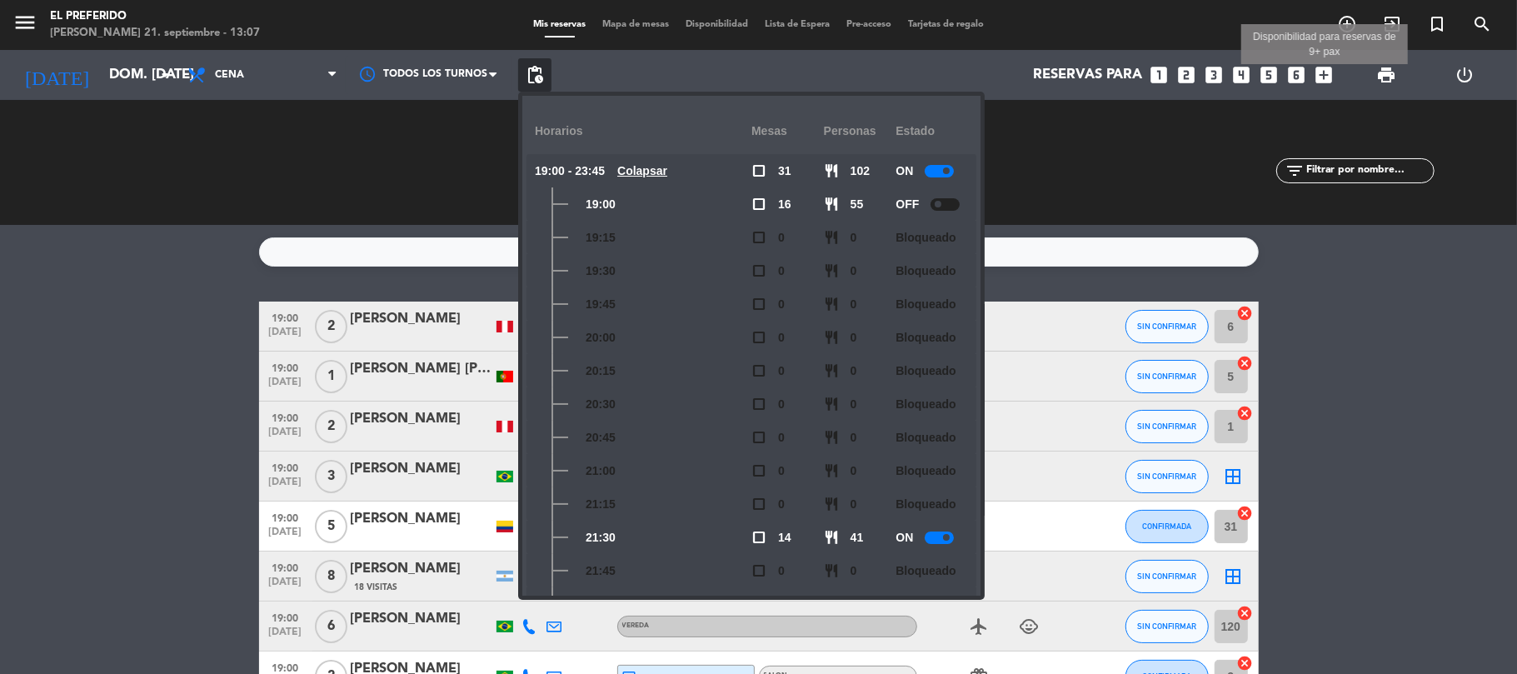
click at [1323, 67] on icon "add_box" at bounding box center [1324, 75] width 22 height 22
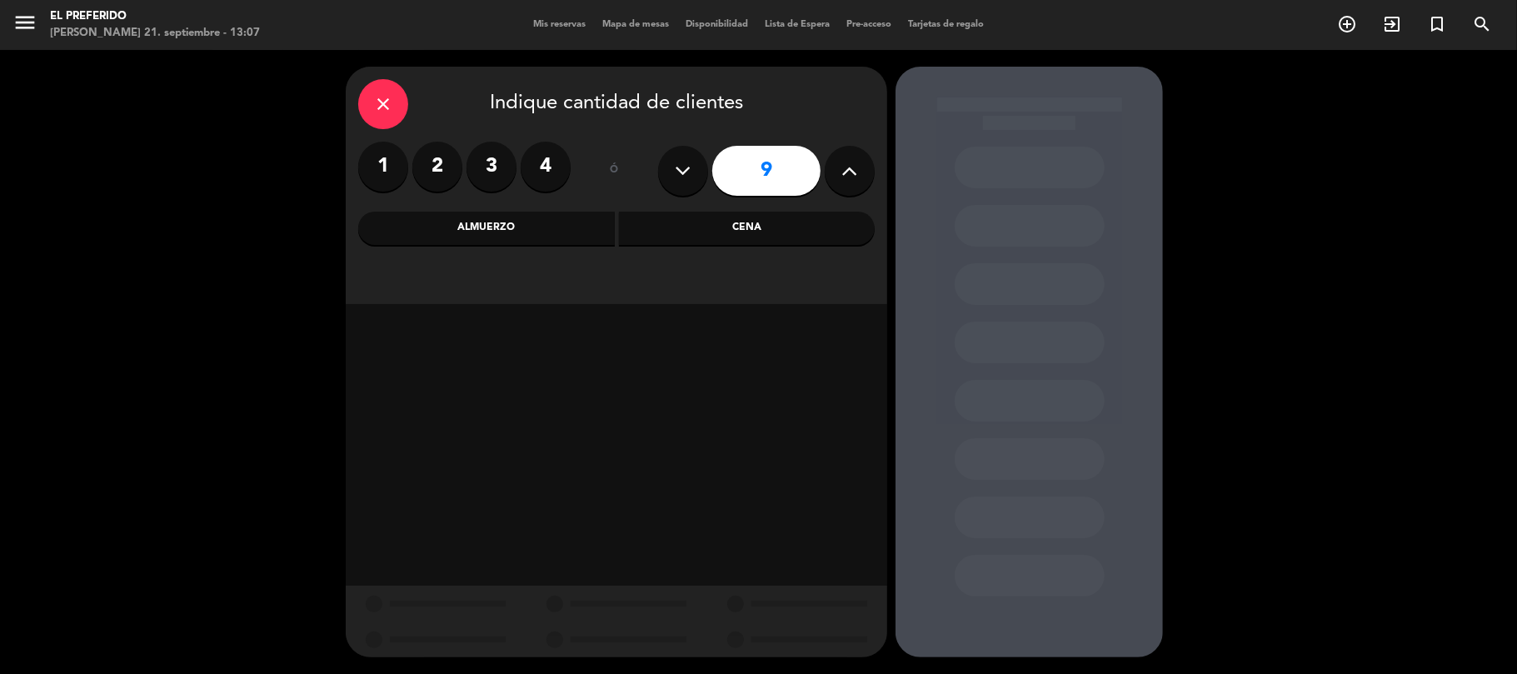
click at [445, 168] on label "2" at bounding box center [437, 167] width 50 height 50
click at [760, 207] on div "close Indique cantidad de clientes 1 2 3 4 ó 5 Almuerzo Cena" at bounding box center [616, 185] width 541 height 237
click at [750, 221] on div "Cena" at bounding box center [747, 228] width 257 height 33
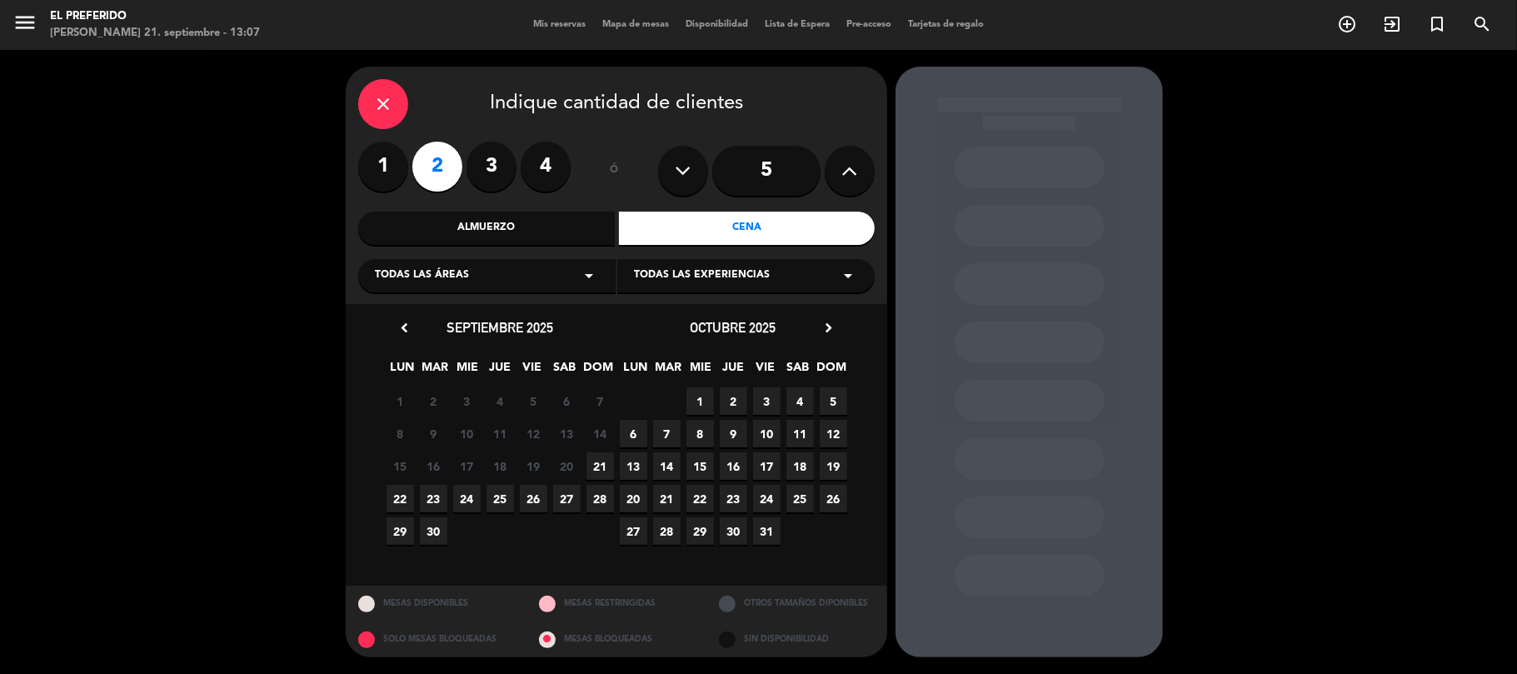
click at [600, 471] on span "21" at bounding box center [599, 465] width 27 height 27
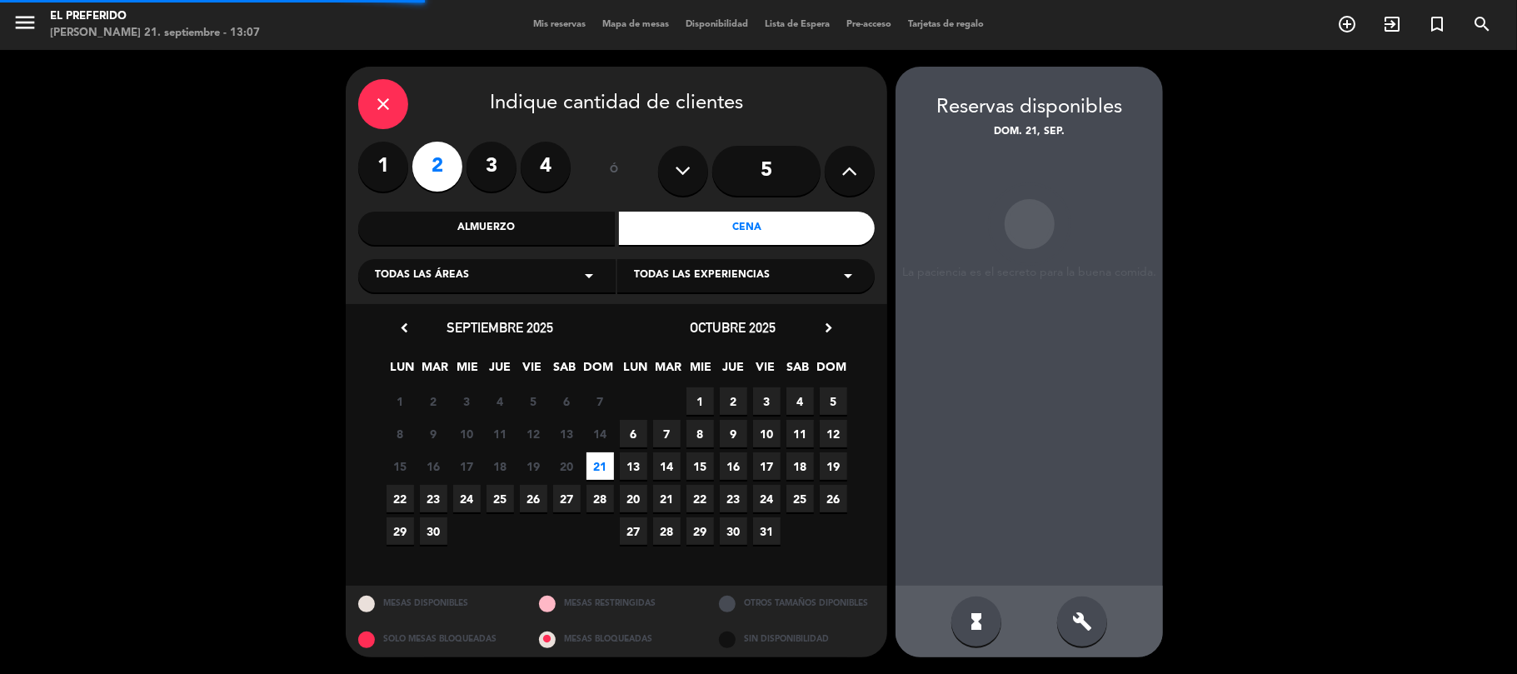
click at [1078, 630] on icon "build" at bounding box center [1082, 621] width 20 height 20
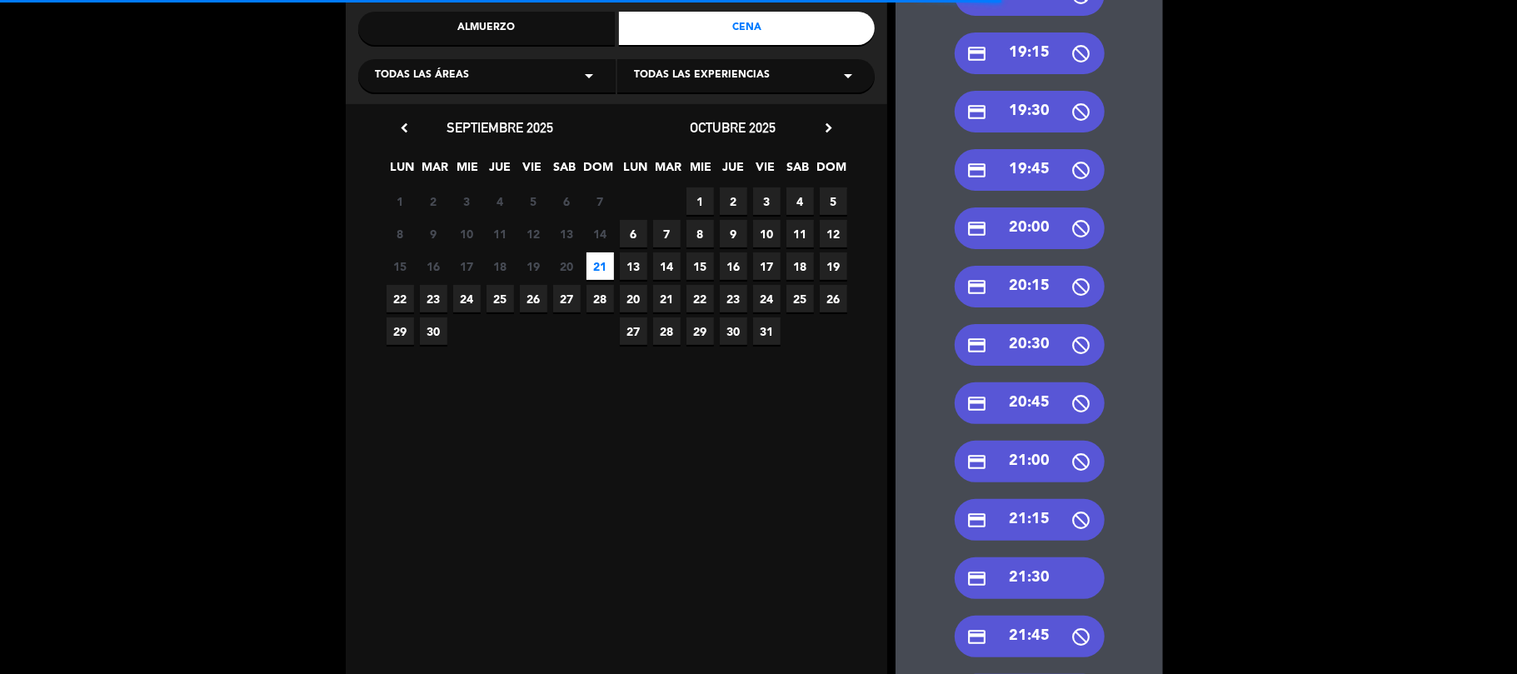
scroll to position [222, 0]
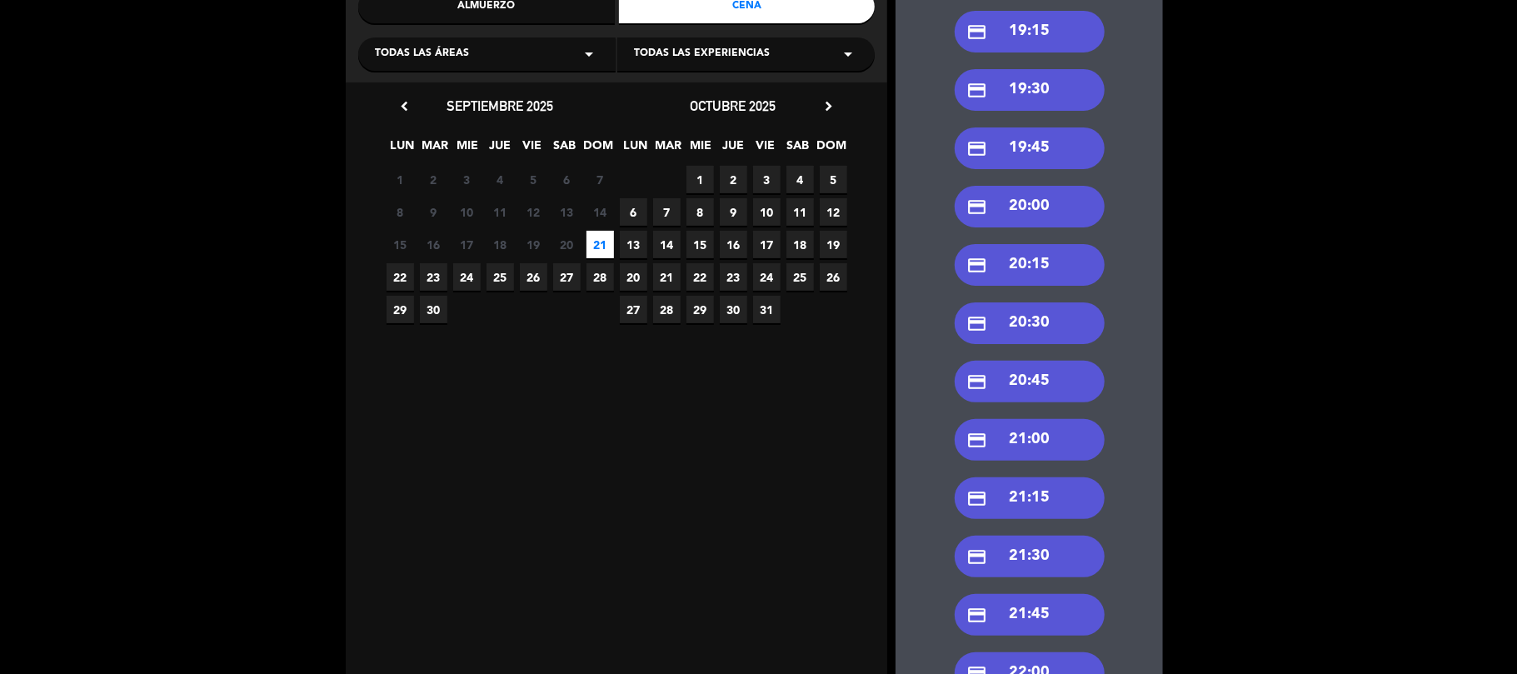
click at [1061, 551] on div "credit_card 21:30" at bounding box center [1029, 557] width 150 height 42
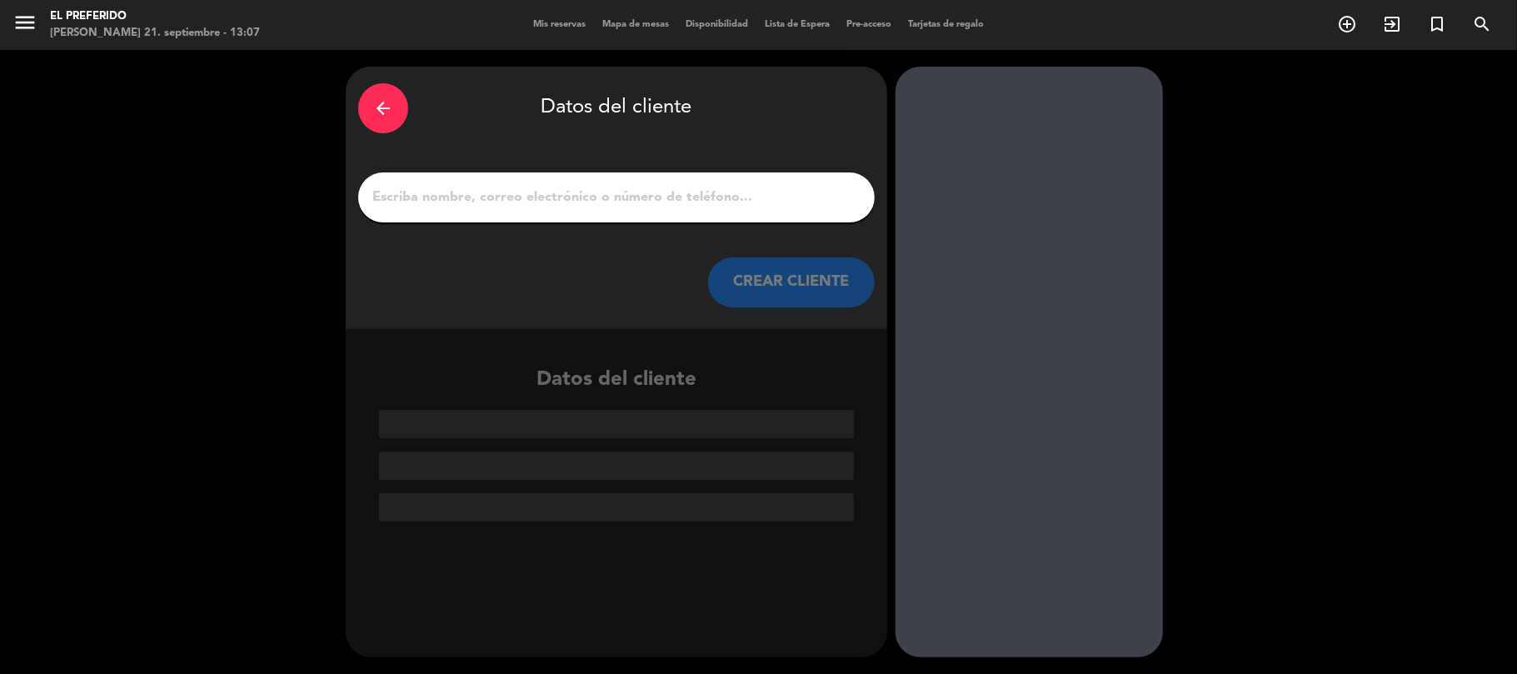
click at [511, 184] on div at bounding box center [616, 197] width 516 height 50
click at [516, 197] on input "1" at bounding box center [616, 197] width 491 height 23
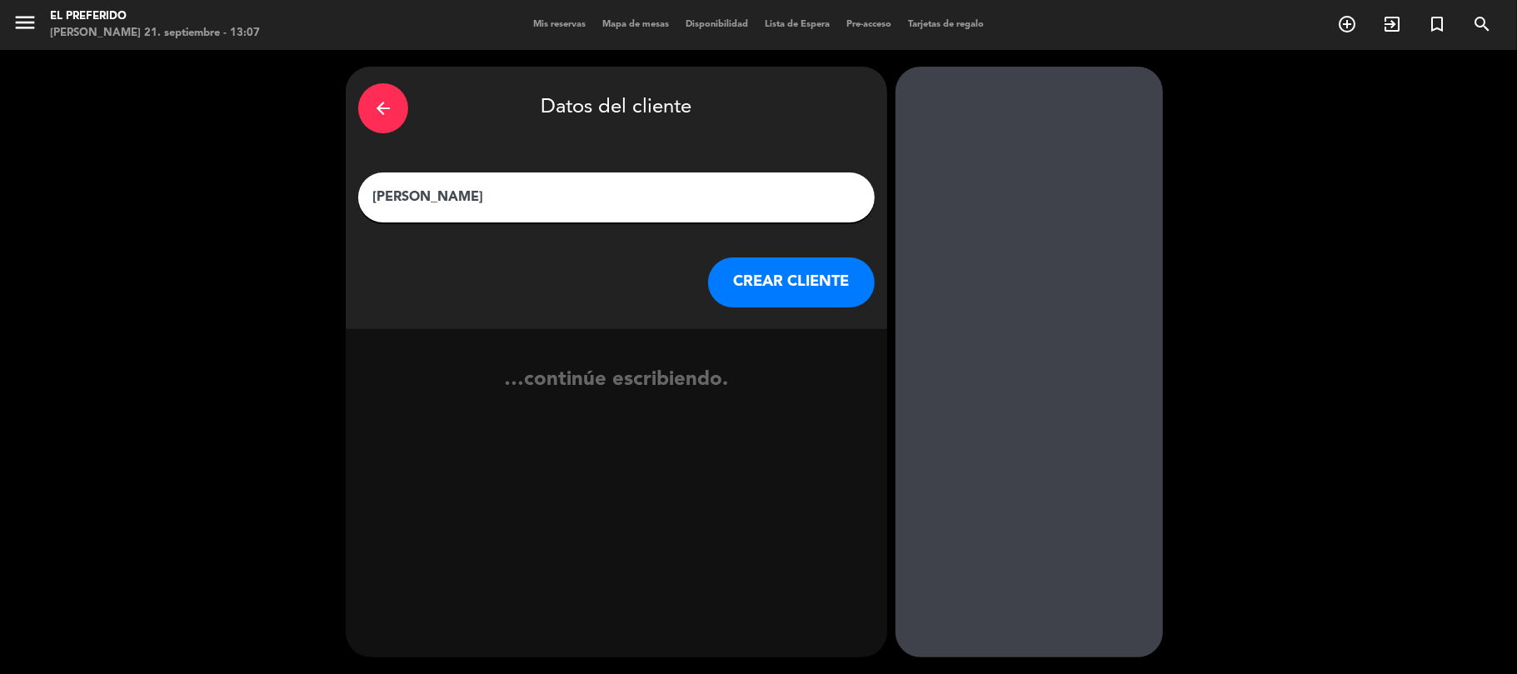
type input "[PERSON_NAME]"
click at [725, 285] on button "CREAR CLIENTE" at bounding box center [791, 282] width 167 height 50
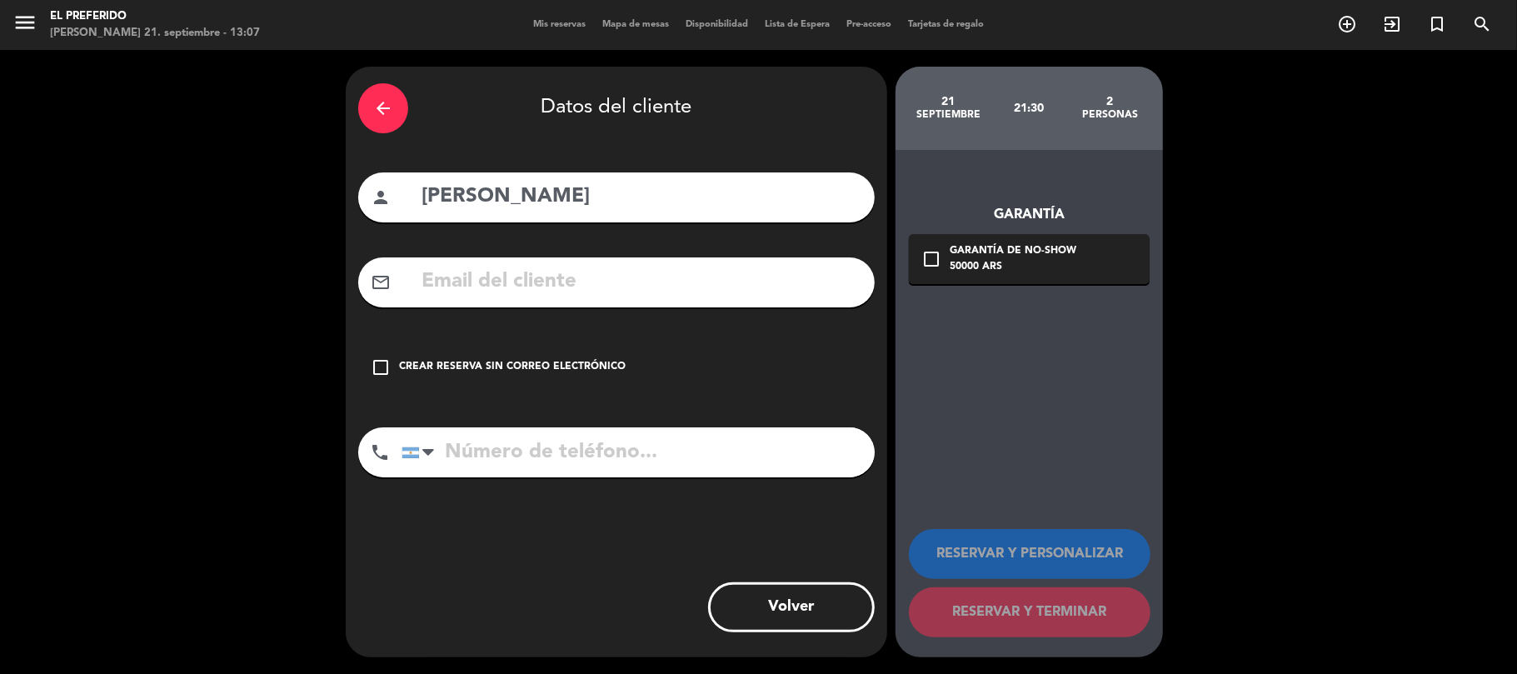
click at [641, 287] on input "text" at bounding box center [641, 282] width 442 height 34
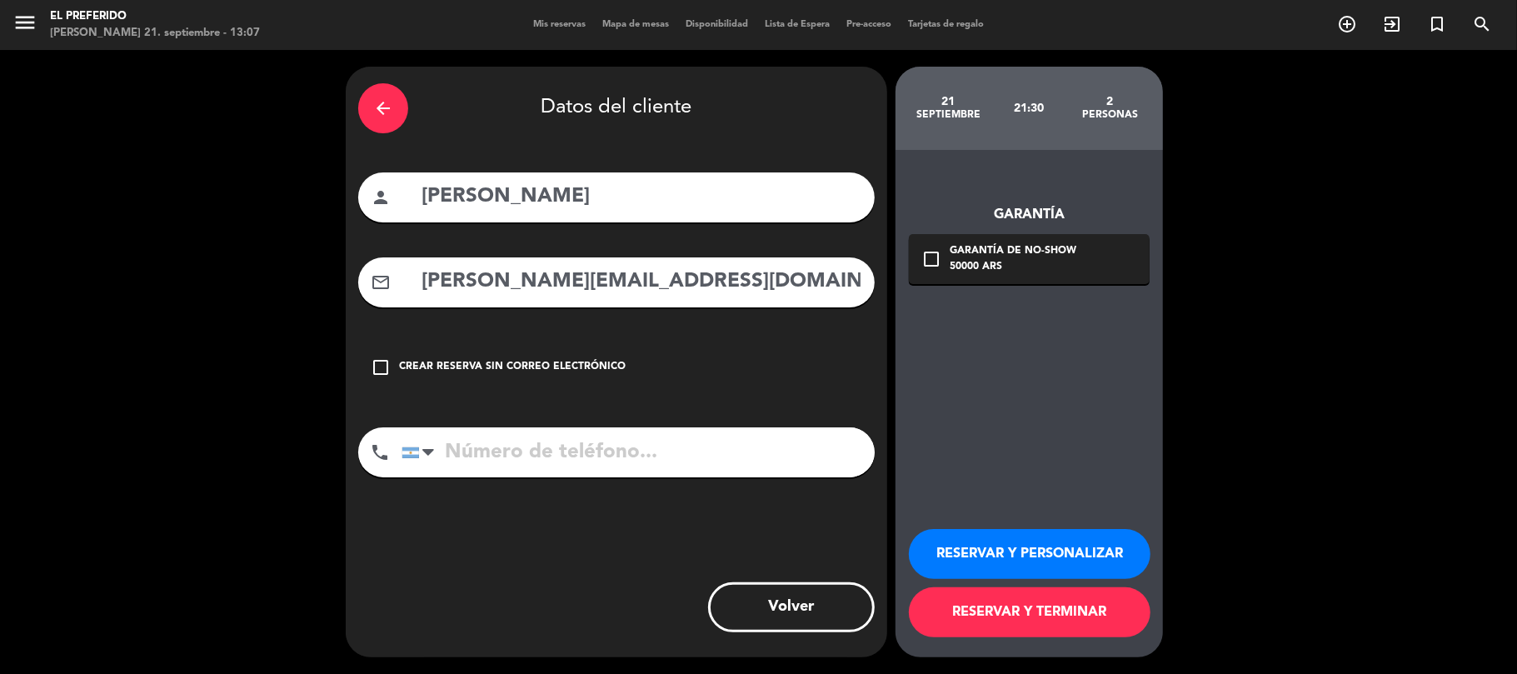
type input "[PERSON_NAME][EMAIL_ADDRESS][DOMAIN_NAME]"
click at [586, 431] on input "tel" at bounding box center [637, 452] width 473 height 50
type input "+"
type input "1171233003"
click at [534, 284] on input "[PERSON_NAME][EMAIL_ADDRESS][DOMAIN_NAME]" at bounding box center [641, 282] width 442 height 34
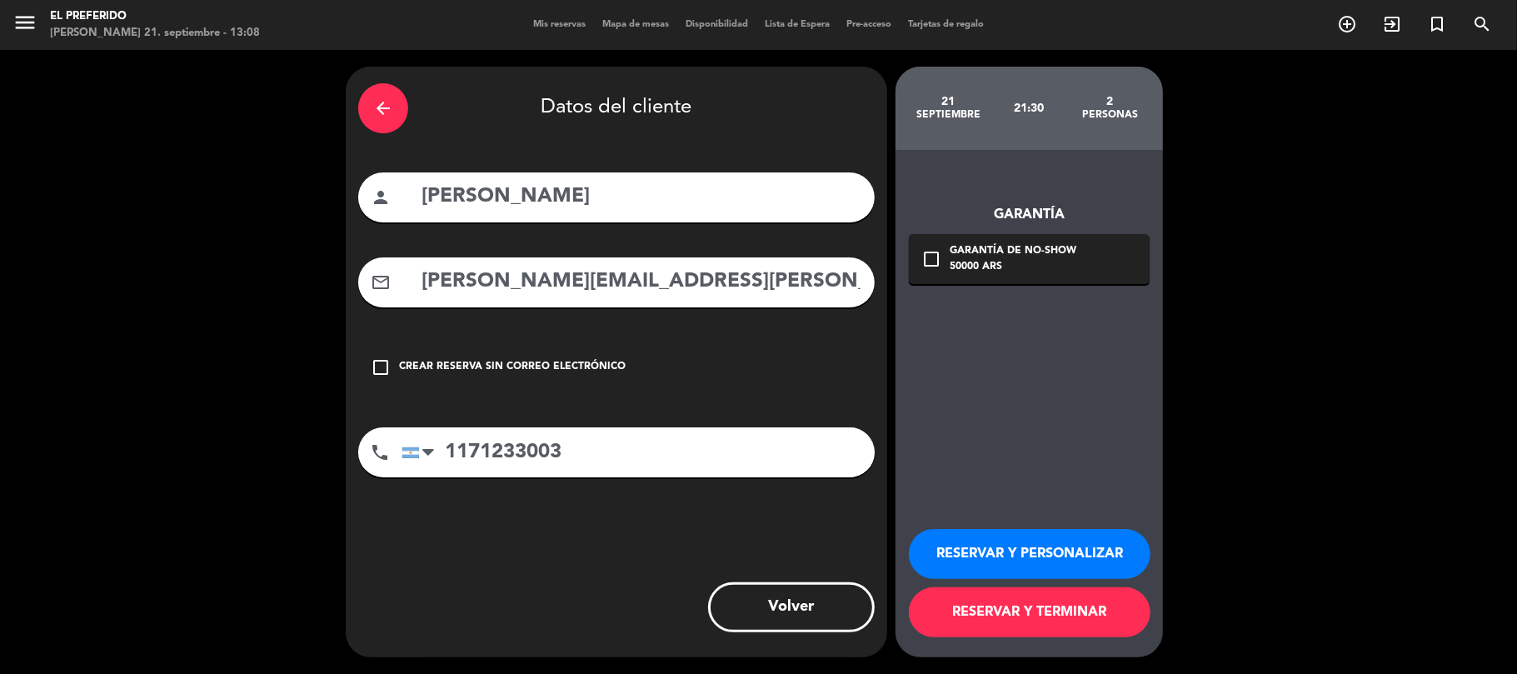
type input "[PERSON_NAME][EMAIL_ADDRESS][PERSON_NAME][DOMAIN_NAME]"
click at [538, 203] on input "[PERSON_NAME]" at bounding box center [641, 197] width 442 height 34
type input "[PERSON_NAME]"
click at [695, 265] on input "[PERSON_NAME][EMAIL_ADDRESS][PERSON_NAME][DOMAIN_NAME]" at bounding box center [641, 282] width 442 height 34
click at [990, 546] on button "RESERVAR Y PERSONALIZAR" at bounding box center [1030, 554] width 242 height 50
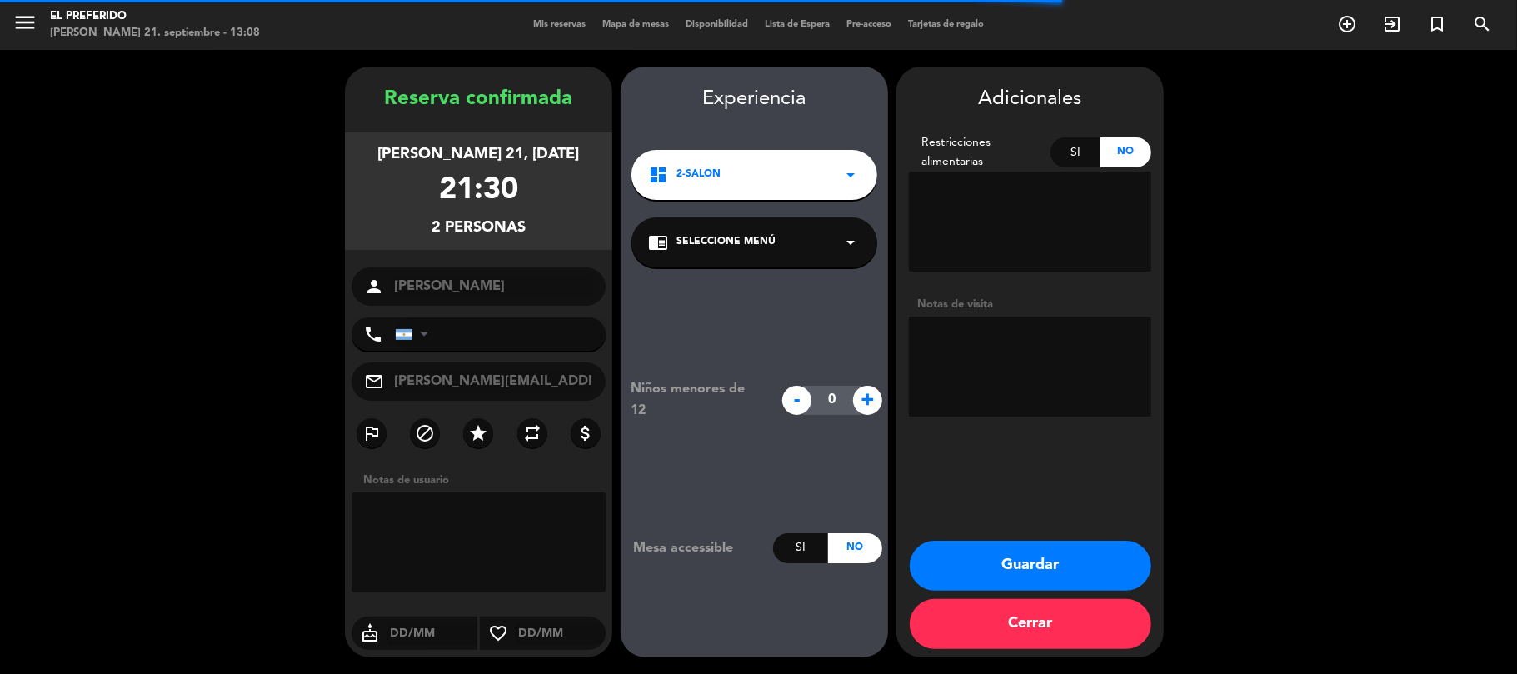
type input "[PHONE_NUMBER]"
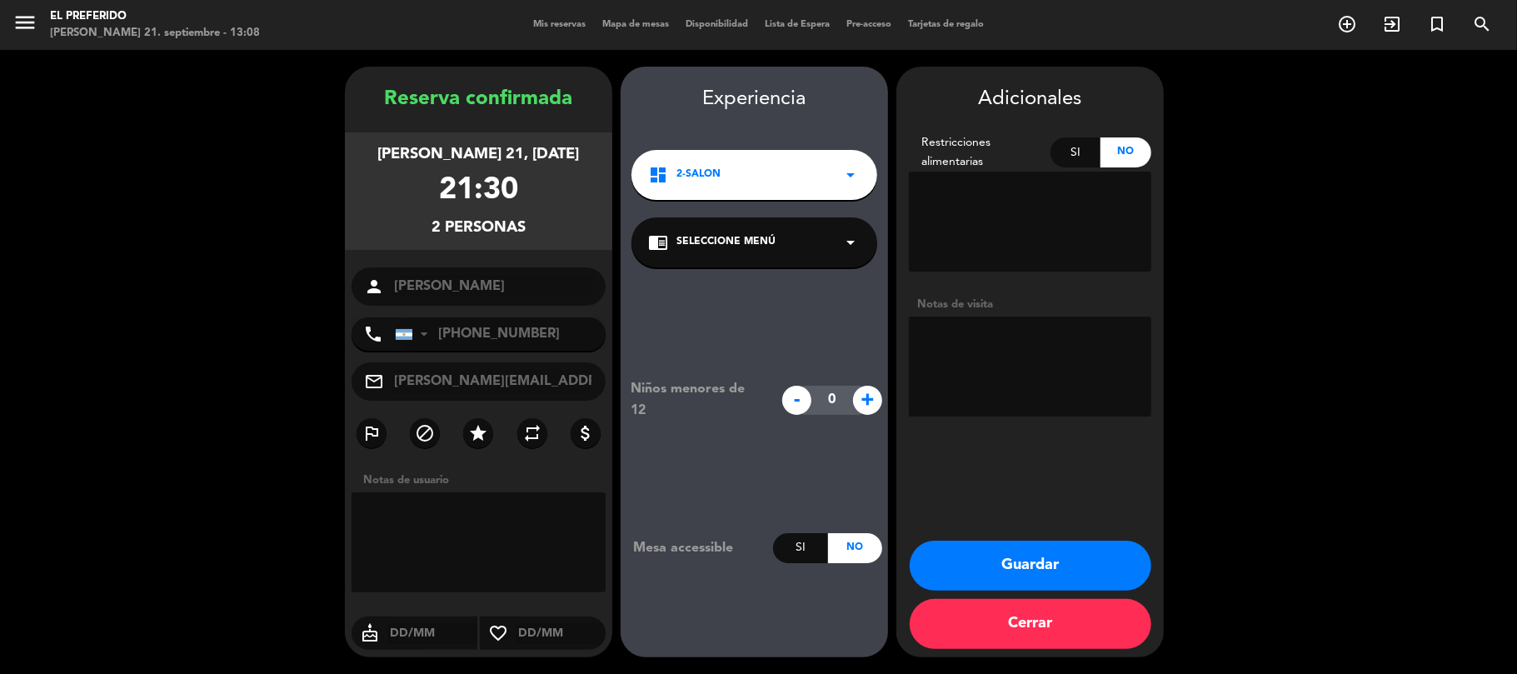
click at [1007, 570] on button "Guardar" at bounding box center [1030, 565] width 242 height 50
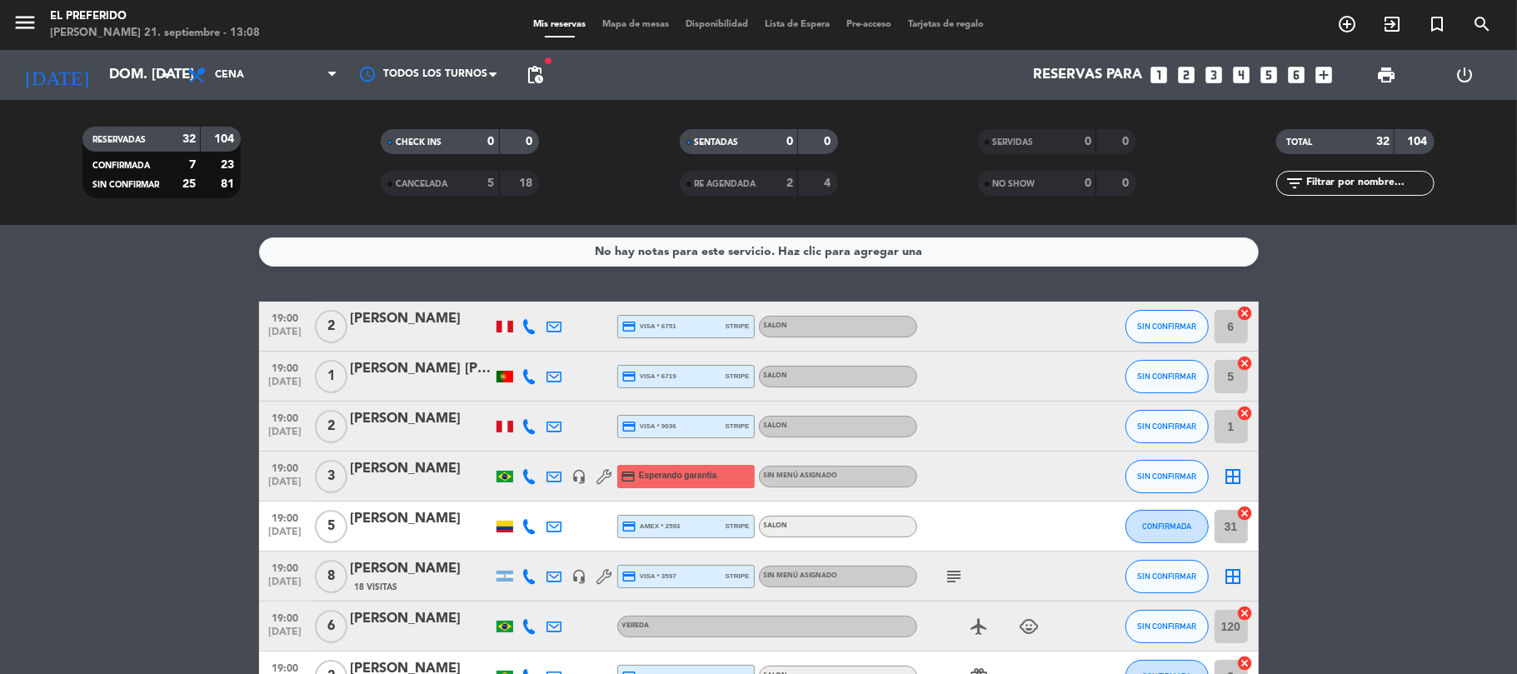
click at [531, 67] on span "pending_actions" at bounding box center [535, 75] width 20 height 20
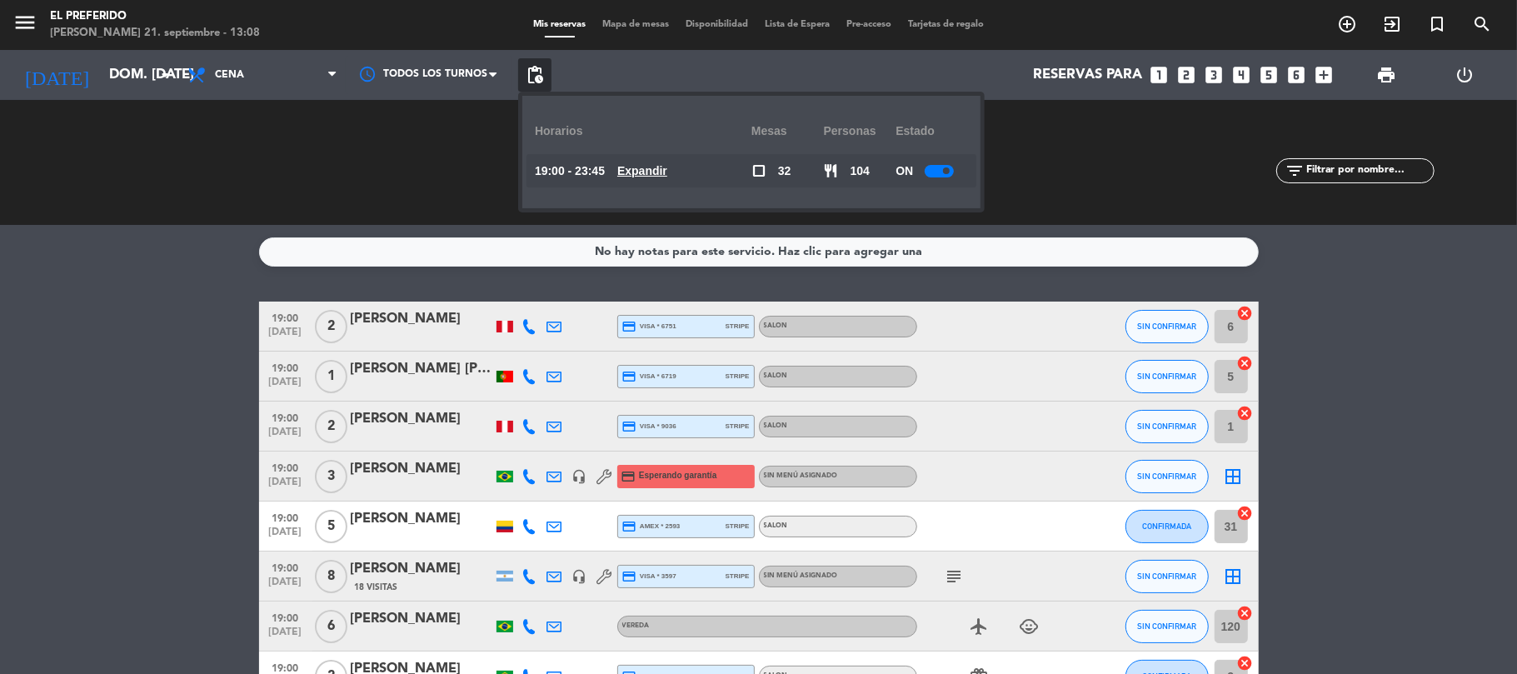
click at [657, 172] on u "Expandir" at bounding box center [642, 170] width 50 height 13
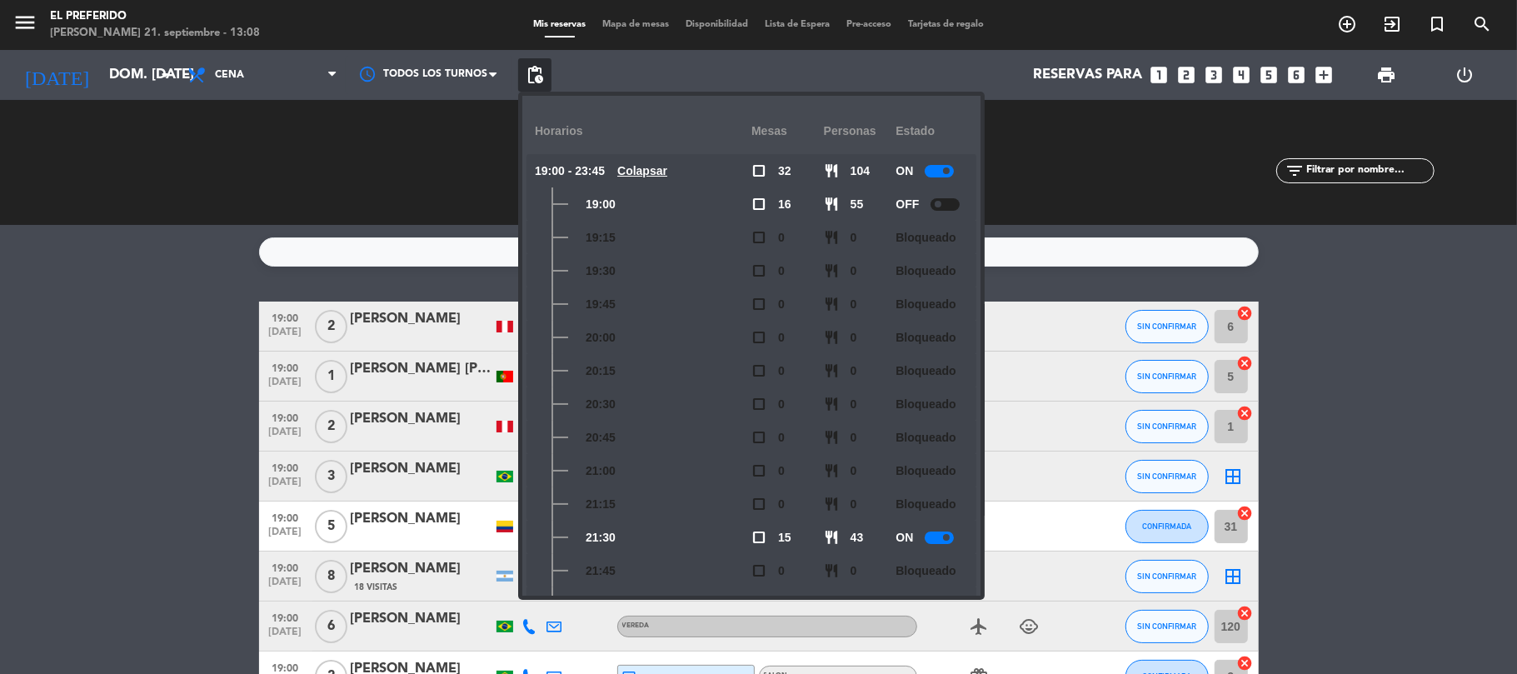
scroll to position [111, 0]
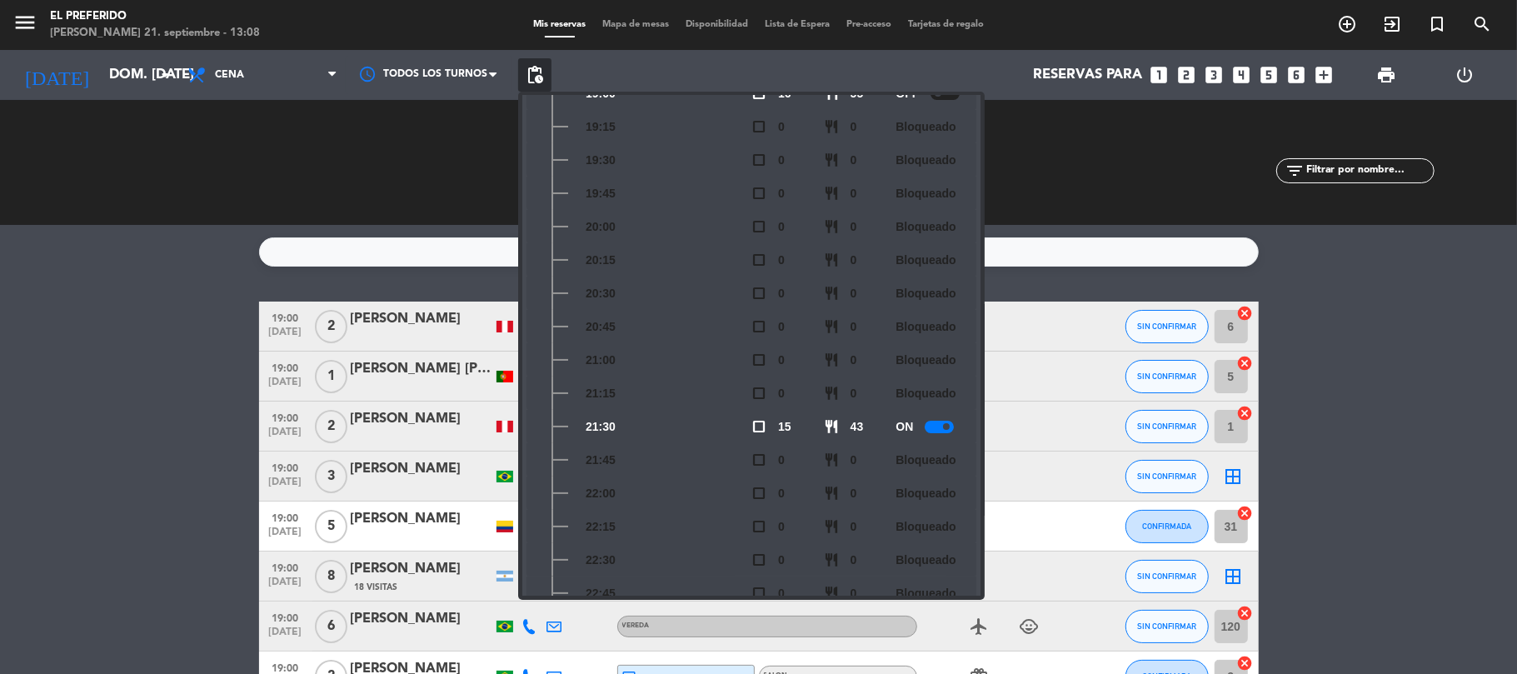
click at [937, 431] on div at bounding box center [938, 427] width 29 height 12
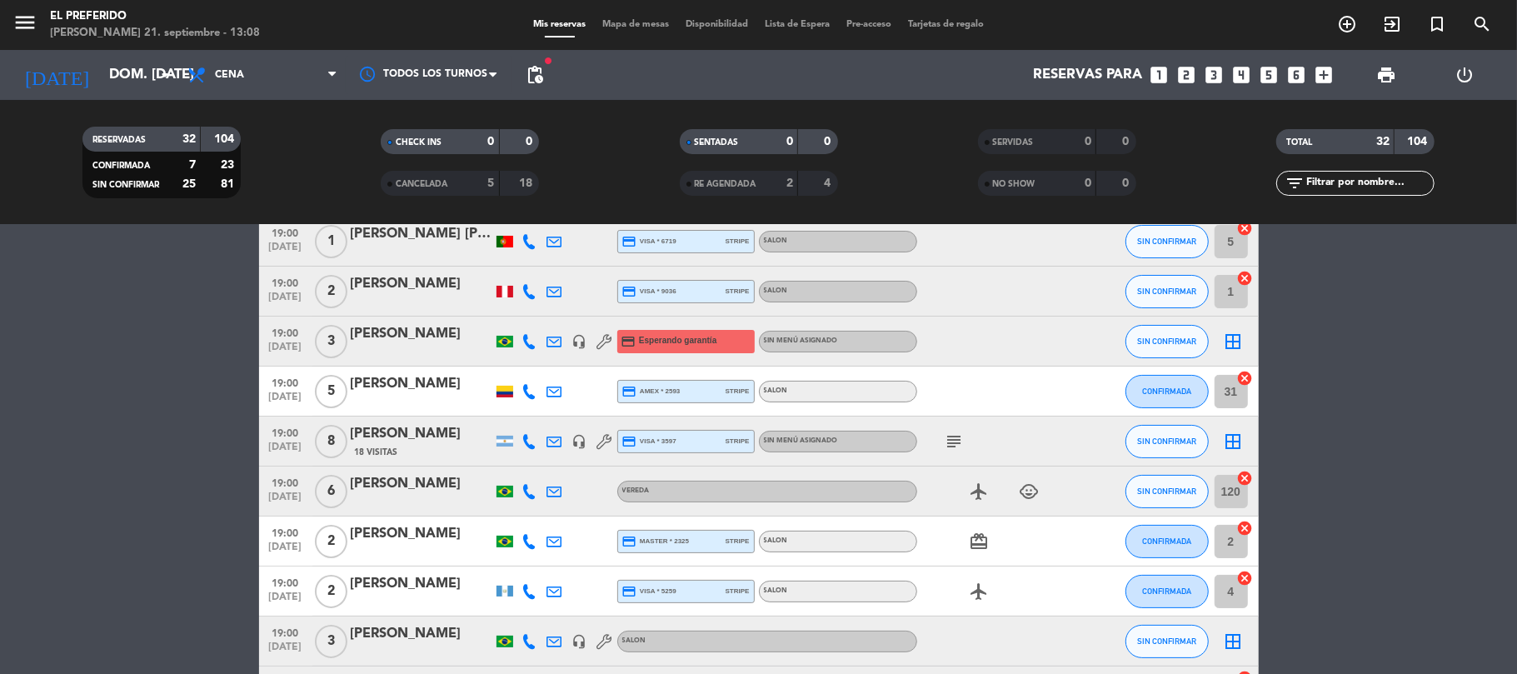
scroll to position [0, 0]
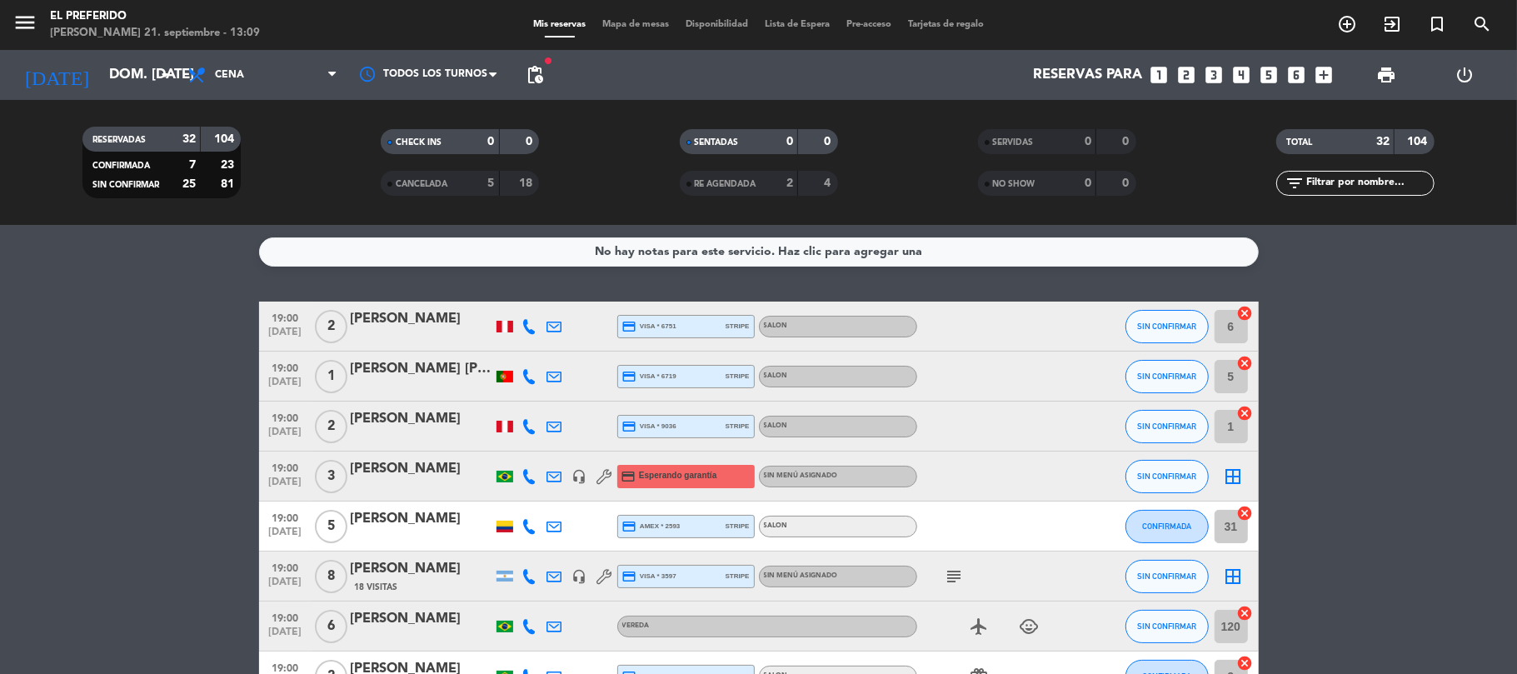
click at [1190, 67] on icon "looks_two" at bounding box center [1187, 75] width 22 height 22
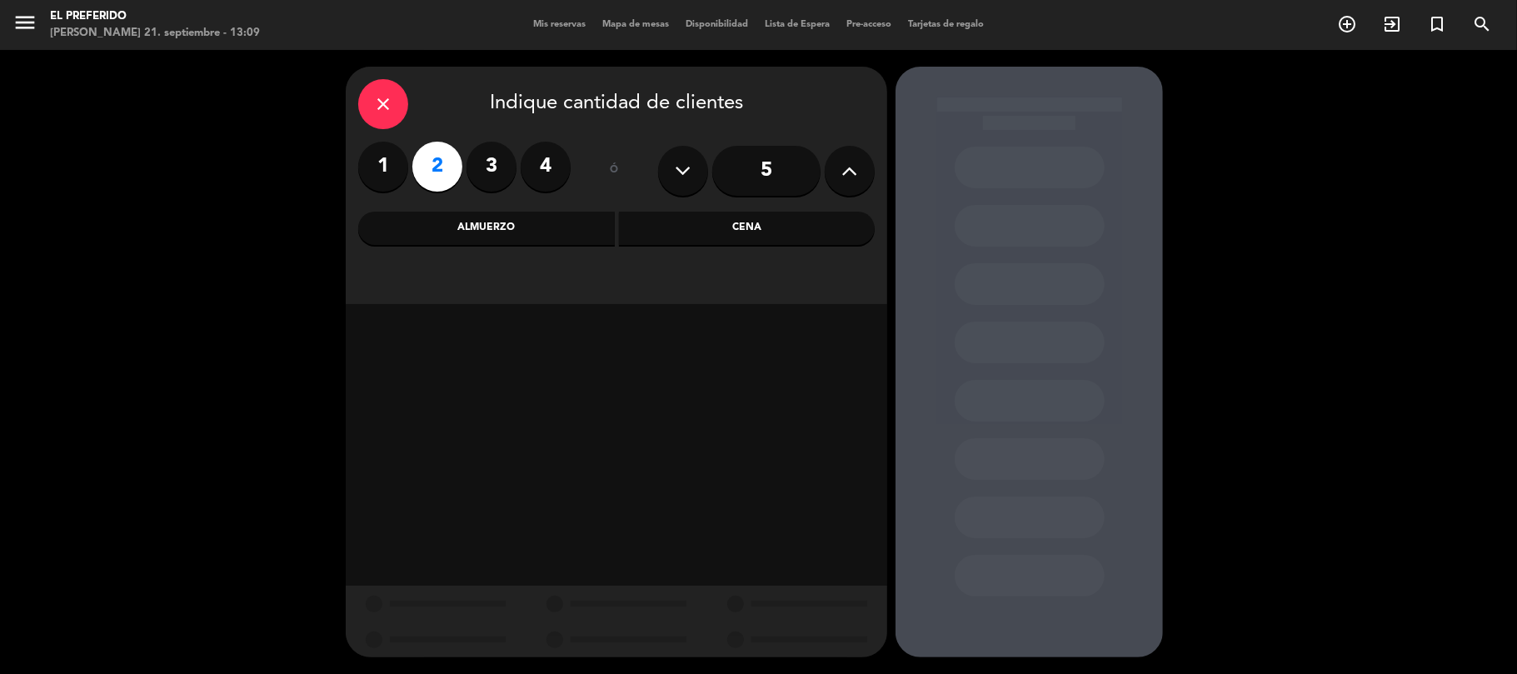
click at [690, 207] on div "close Indique cantidad de clientes 1 2 3 4 ó 5 Almuerzo Cena" at bounding box center [616, 185] width 541 height 237
click at [685, 213] on div "Cena" at bounding box center [747, 228] width 257 height 33
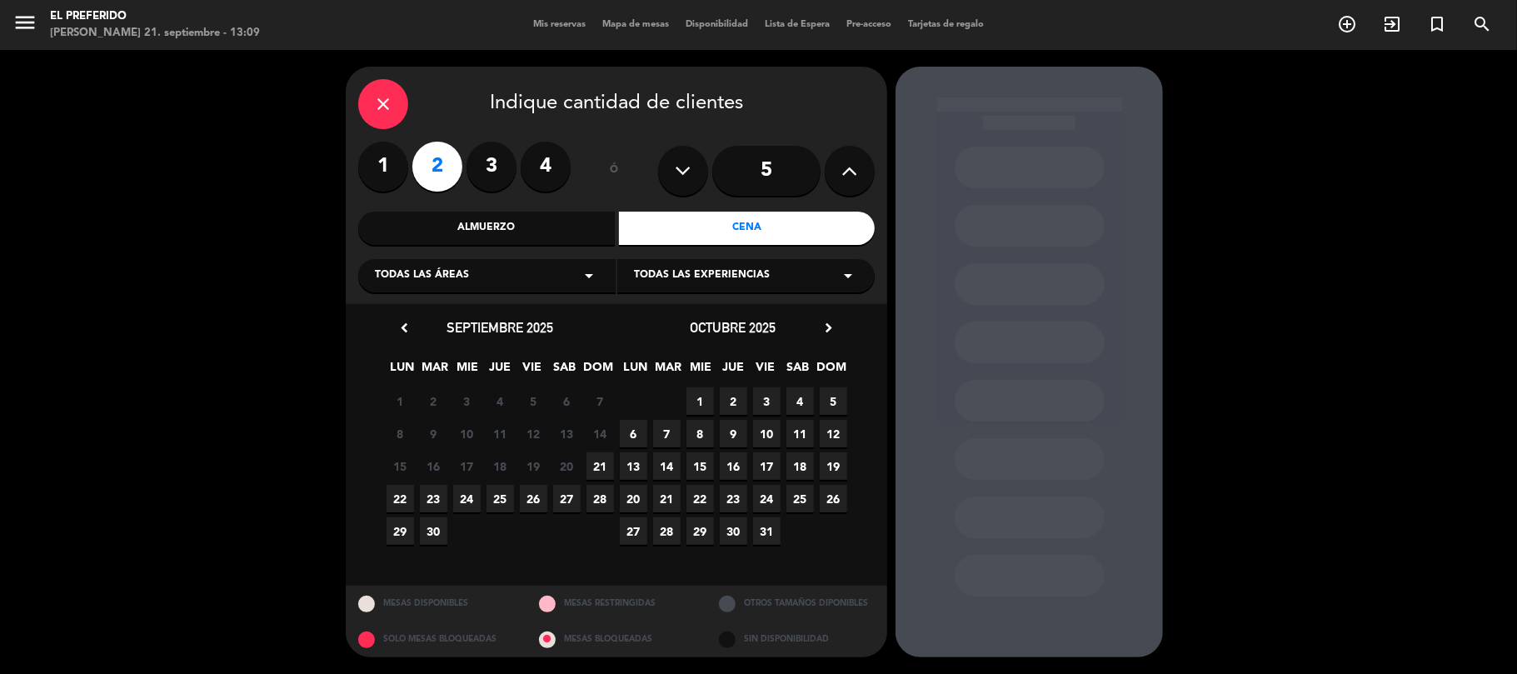
click at [598, 461] on span "21" at bounding box center [599, 465] width 27 height 27
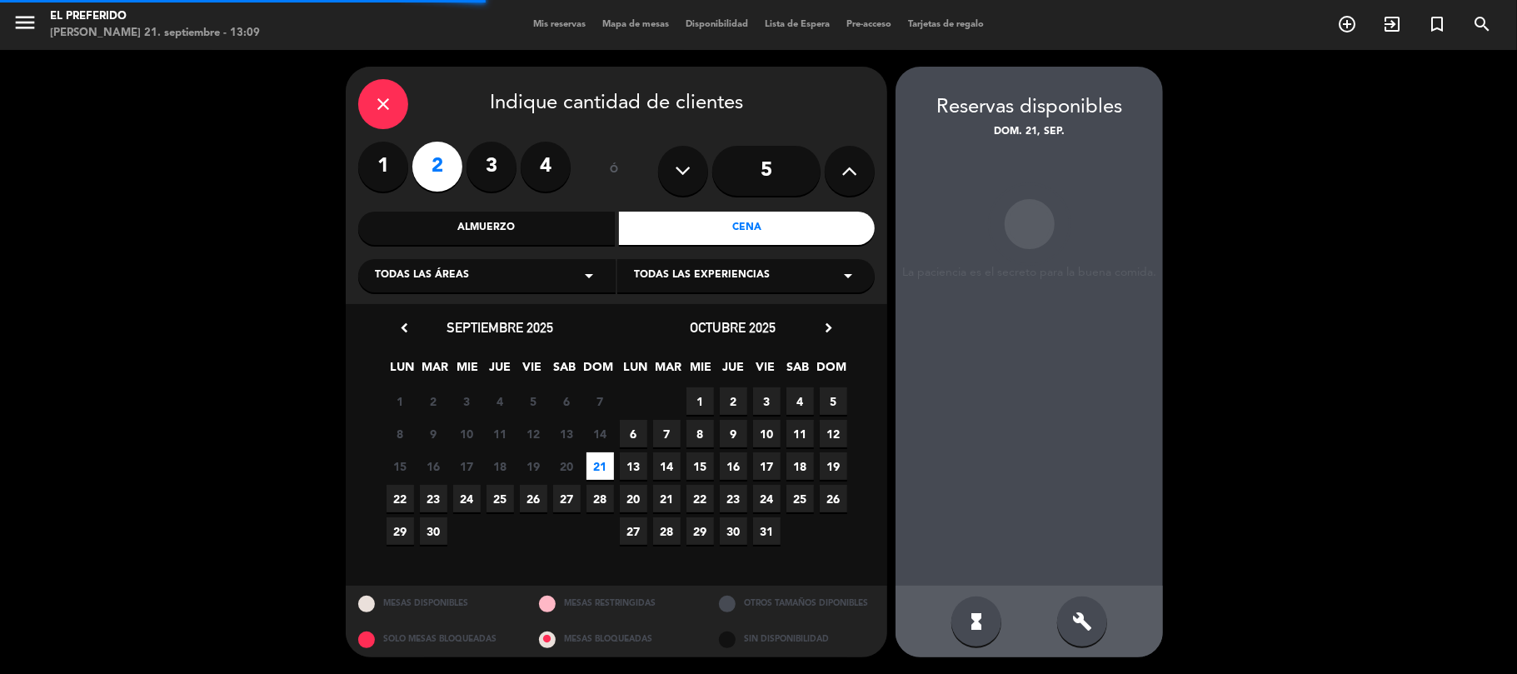
click at [1086, 621] on icon "build" at bounding box center [1082, 621] width 20 height 20
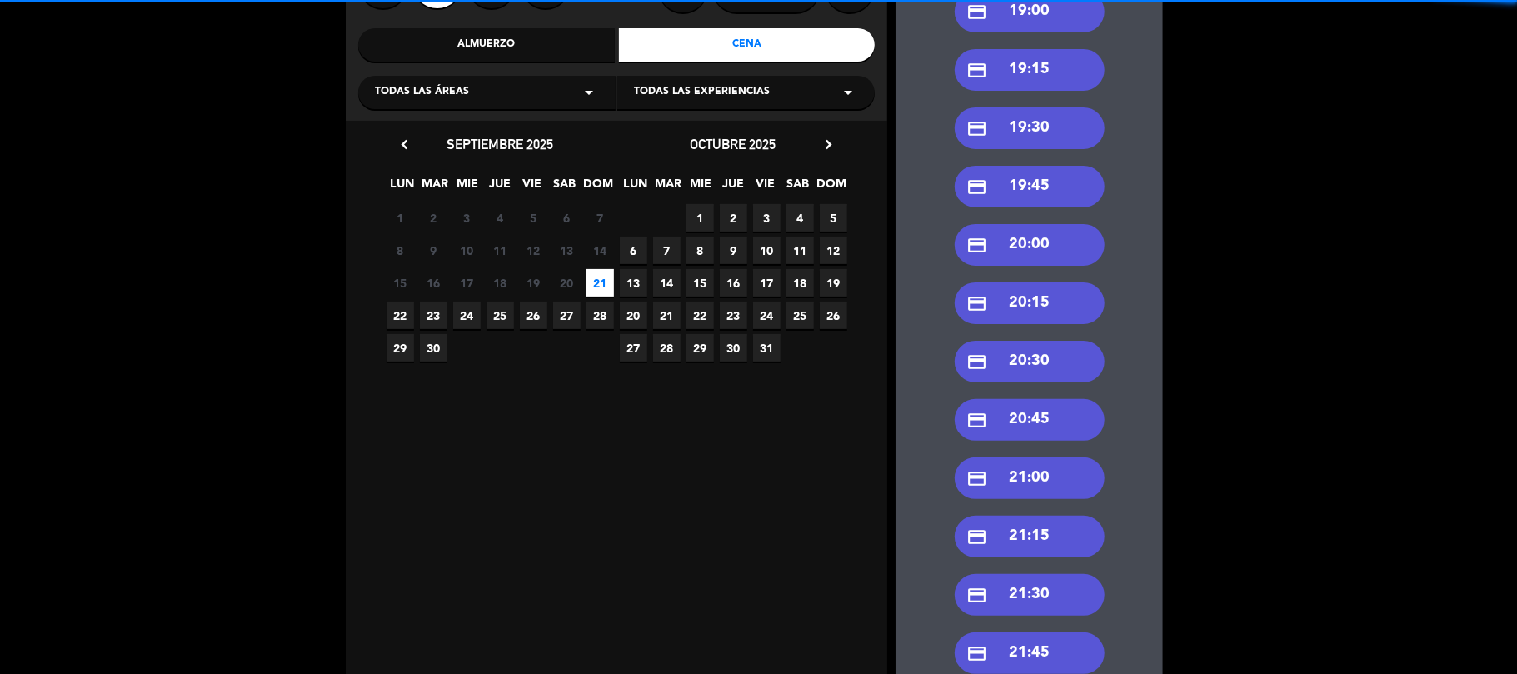
scroll to position [222, 0]
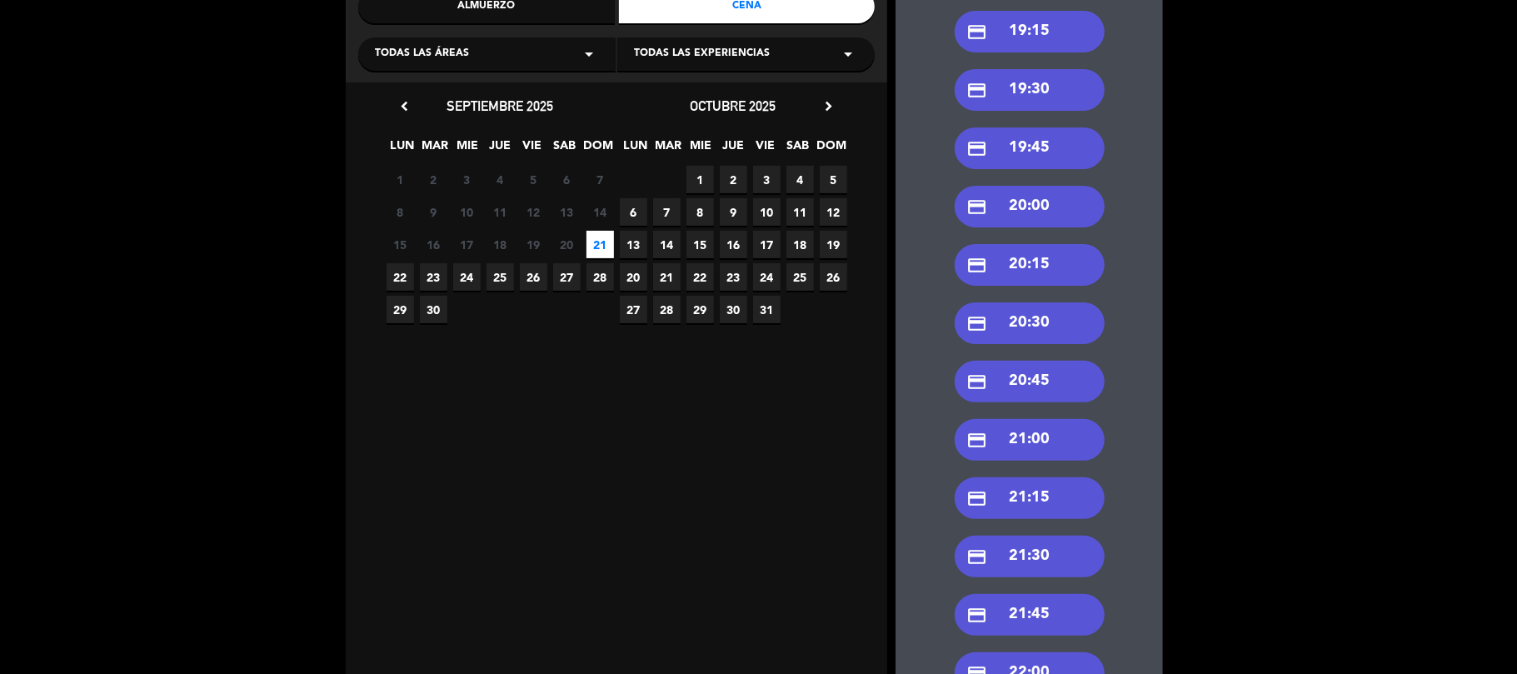
click at [1050, 553] on div "credit_card 21:30" at bounding box center [1029, 557] width 150 height 42
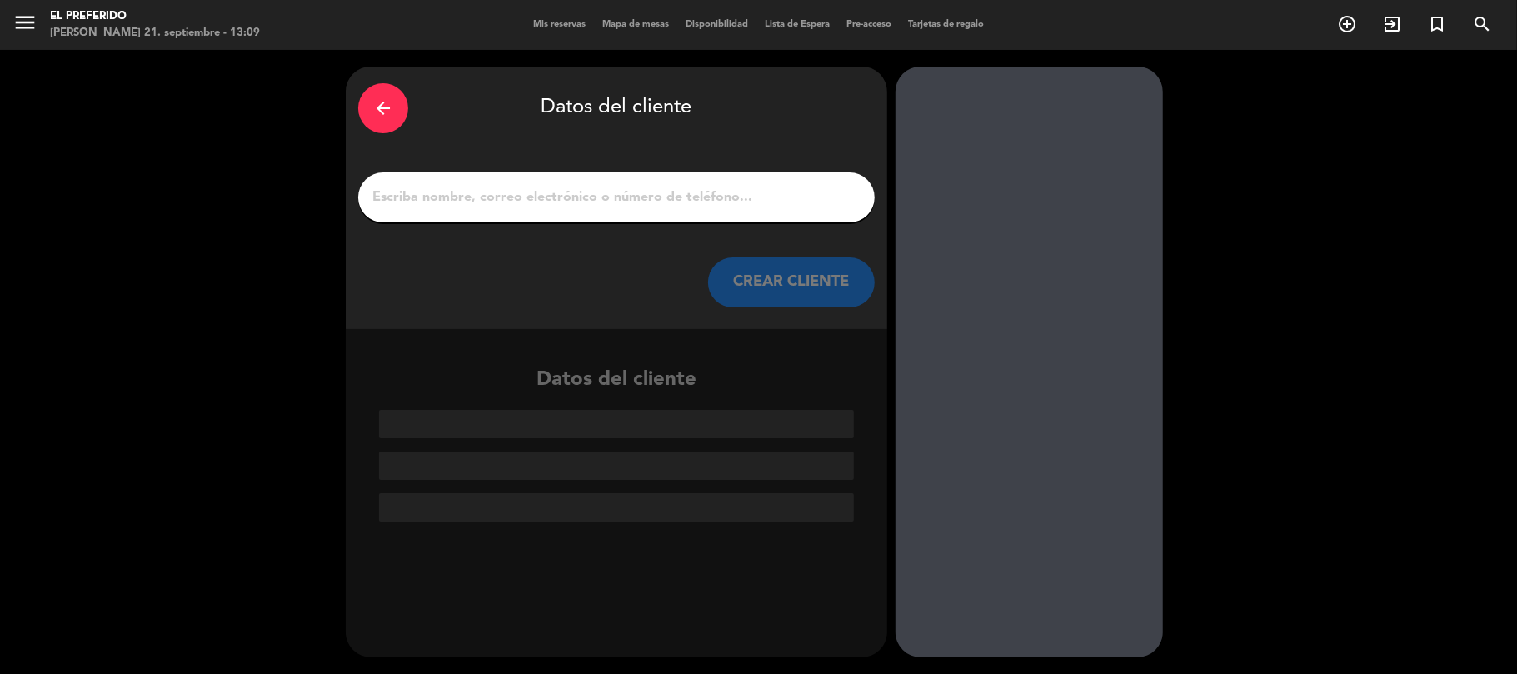
click at [614, 204] on input "1" at bounding box center [616, 197] width 491 height 23
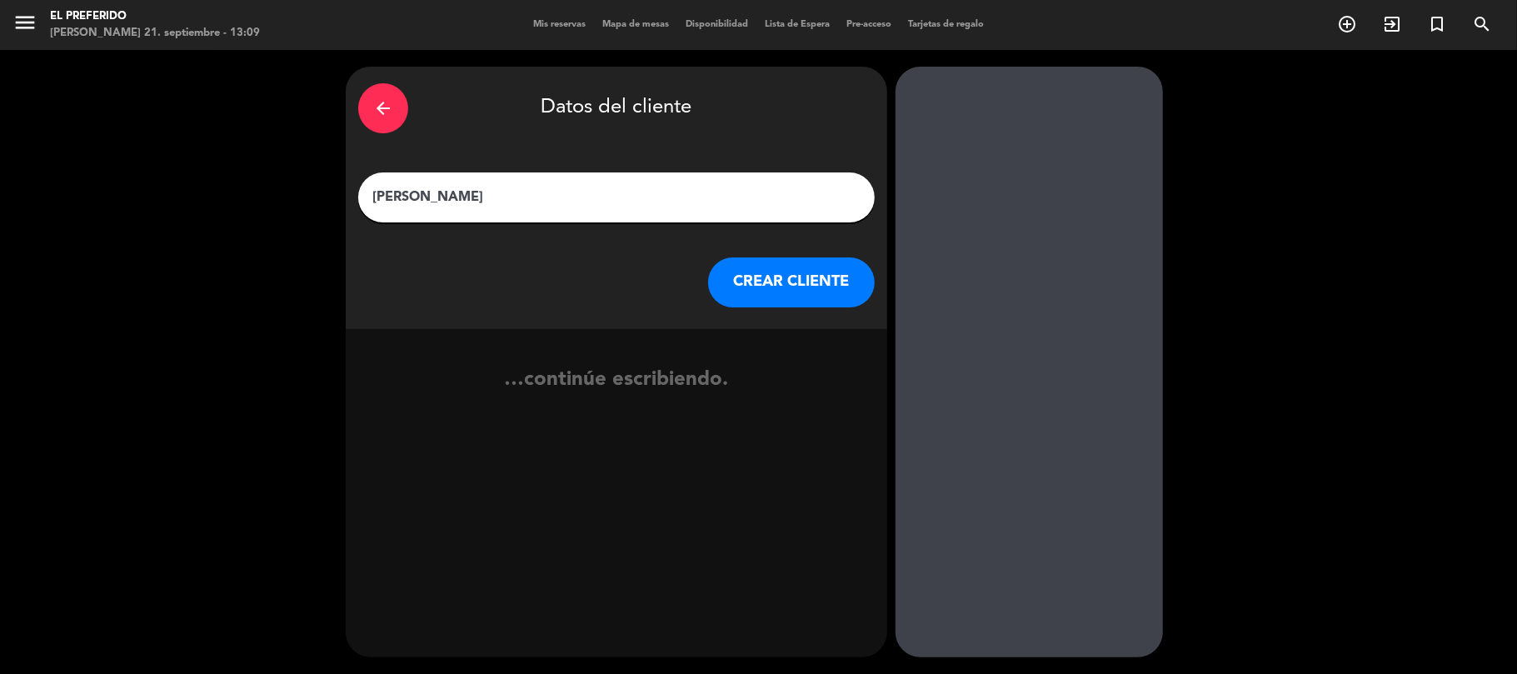
type input "[PERSON_NAME]"
click at [751, 294] on button "CREAR CLIENTE" at bounding box center [791, 282] width 167 height 50
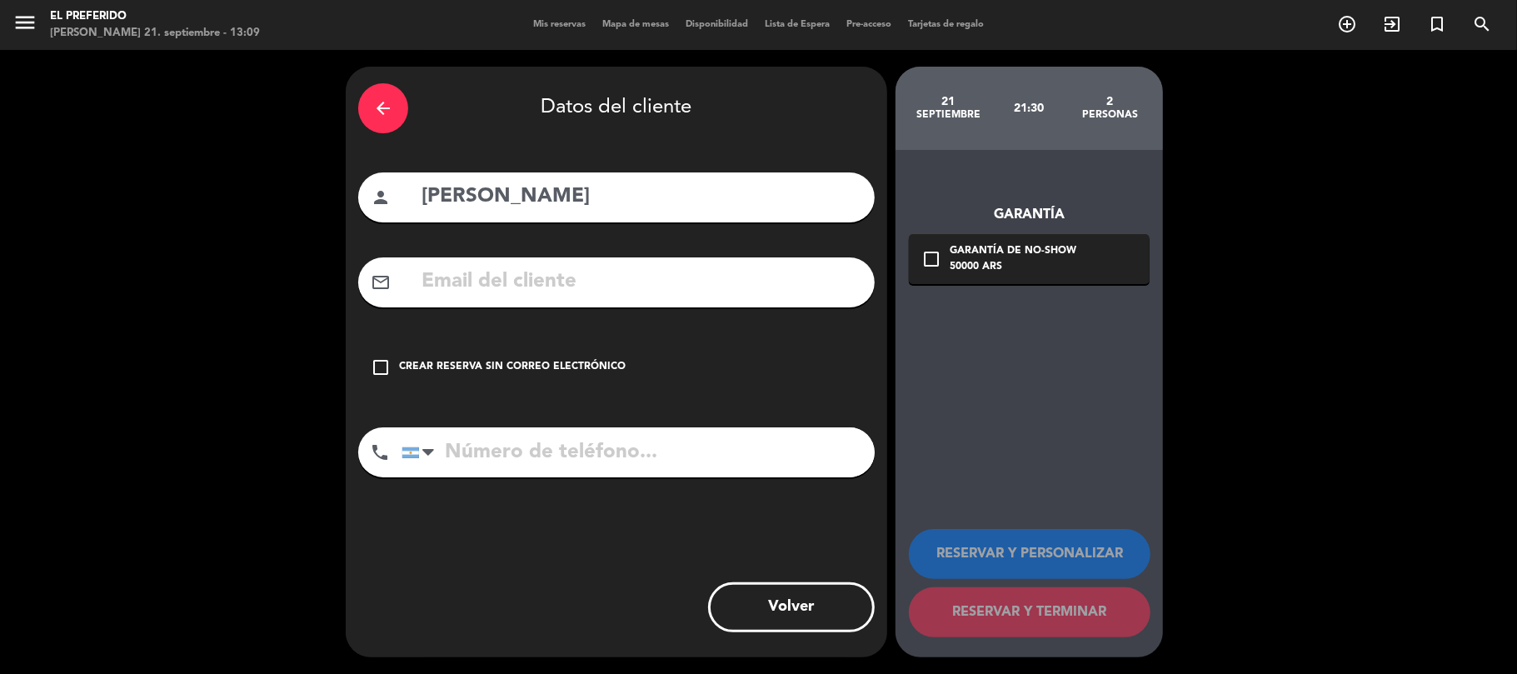
click at [481, 458] on input "tel" at bounding box center [637, 452] width 473 height 50
type input "3425779113"
click at [381, 364] on icon "check_box_outline_blank" at bounding box center [381, 367] width 20 height 20
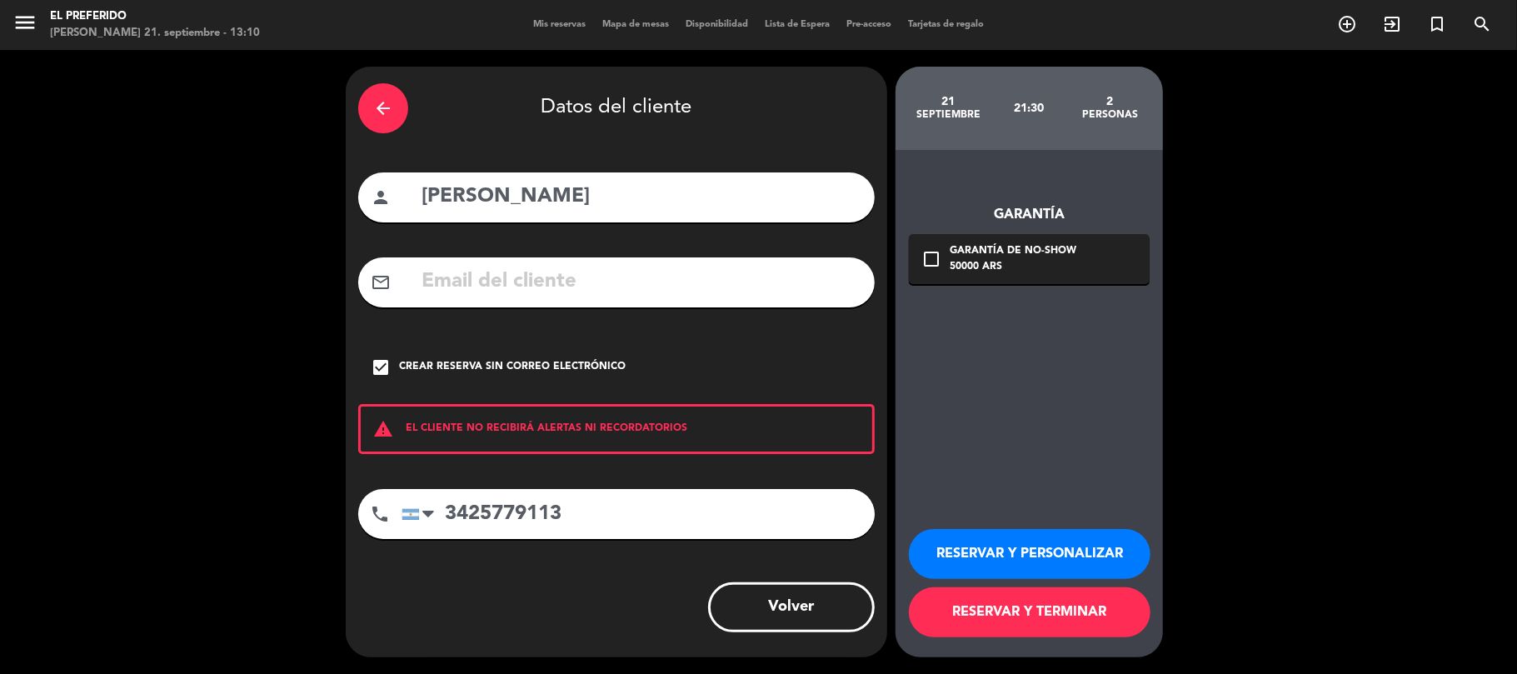
click at [988, 536] on button "RESERVAR Y PERSONALIZAR" at bounding box center [1030, 554] width 242 height 50
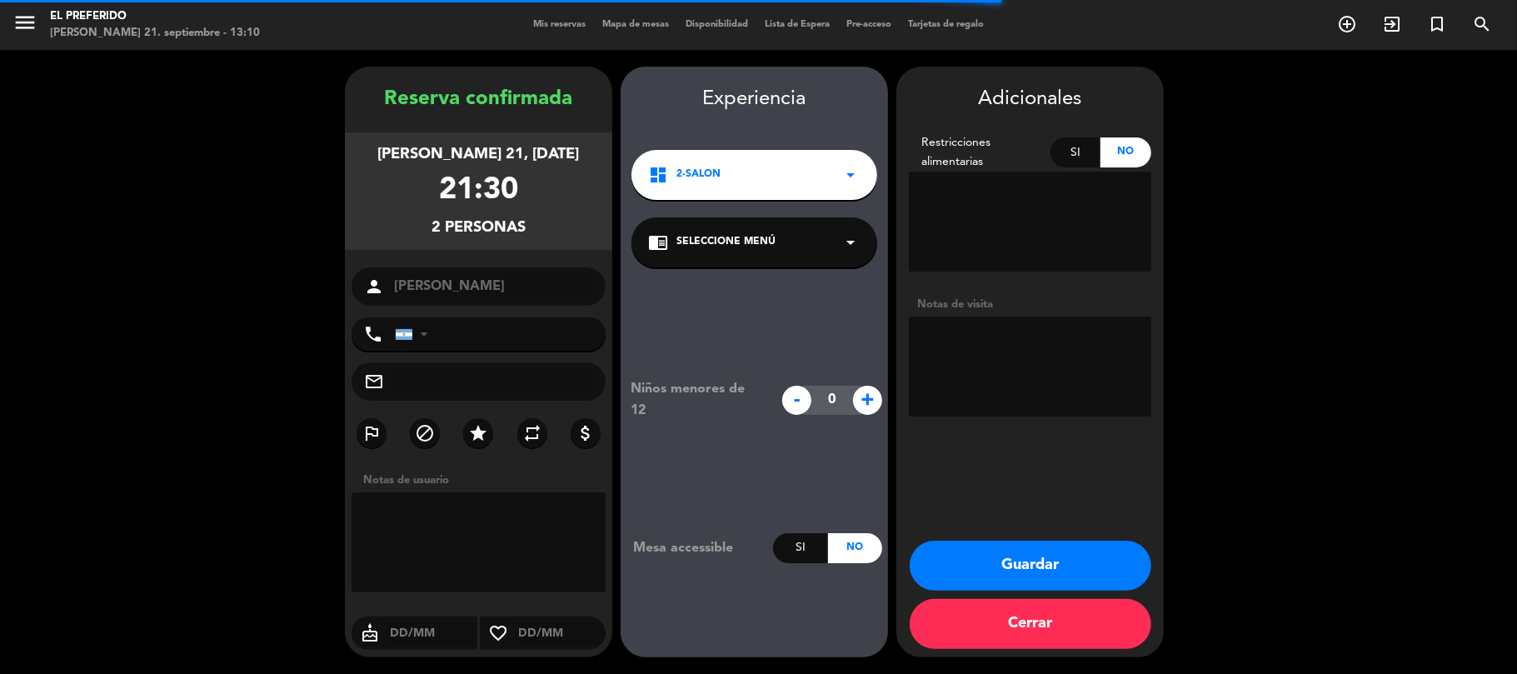
type input "[PHONE_NUMBER]"
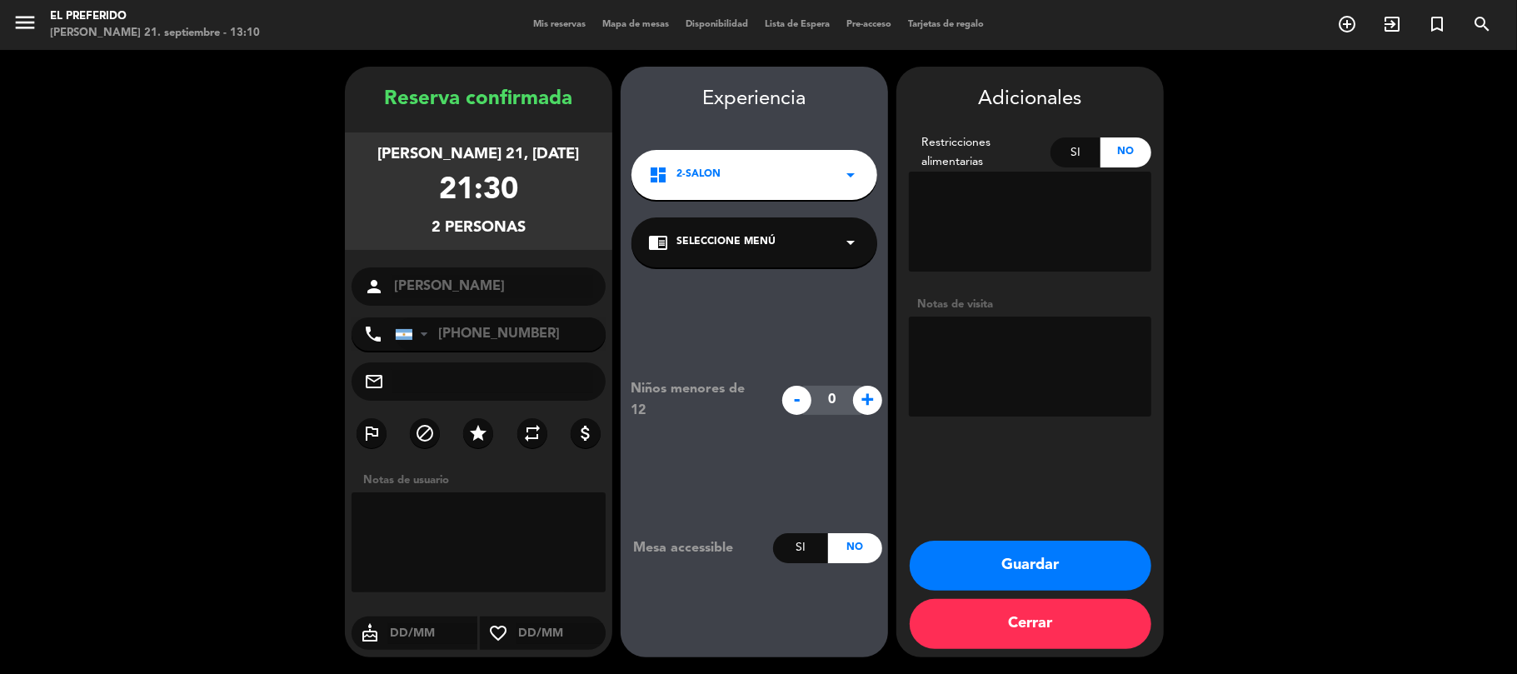
click at [979, 377] on textarea at bounding box center [1030, 366] width 242 height 100
type textarea "Prefieren adentro"
click at [554, 341] on div "phone [GEOGRAPHIC_DATA] +1 [GEOGRAPHIC_DATA] +44 [GEOGRAPHIC_DATA] ([GEOGRAPHIC…" at bounding box center [478, 333] width 254 height 33
click at [1017, 557] on button "Guardar" at bounding box center [1030, 565] width 242 height 50
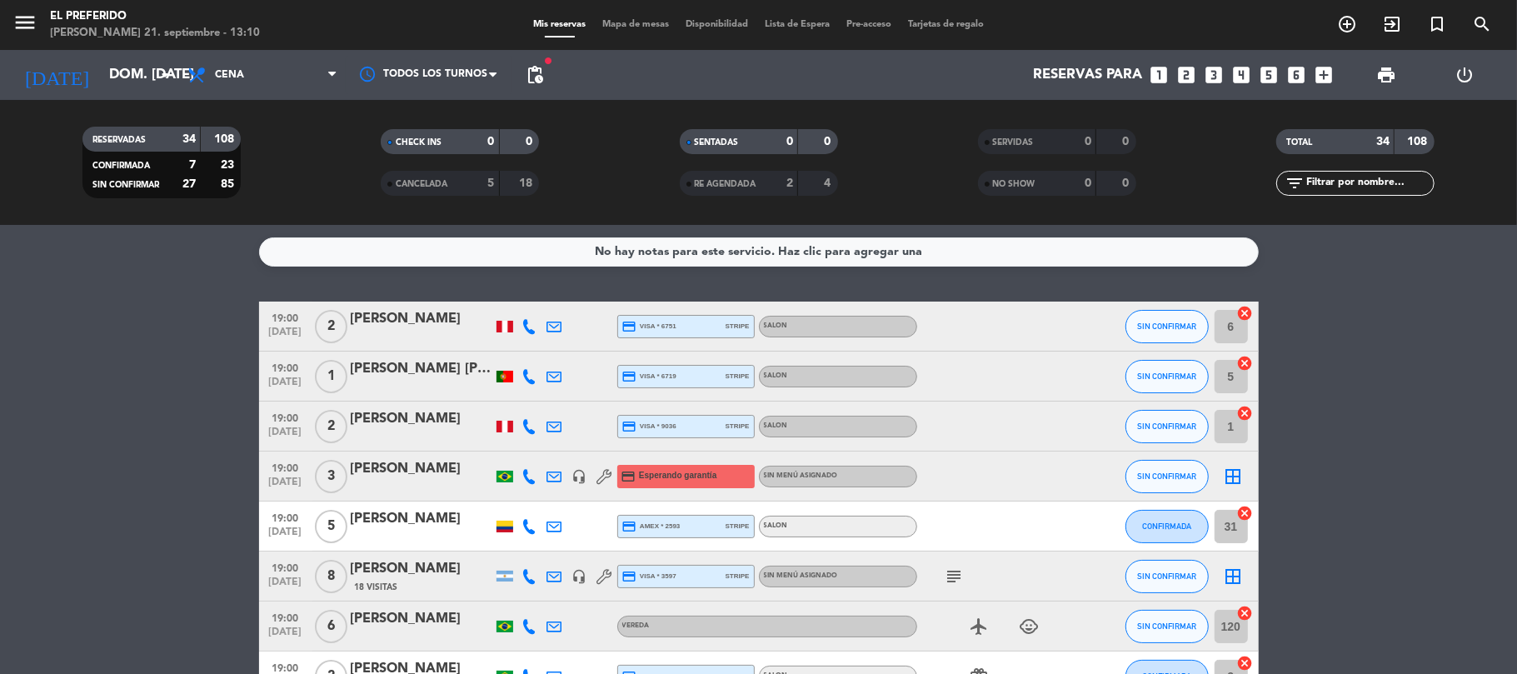
click at [535, 83] on span "pending_actions" at bounding box center [535, 75] width 20 height 20
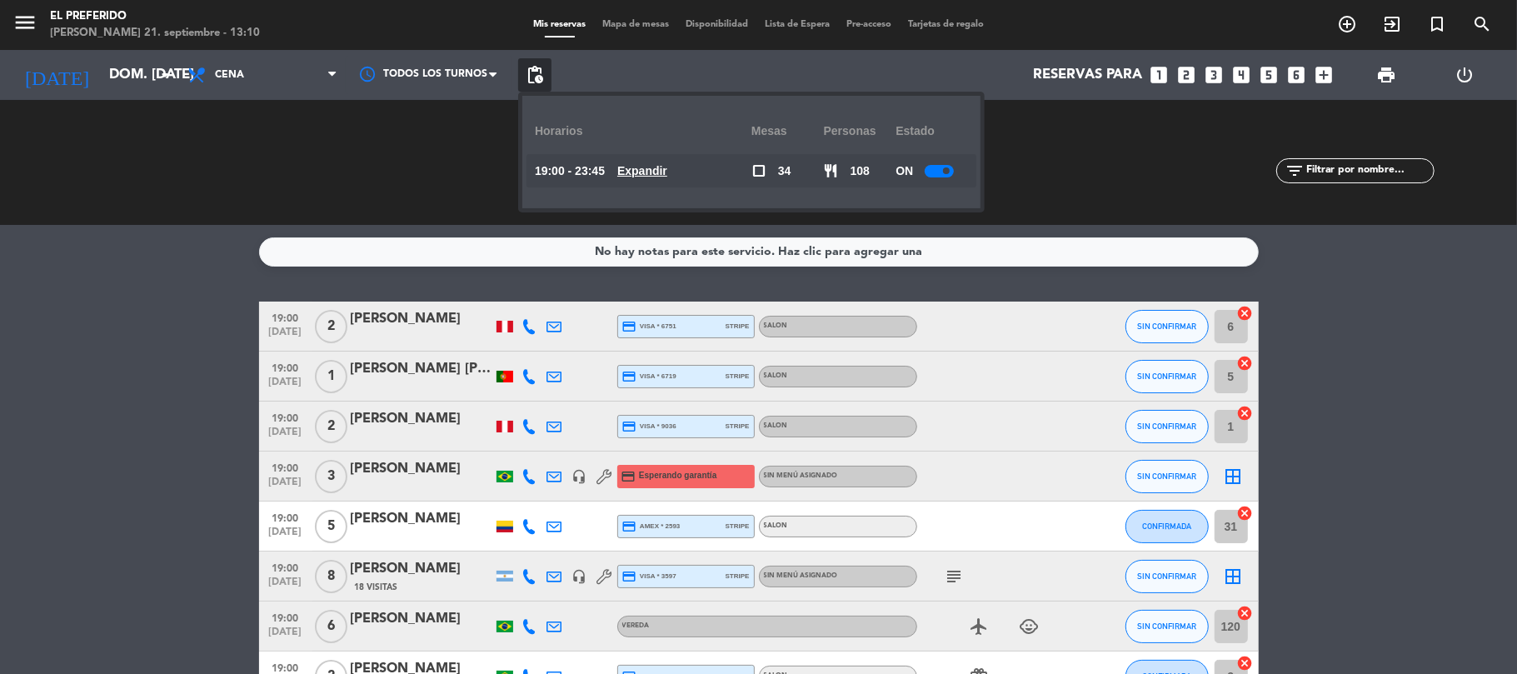
click at [650, 170] on u "Expandir" at bounding box center [642, 170] width 50 height 13
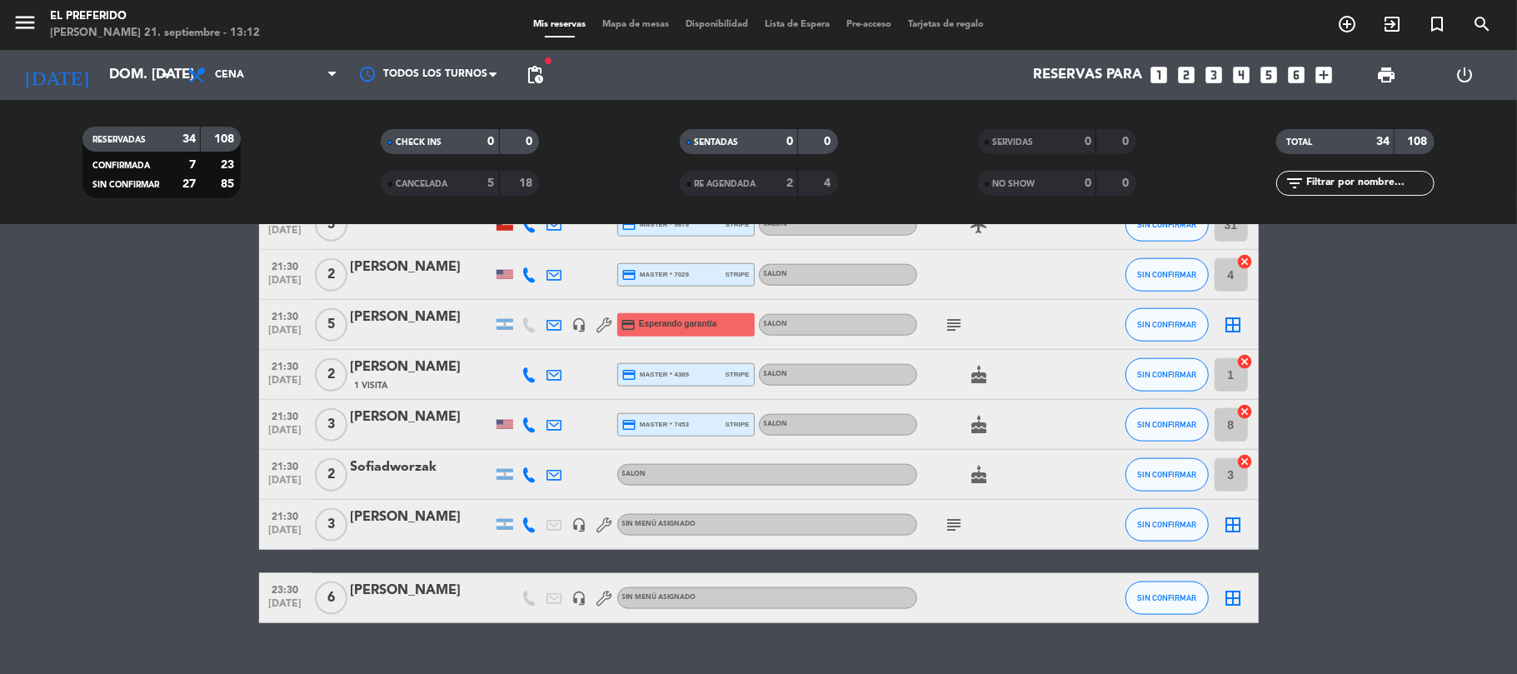
scroll to position [1443, 0]
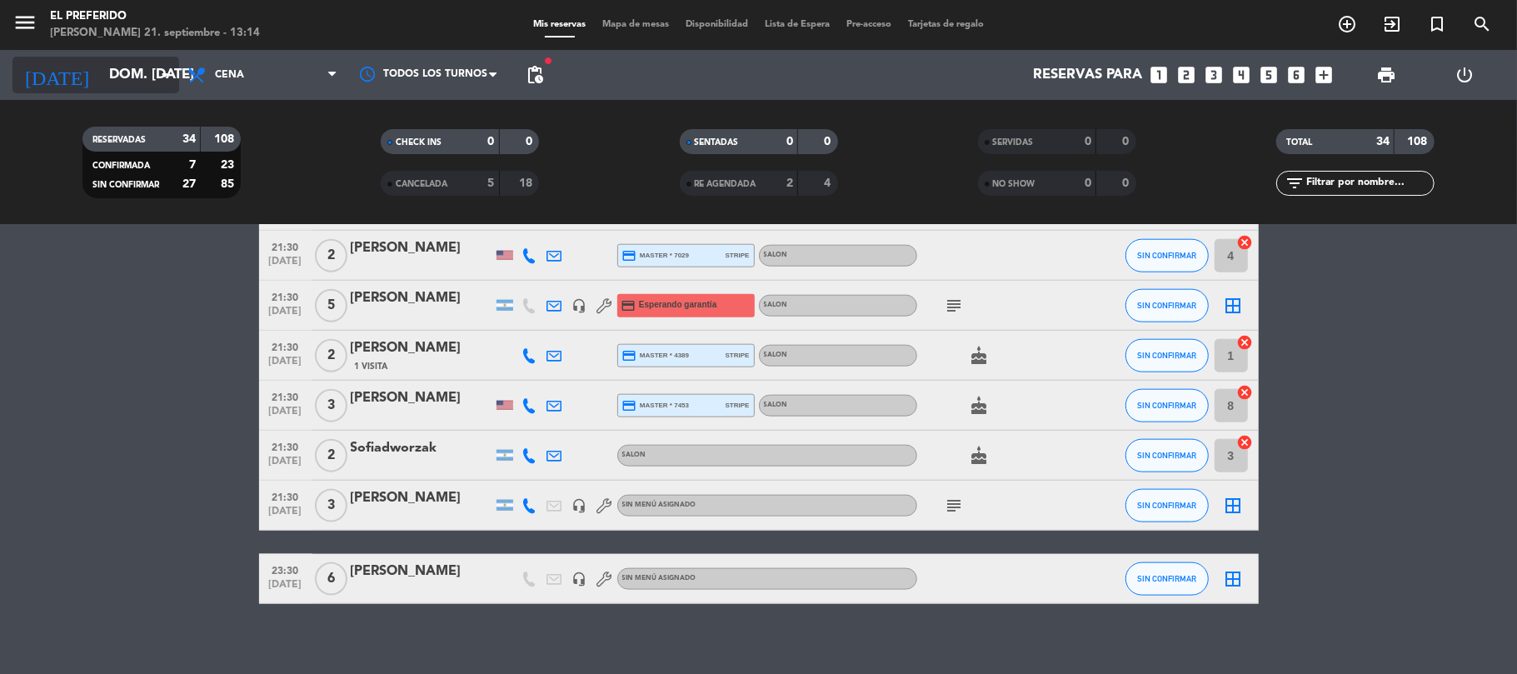
click at [150, 77] on input "dom. [DATE]" at bounding box center [191, 75] width 180 height 32
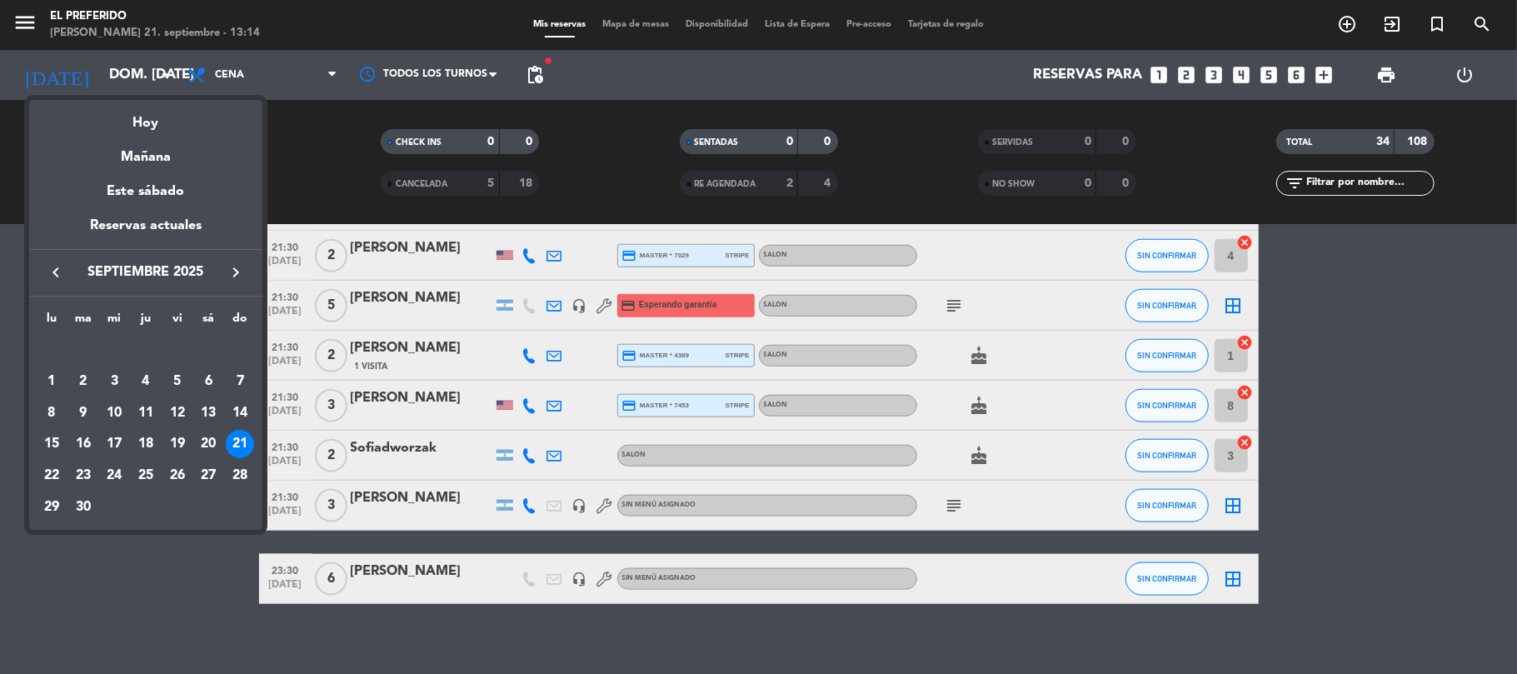
click at [227, 271] on icon "keyboard_arrow_right" at bounding box center [236, 272] width 20 height 20
click at [185, 441] on div "17" at bounding box center [177, 444] width 28 height 28
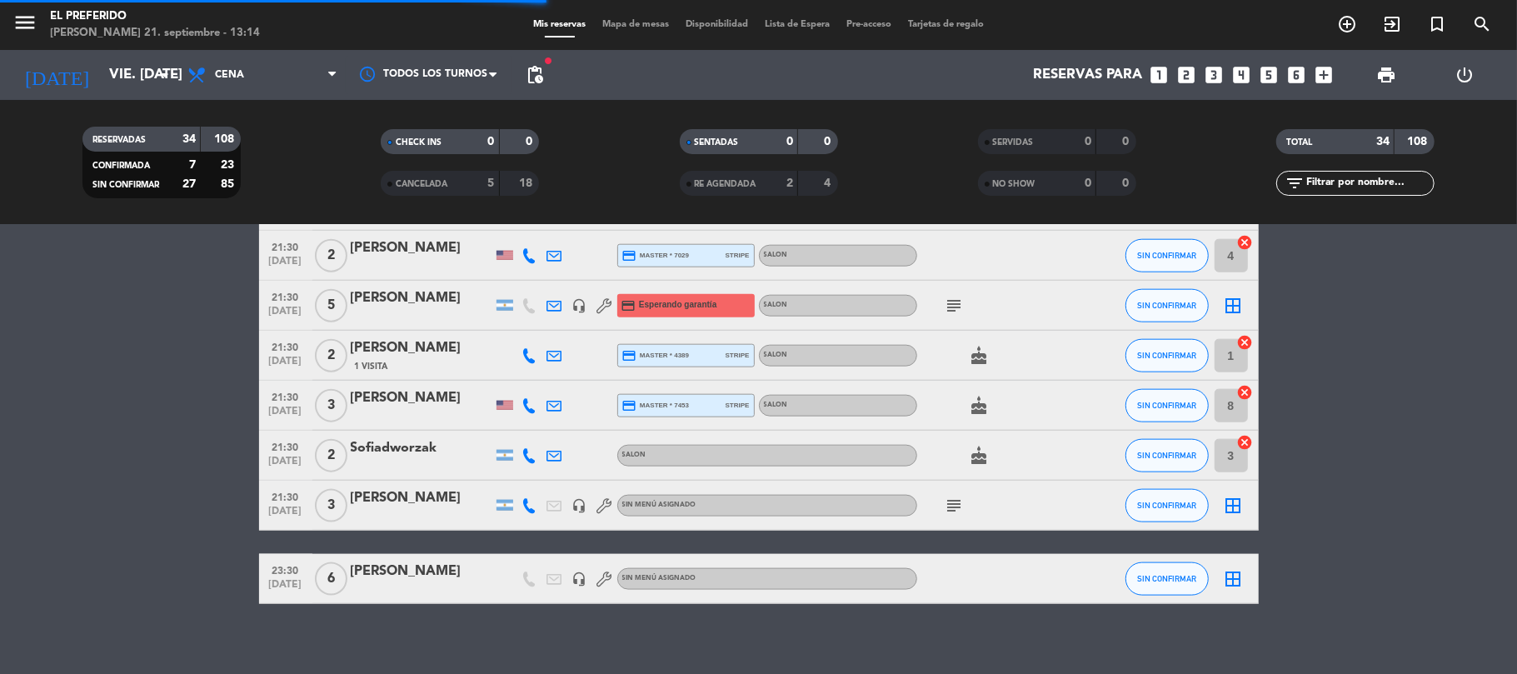
scroll to position [0, 0]
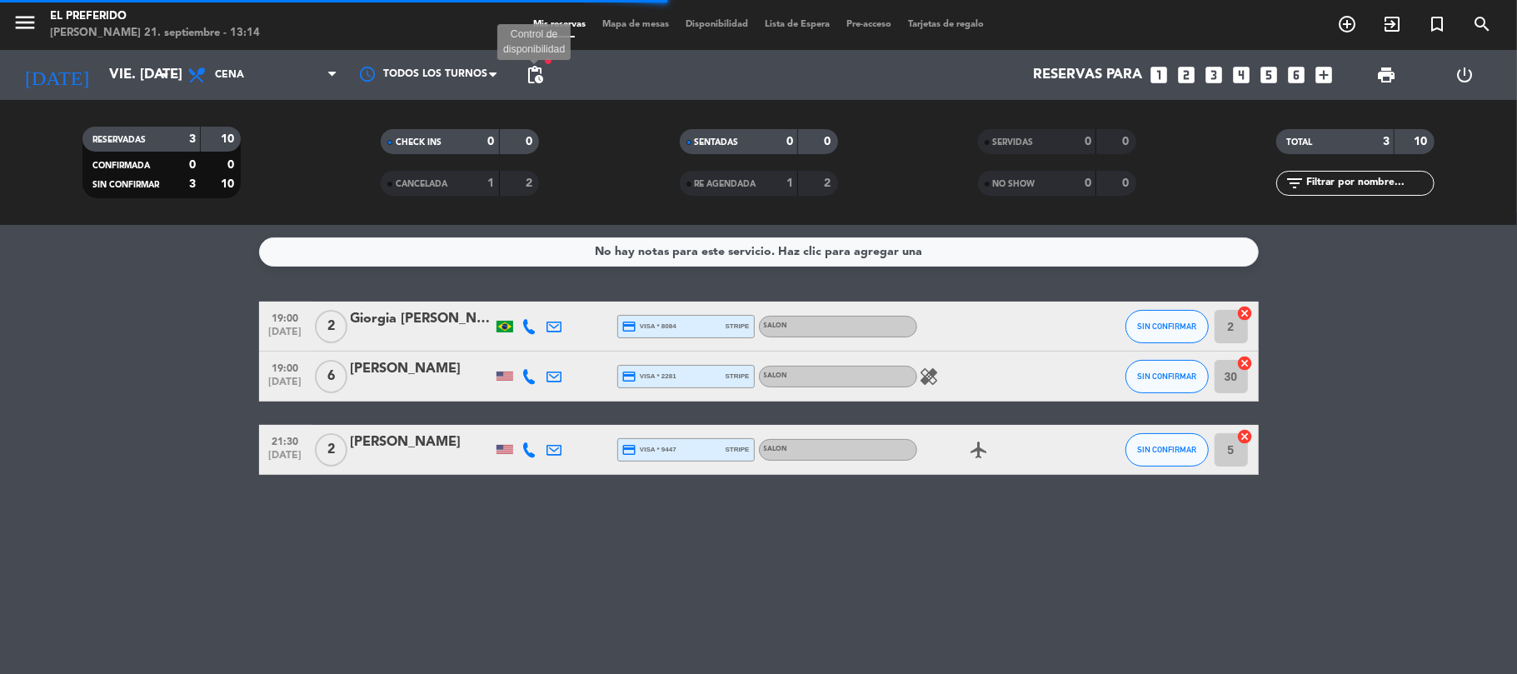
click at [531, 75] on span "pending_actions" at bounding box center [535, 75] width 20 height 20
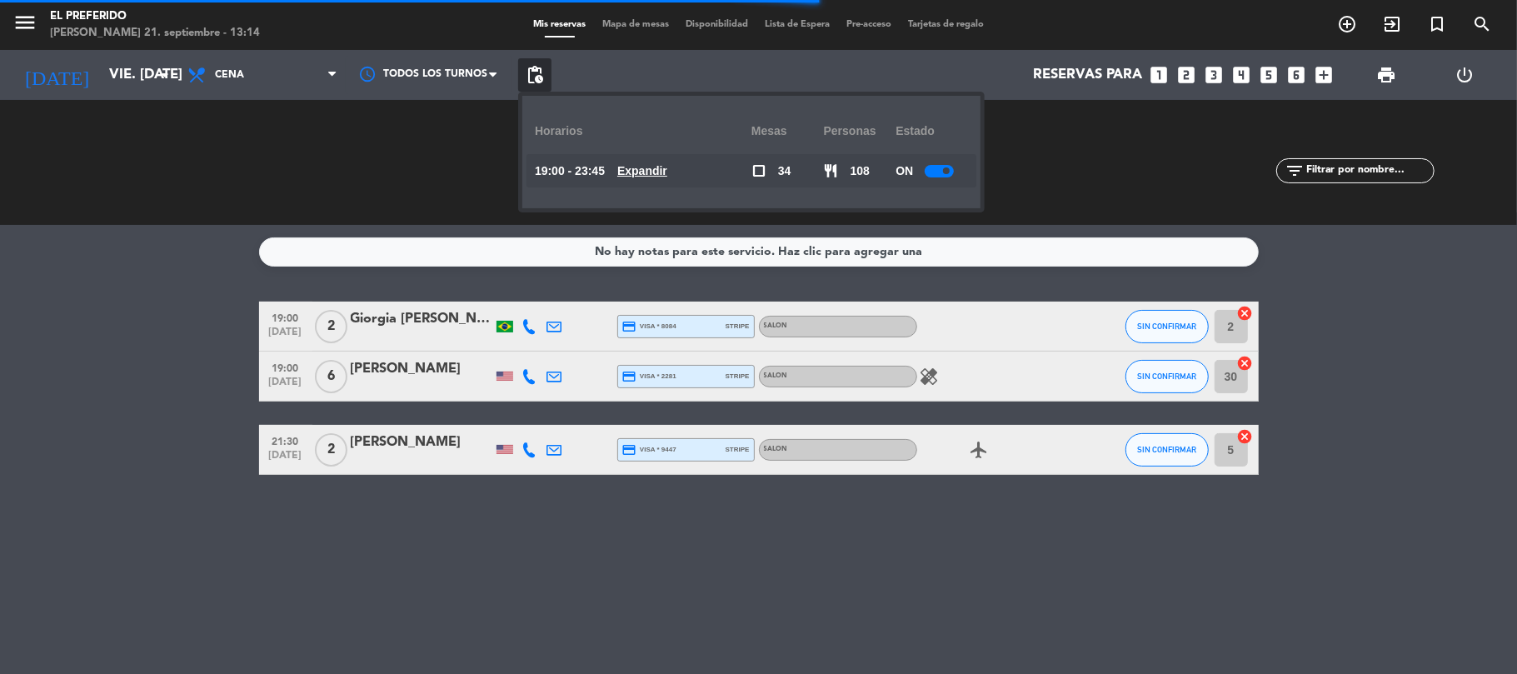
drag, startPoint x: 22, startPoint y: 294, endPoint x: 42, endPoint y: 1, distance: 293.8
click at [22, 291] on div "No hay notas para este servicio. Haz clic para agregar una 19:00 [DATE] 2 Giorg…" at bounding box center [758, 449] width 1517 height 449
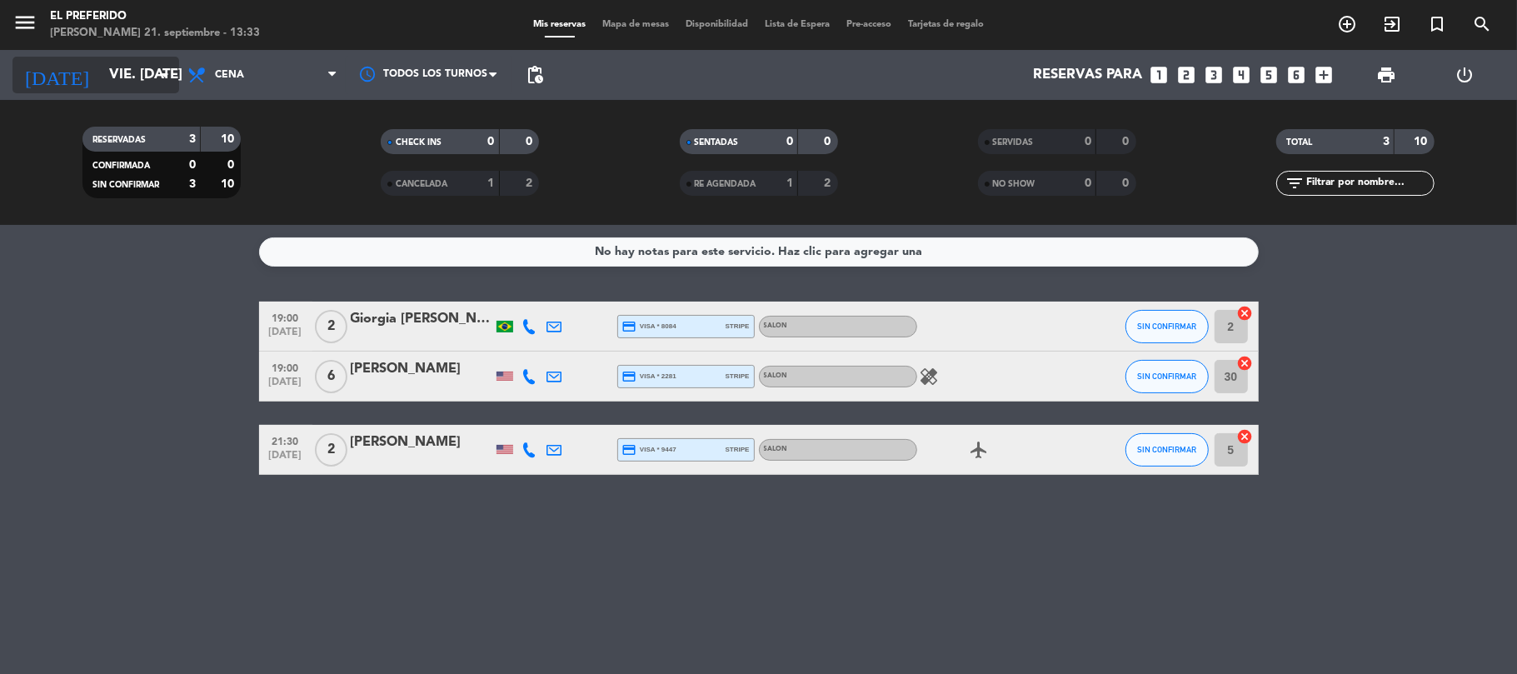
click at [118, 77] on input "vie. [DATE]" at bounding box center [191, 75] width 180 height 32
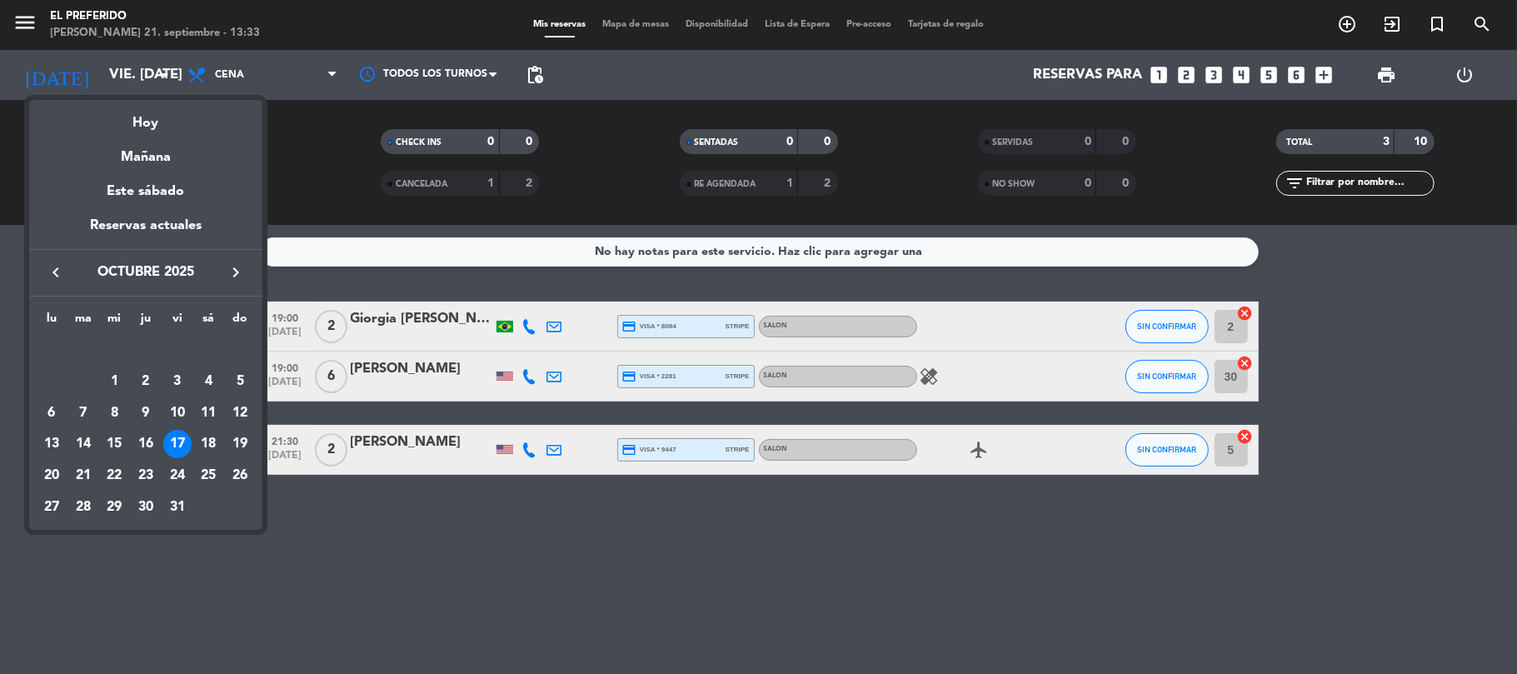
click at [52, 281] on icon "keyboard_arrow_left" at bounding box center [56, 272] width 20 height 20
click at [58, 505] on div "29" at bounding box center [51, 507] width 28 height 28
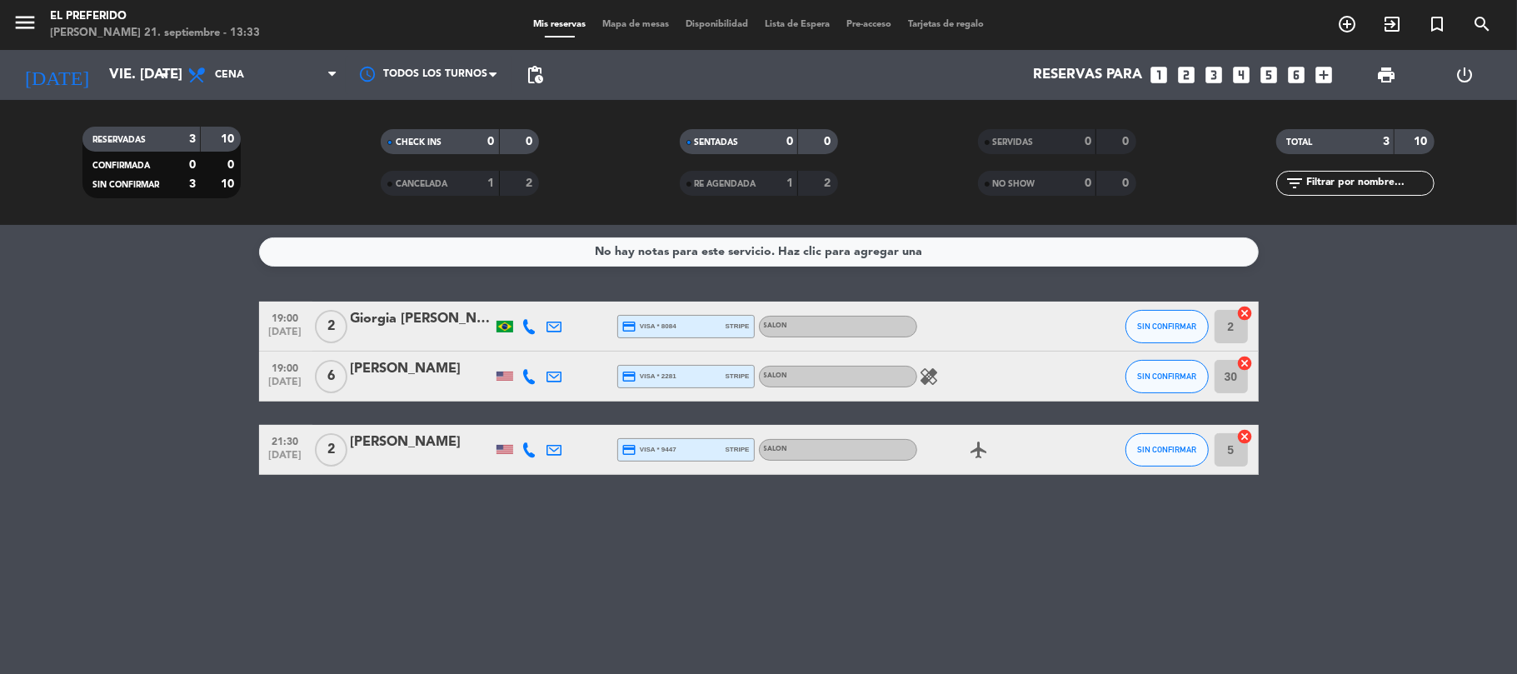
type input "lun. [DATE]"
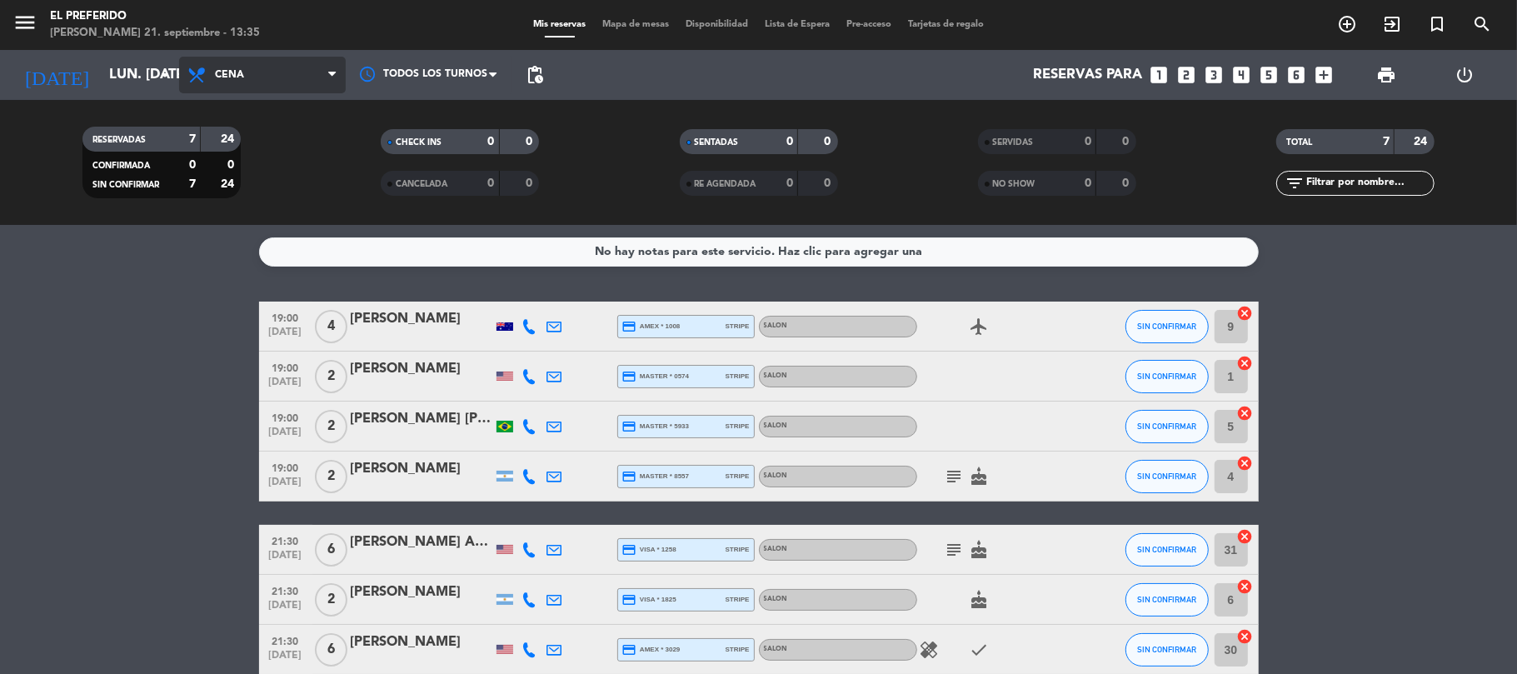
click at [310, 77] on span "Cena" at bounding box center [262, 75] width 167 height 37
click at [274, 147] on div "menu El Preferido [PERSON_NAME] 21. septiembre - 13:35 Mis reservas Mapa de mes…" at bounding box center [758, 112] width 1517 height 225
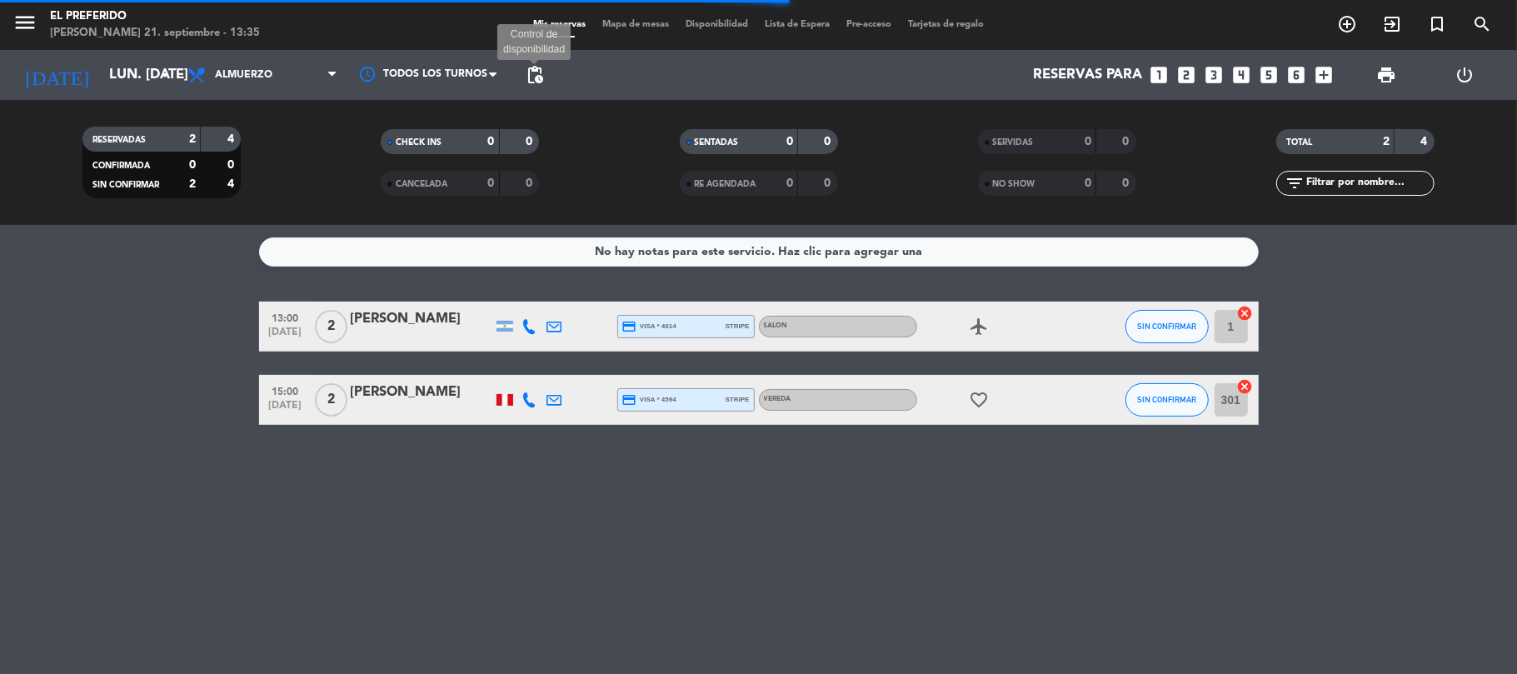
click at [540, 71] on span "pending_actions" at bounding box center [535, 75] width 20 height 20
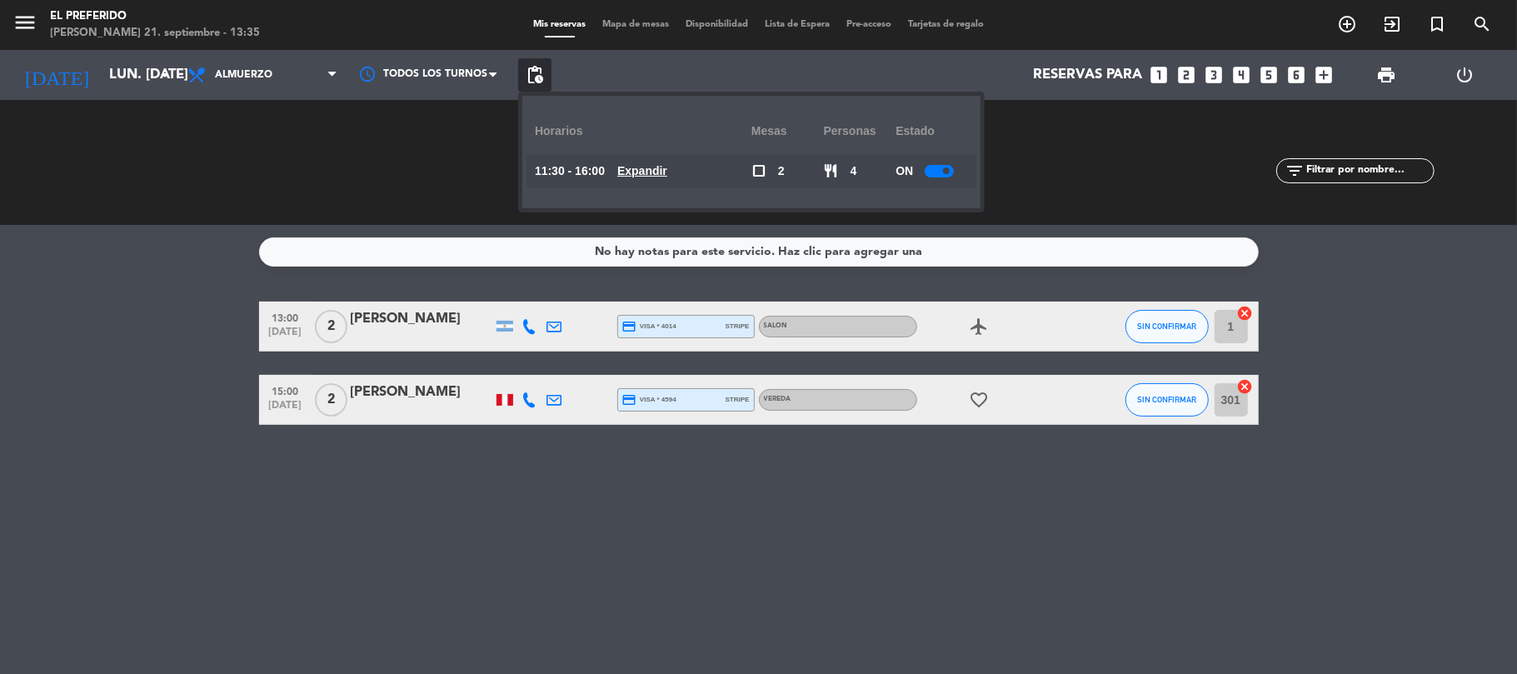
click at [663, 167] on u "Expandir" at bounding box center [642, 170] width 50 height 13
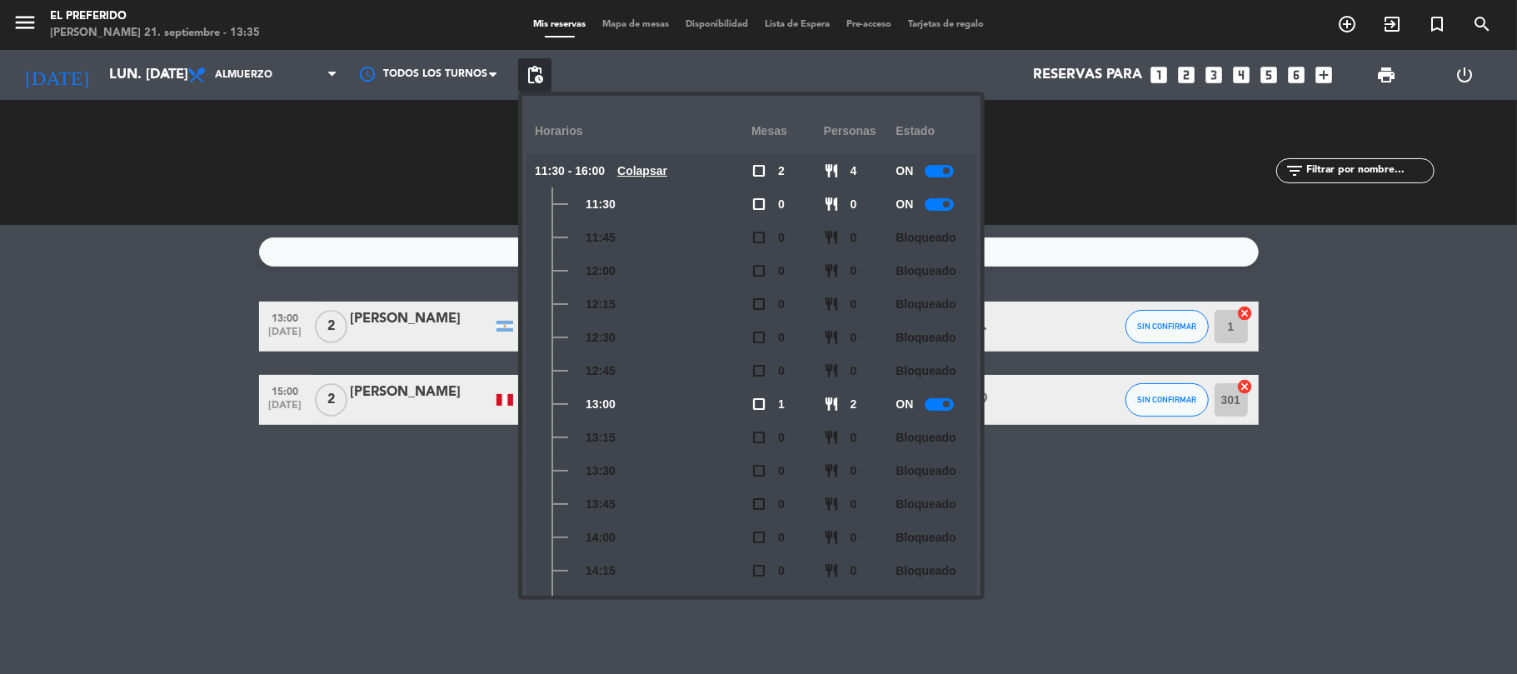
click at [195, 398] on bookings-row "13:00 [DATE] 2 [PERSON_NAME] credit_card visa * 4014 stripe SALON airplanemode_…" at bounding box center [758, 362] width 1517 height 123
